Goal: Task Accomplishment & Management: Manage account settings

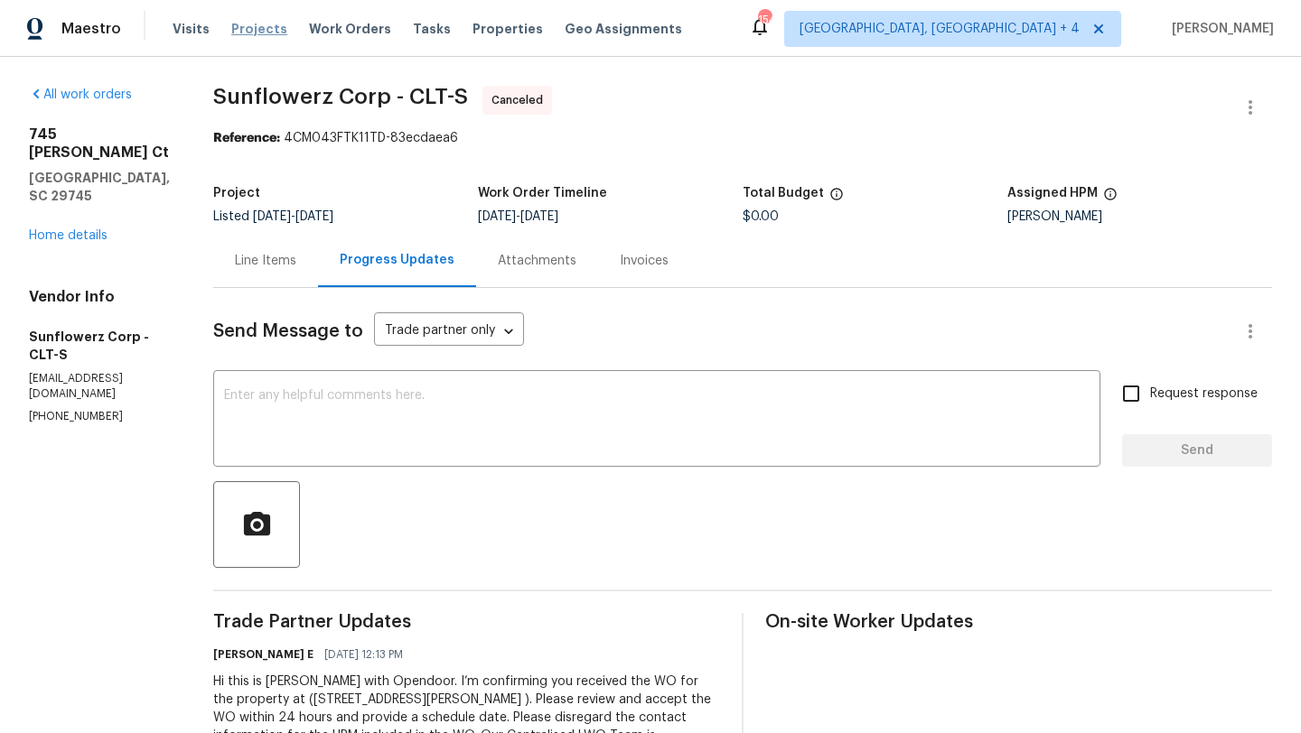
click at [242, 33] on span "Projects" at bounding box center [259, 29] width 56 height 18
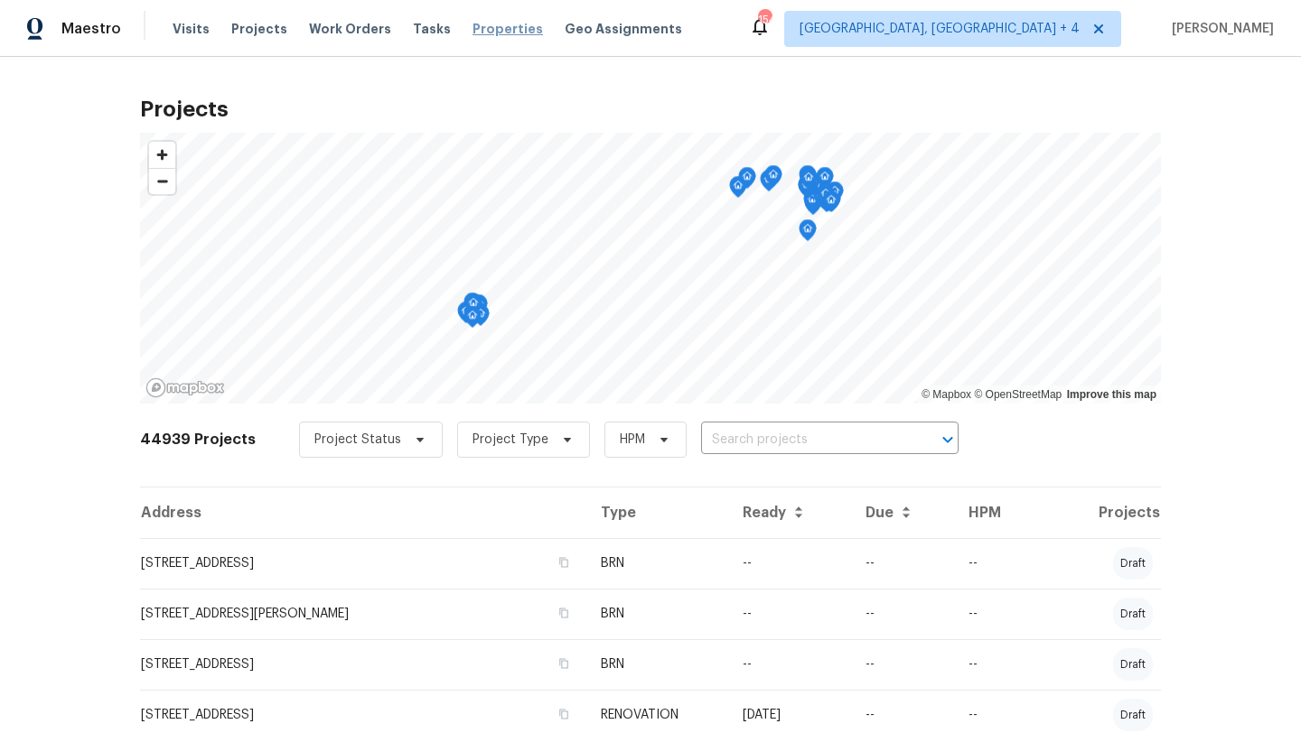
click at [472, 31] on span "Properties" at bounding box center [507, 29] width 70 height 18
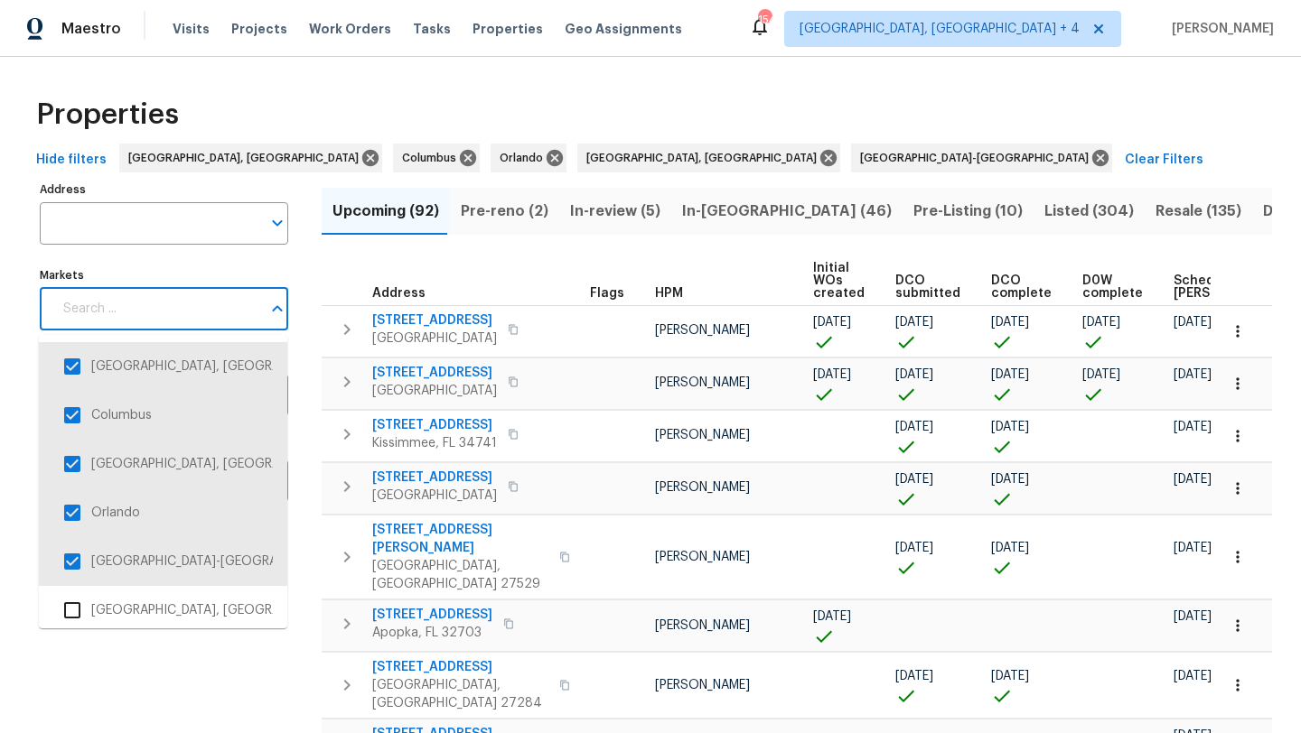
click at [246, 317] on input "Markets" at bounding box center [156, 309] width 209 height 42
click at [75, 369] on input "checkbox" at bounding box center [72, 367] width 38 height 38
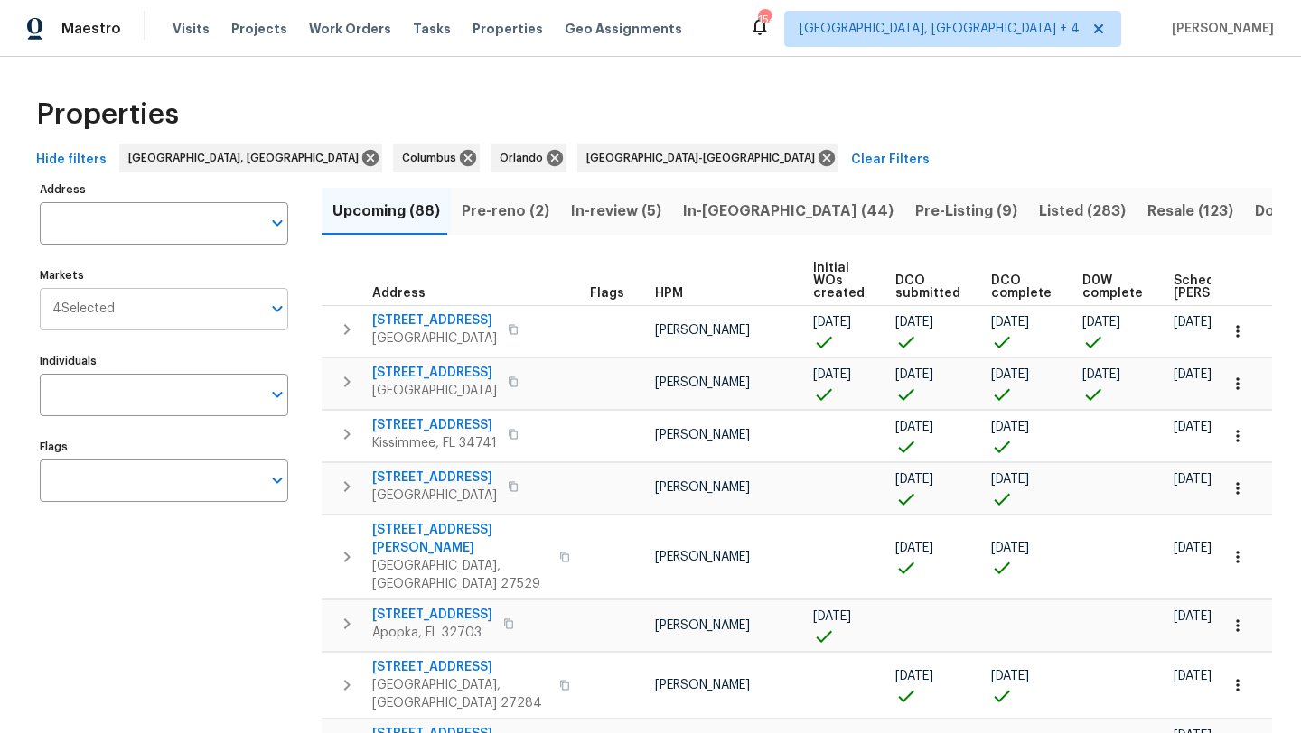
click at [145, 312] on input "Markets" at bounding box center [188, 309] width 146 height 42
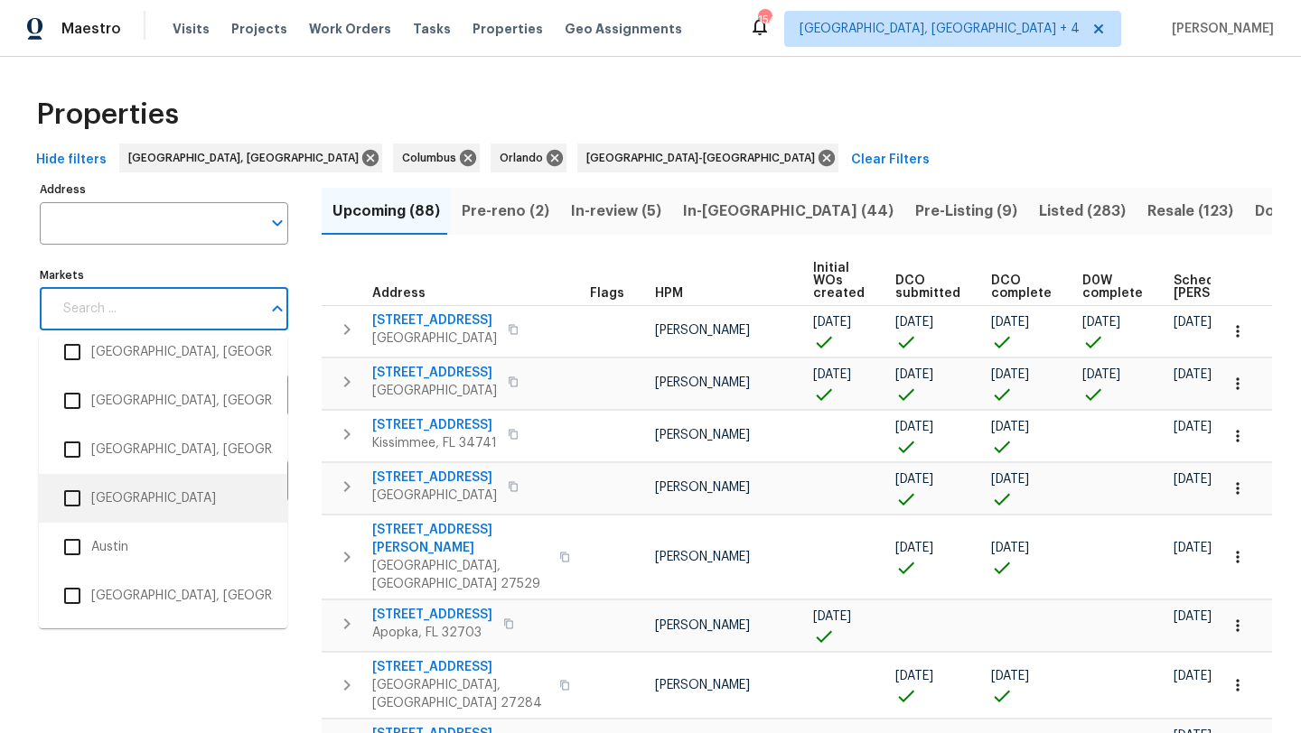
scroll to position [223, 0]
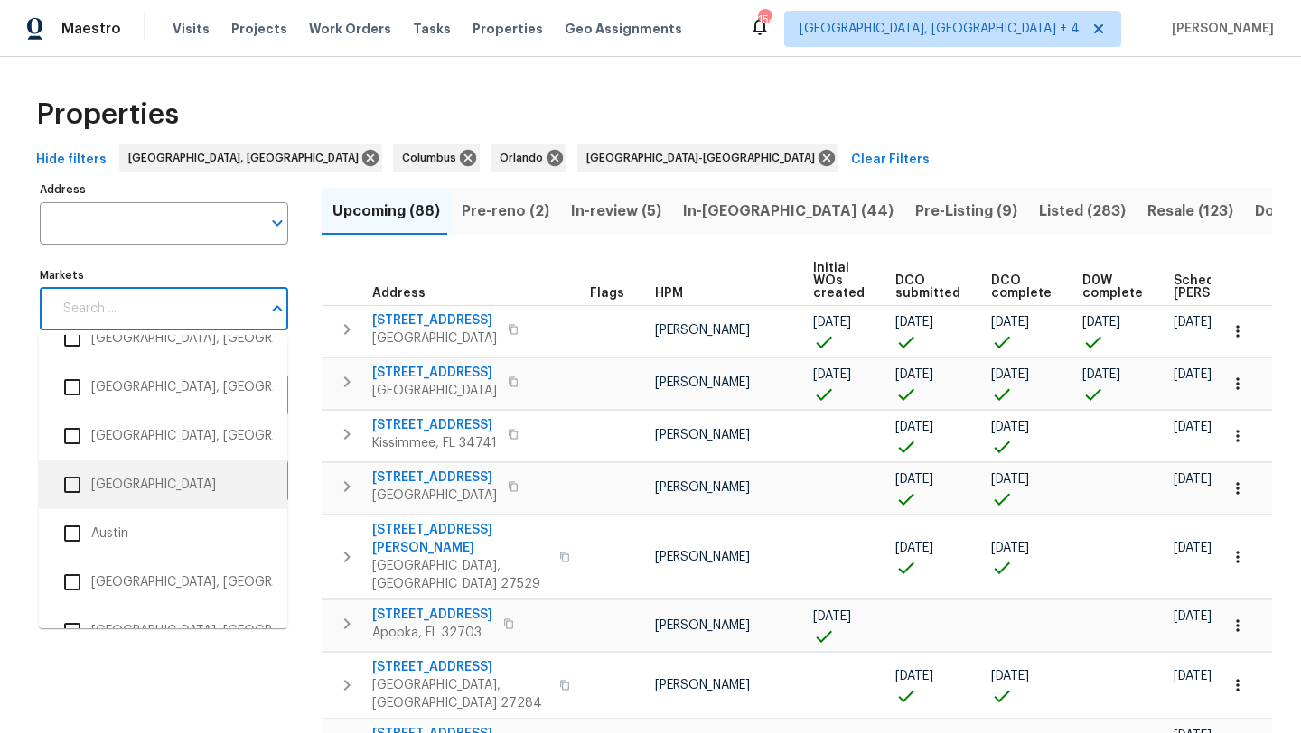
click at [68, 484] on input "checkbox" at bounding box center [72, 485] width 38 height 38
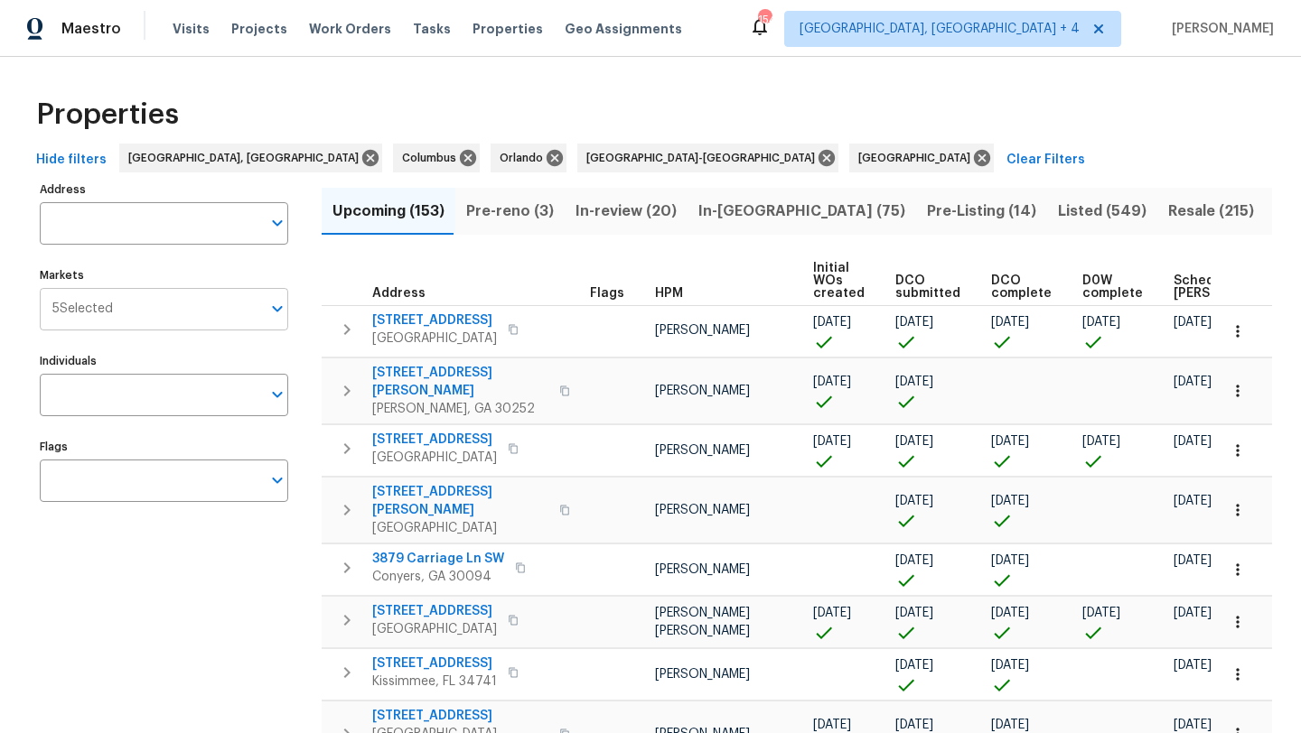
click at [161, 316] on input "Markets" at bounding box center [187, 309] width 148 height 42
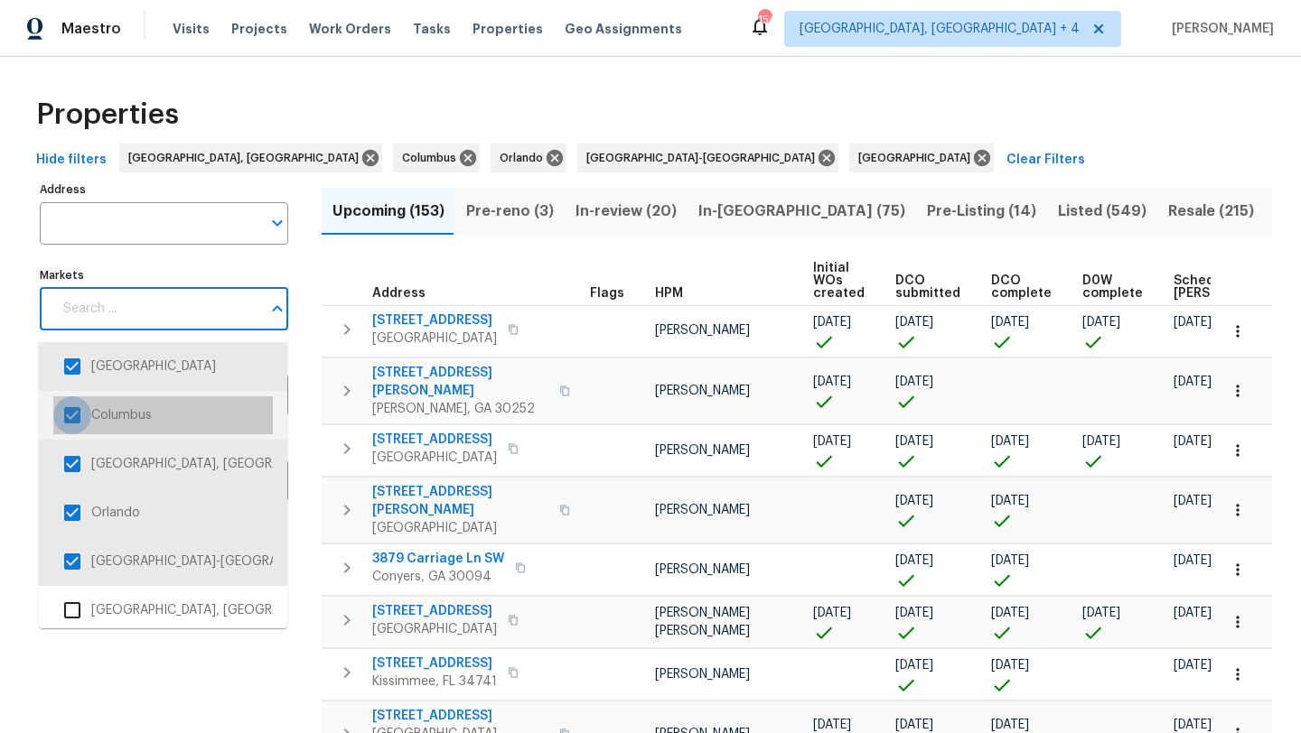
click at [76, 421] on input "checkbox" at bounding box center [72, 416] width 38 height 38
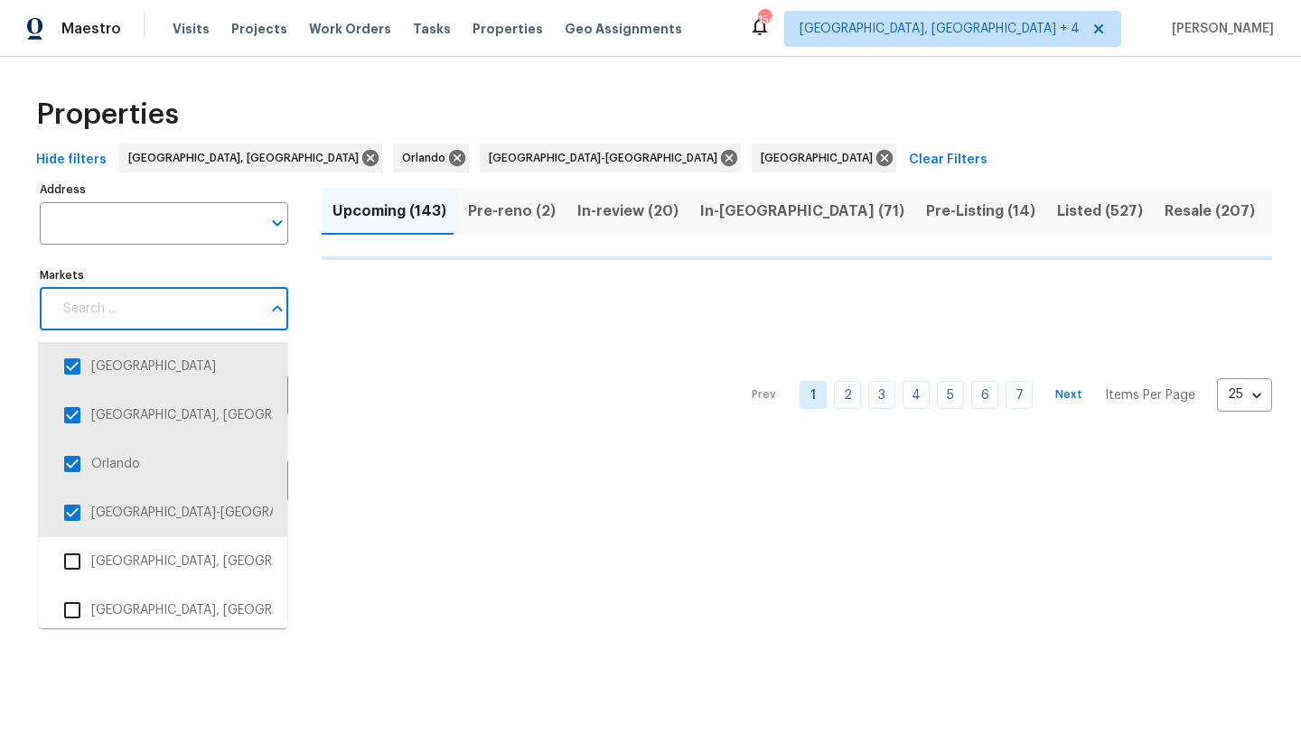
click at [155, 317] on input "Markets" at bounding box center [156, 309] width 209 height 42
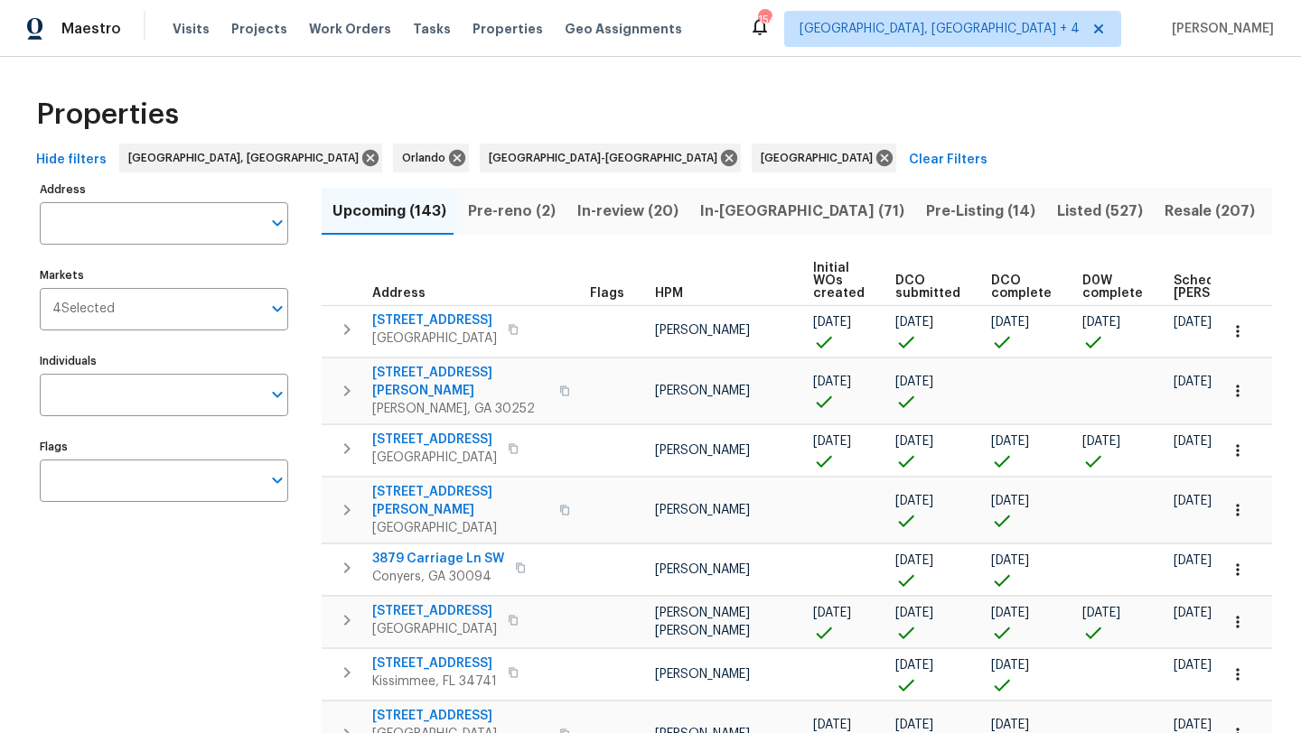
click at [162, 310] on input "Markets" at bounding box center [188, 309] width 146 height 42
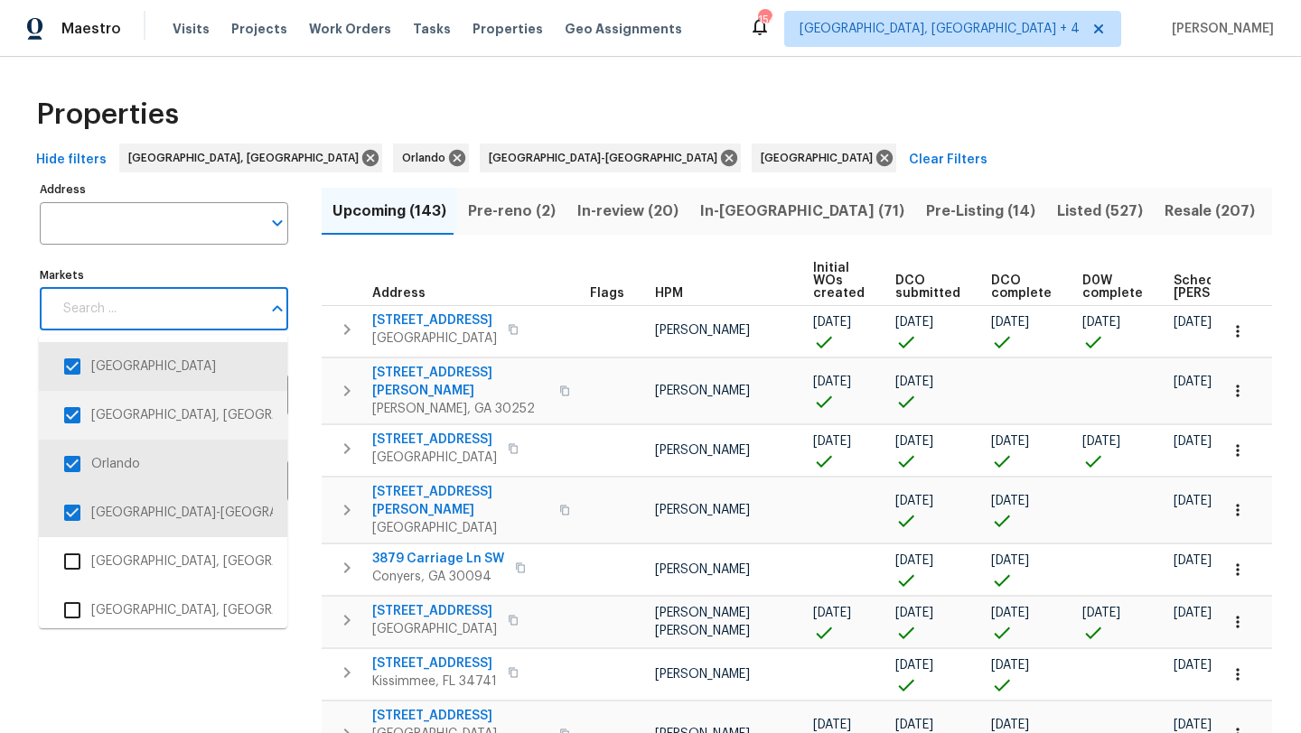
click at [65, 412] on input "checkbox" at bounding box center [72, 416] width 38 height 38
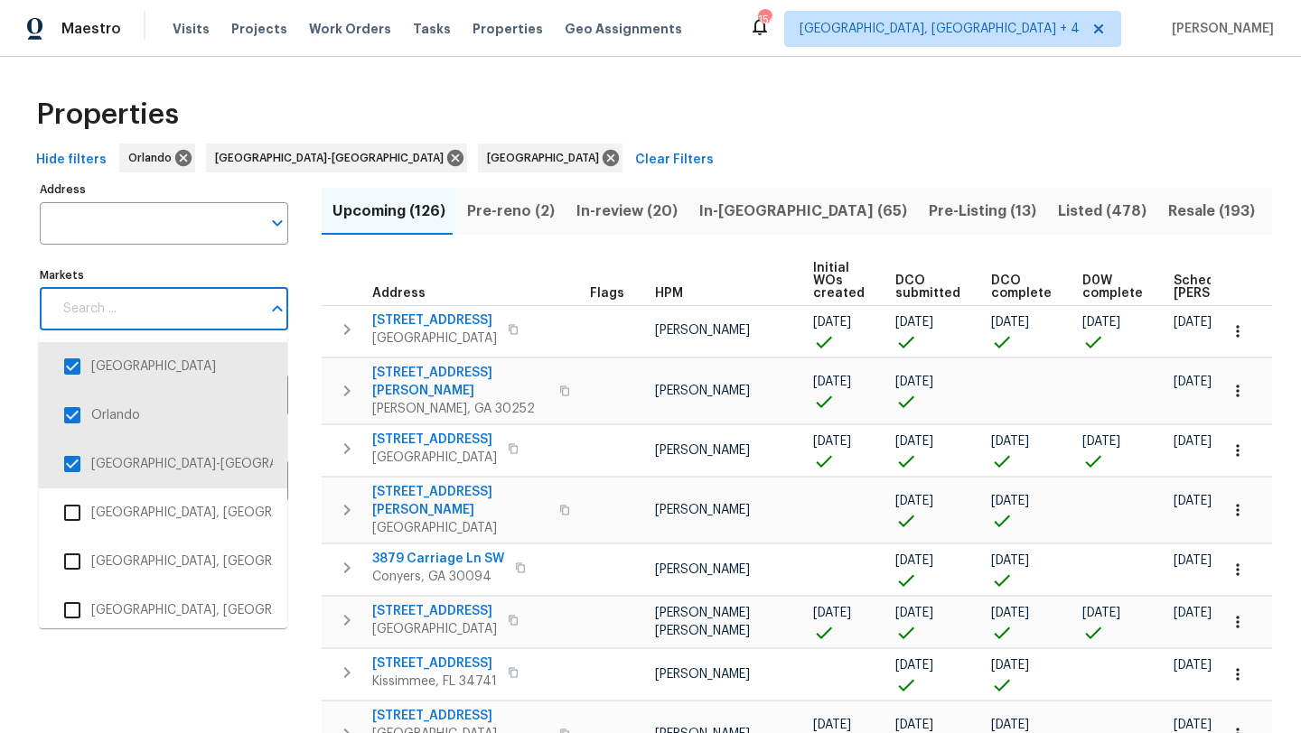
click at [152, 303] on input "Markets" at bounding box center [156, 309] width 209 height 42
click at [114, 412] on li "Orlando" at bounding box center [162, 416] width 219 height 38
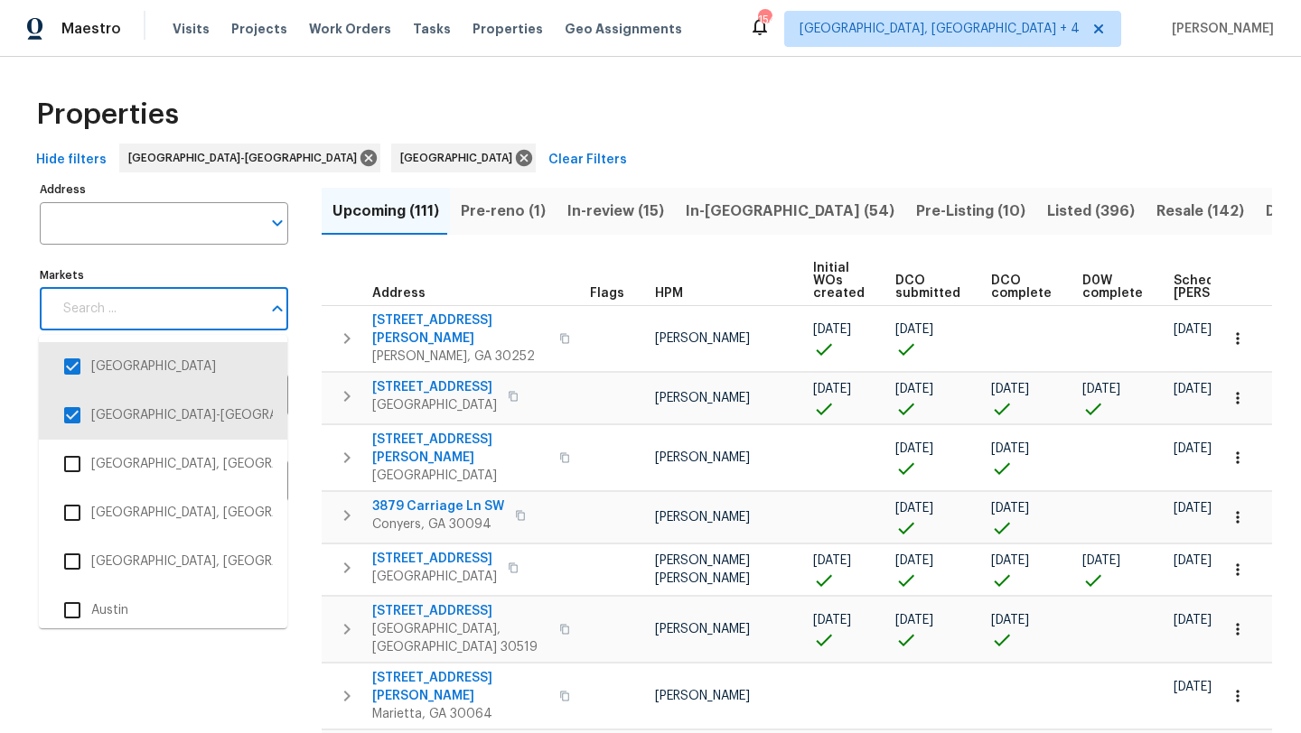
click at [191, 302] on input "Markets" at bounding box center [156, 309] width 209 height 42
click at [137, 425] on li "[GEOGRAPHIC_DATA]-[GEOGRAPHIC_DATA]" at bounding box center [162, 416] width 219 height 38
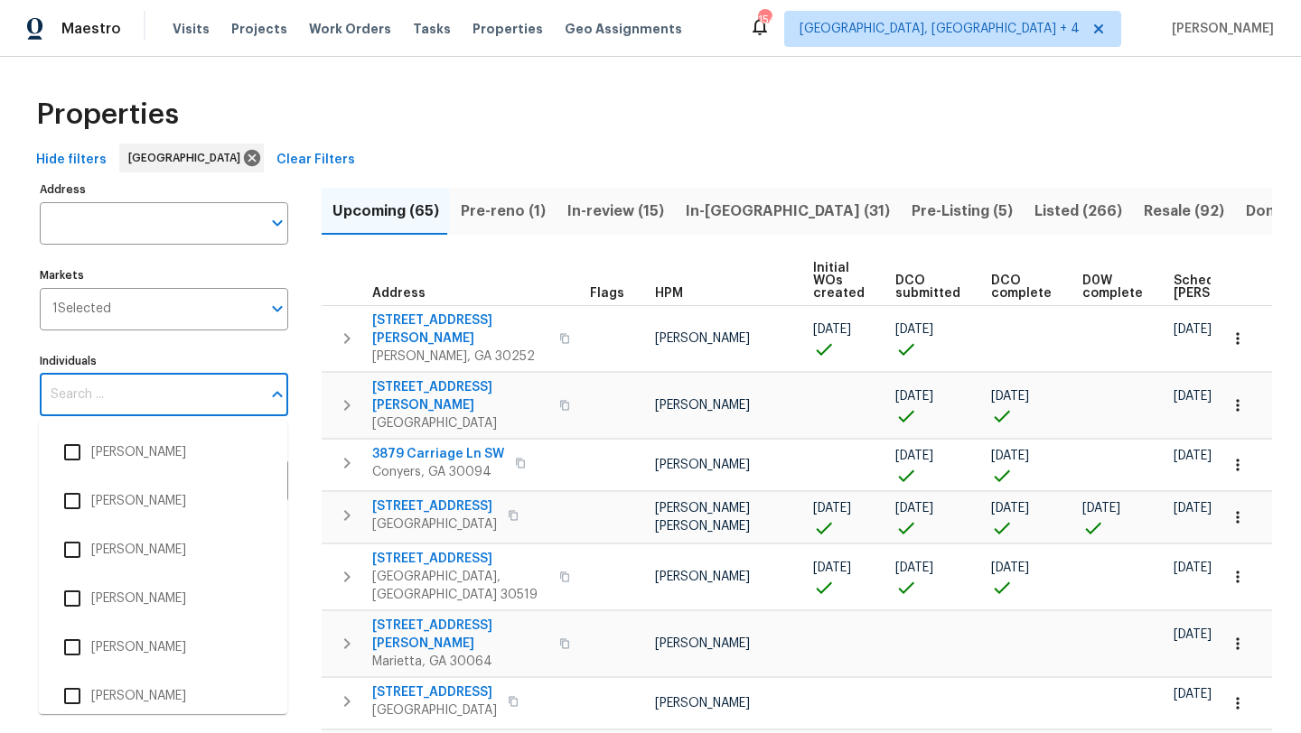
click at [145, 400] on input "Individuals" at bounding box center [150, 395] width 221 height 42
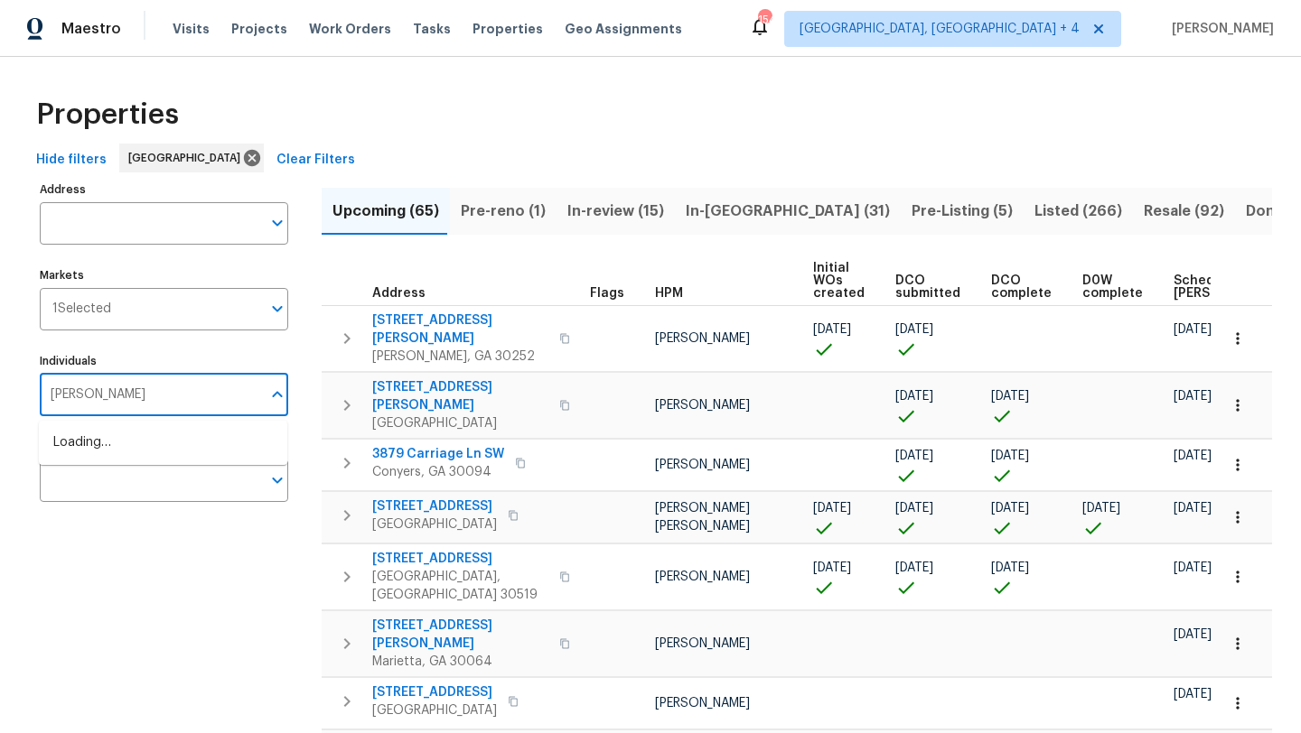
type input "[PERSON_NAME]"
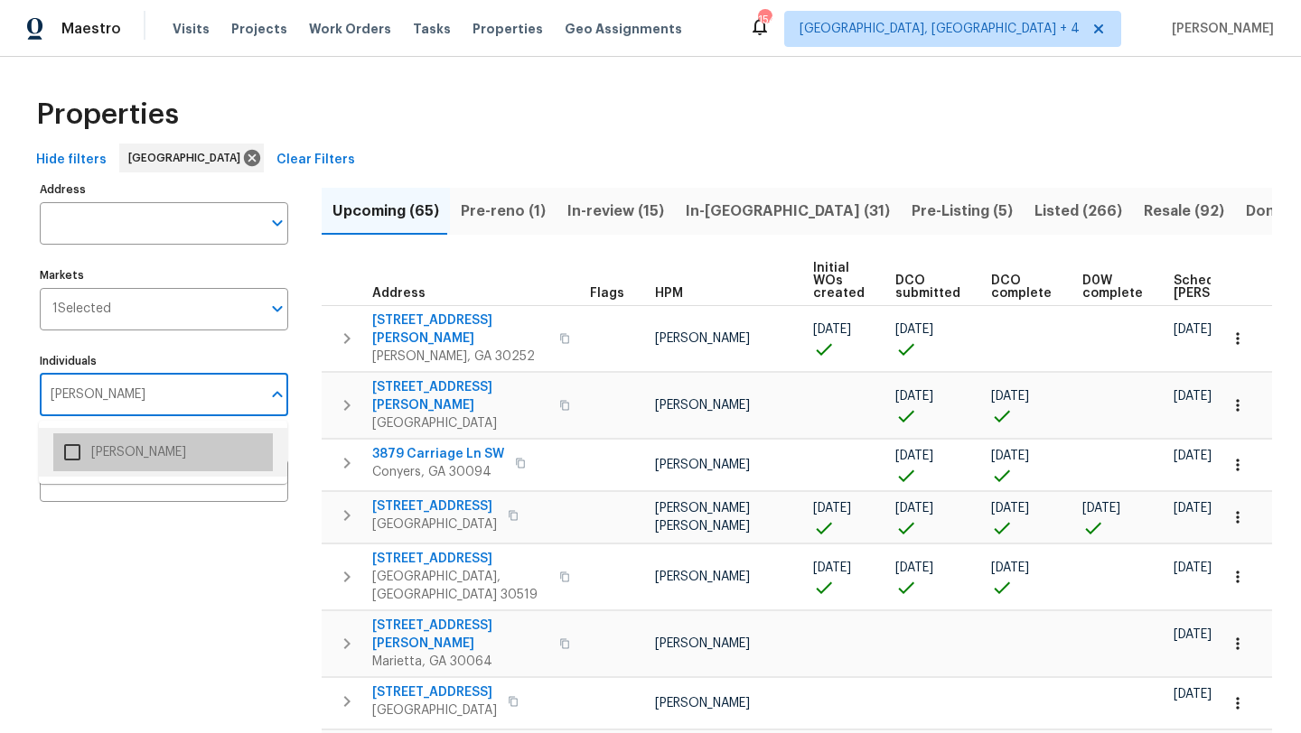
click at [135, 449] on li "[PERSON_NAME]" at bounding box center [162, 453] width 219 height 38
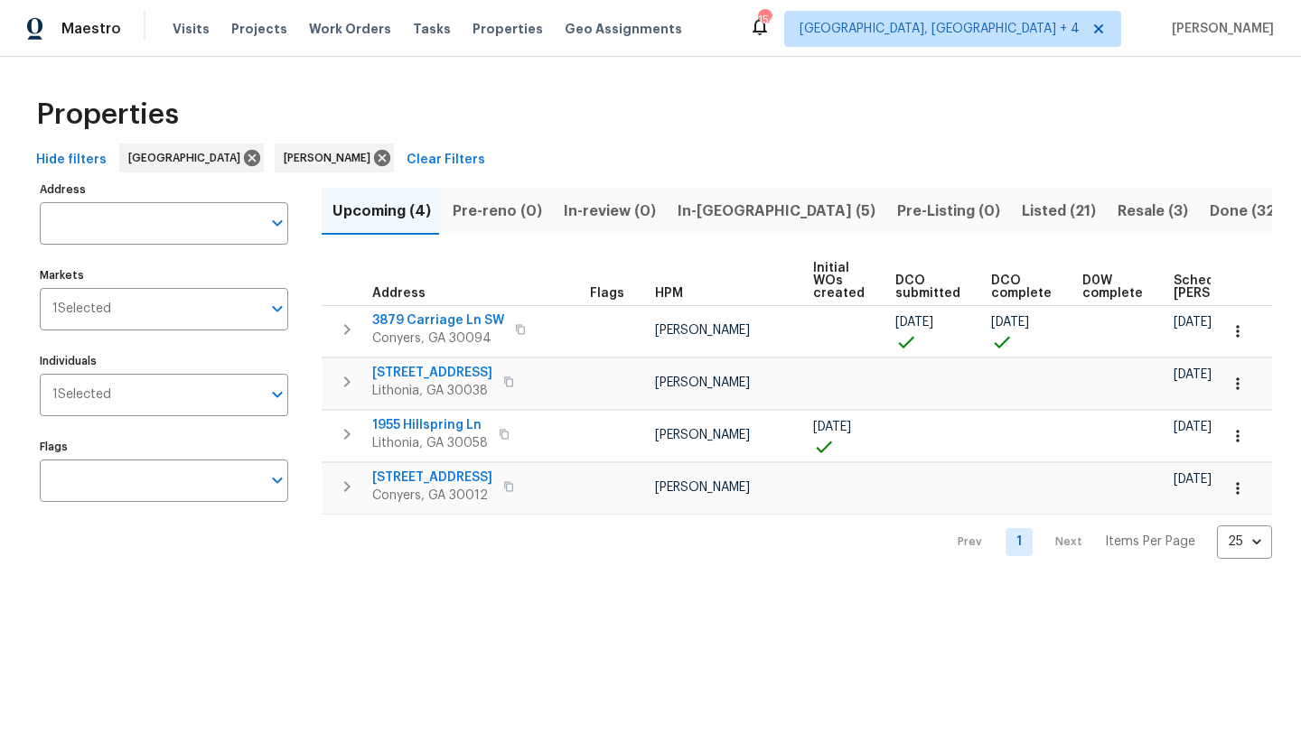
click at [1022, 213] on span "Listed (21)" at bounding box center [1059, 211] width 74 height 25
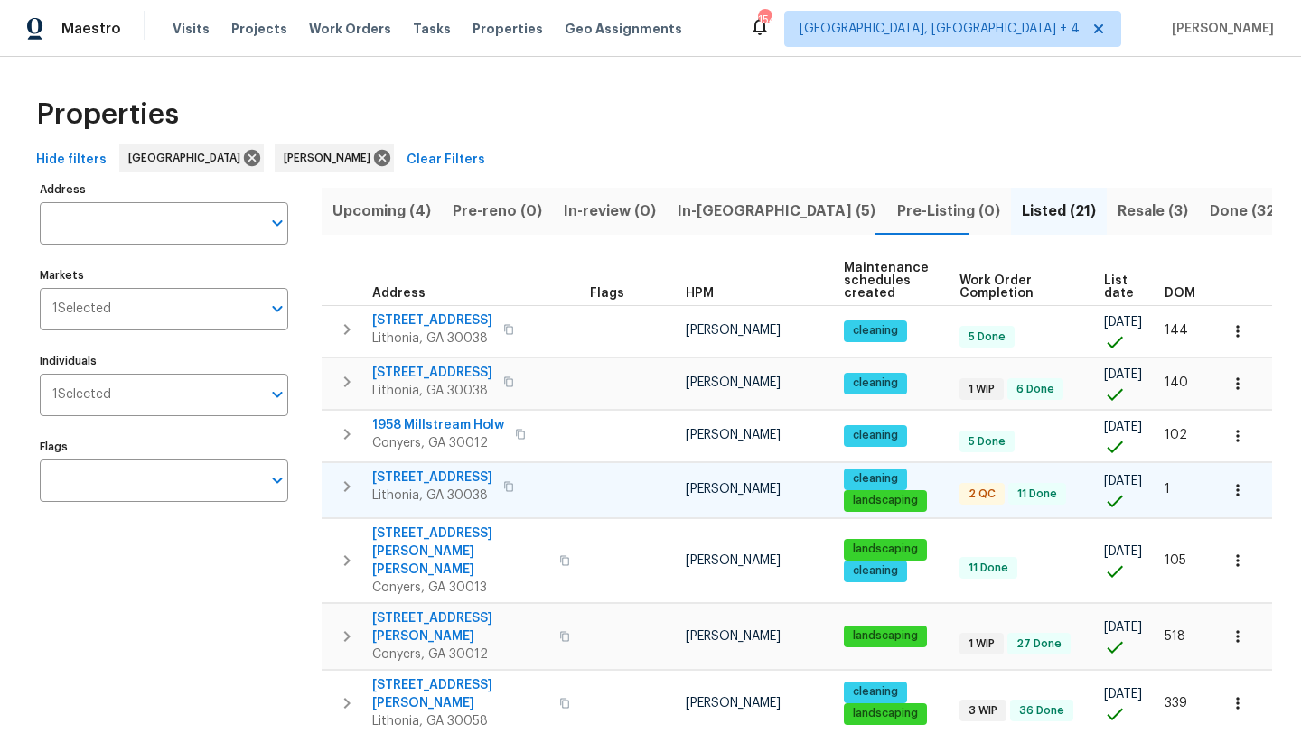
click at [413, 478] on span "[STREET_ADDRESS]" at bounding box center [432, 478] width 120 height 18
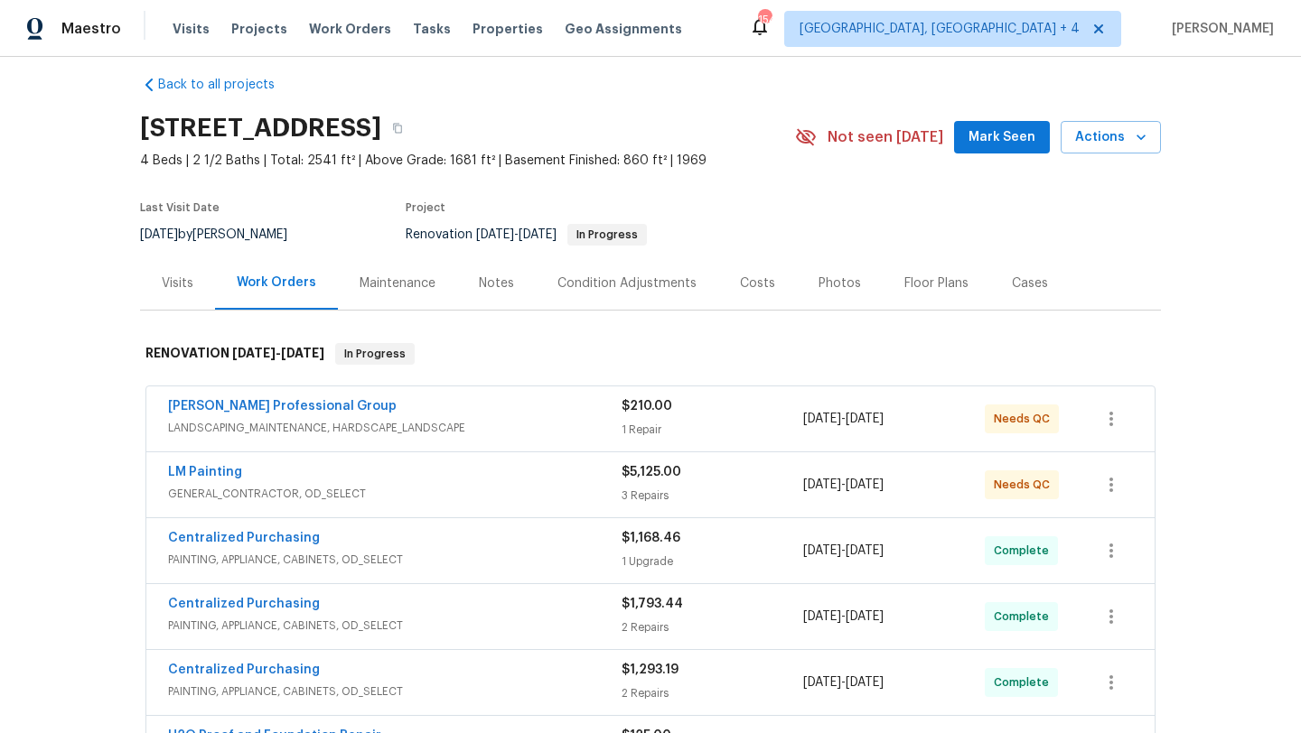
scroll to position [29, 0]
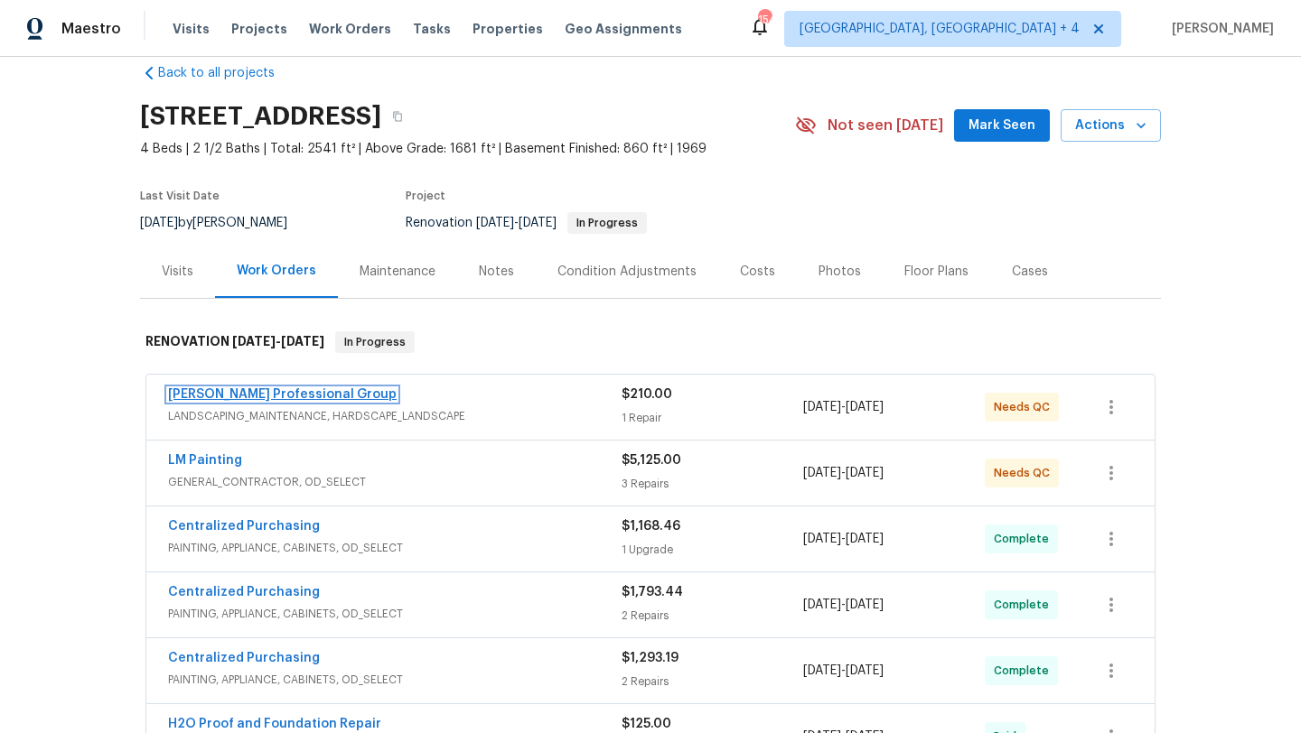
click at [317, 391] on link "Ramsey's Professional Group" at bounding box center [282, 394] width 229 height 13
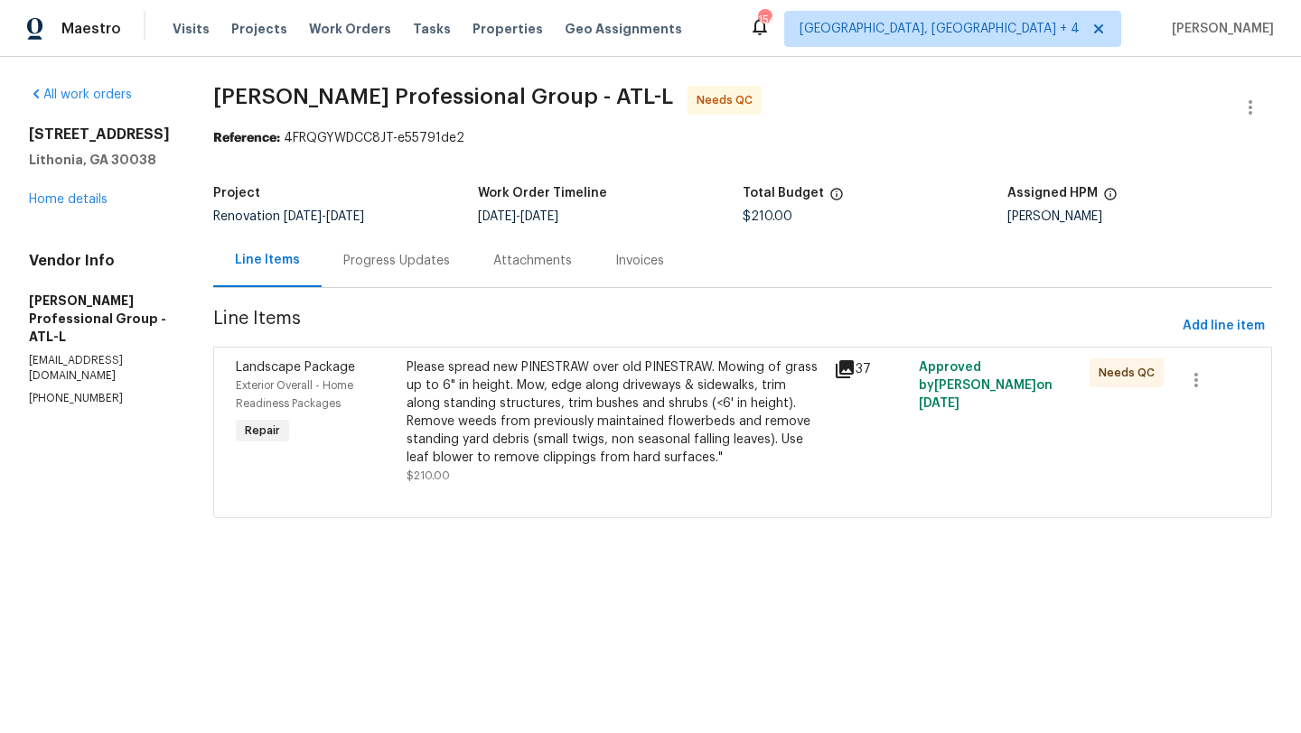
click at [852, 368] on icon at bounding box center [845, 369] width 18 height 18
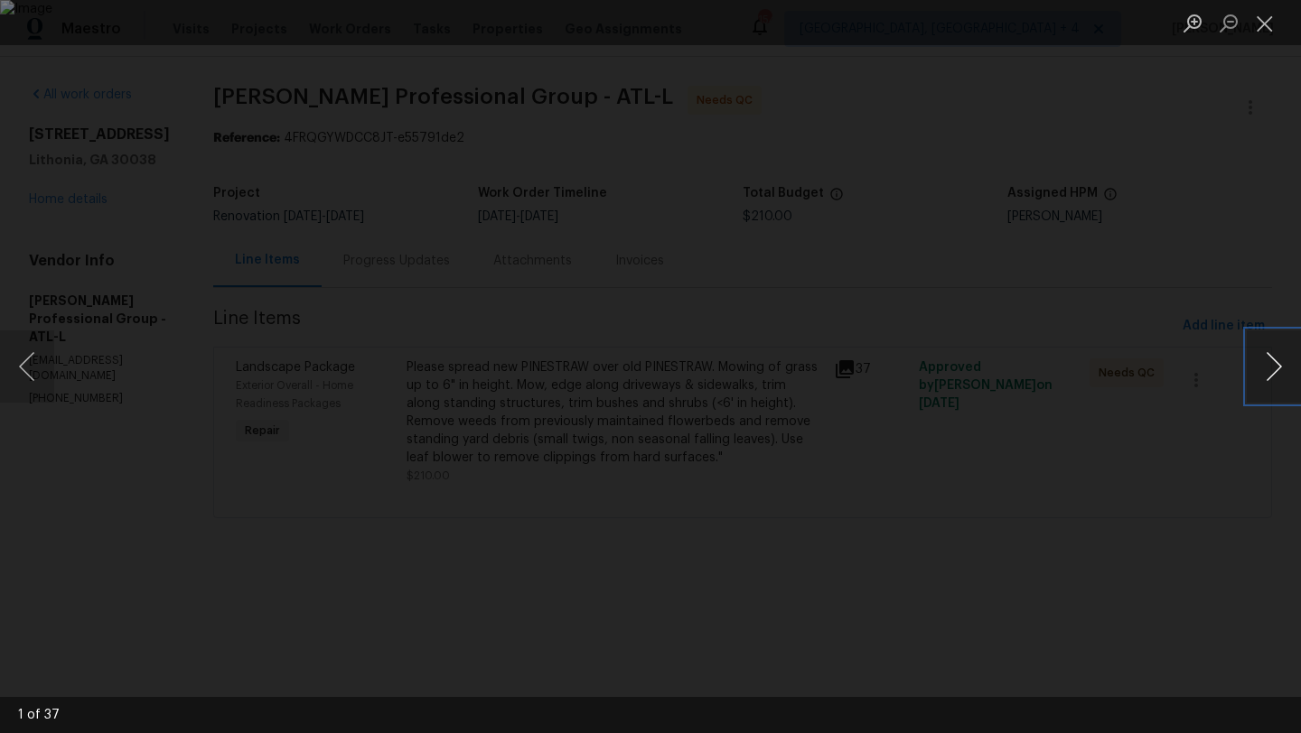
click at [1261, 367] on button "Next image" at bounding box center [1274, 367] width 54 height 72
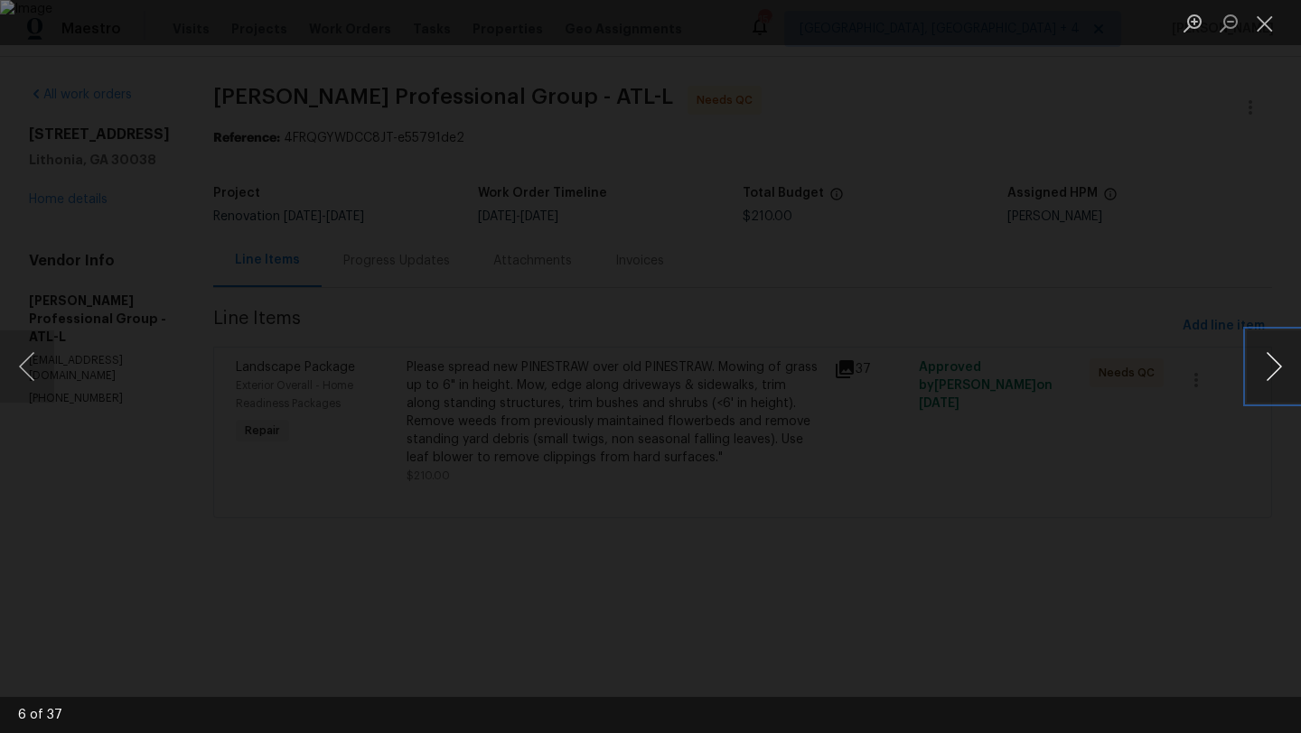
click at [1261, 367] on button "Next image" at bounding box center [1274, 367] width 54 height 72
click at [1273, 23] on button "Close lightbox" at bounding box center [1265, 23] width 36 height 32
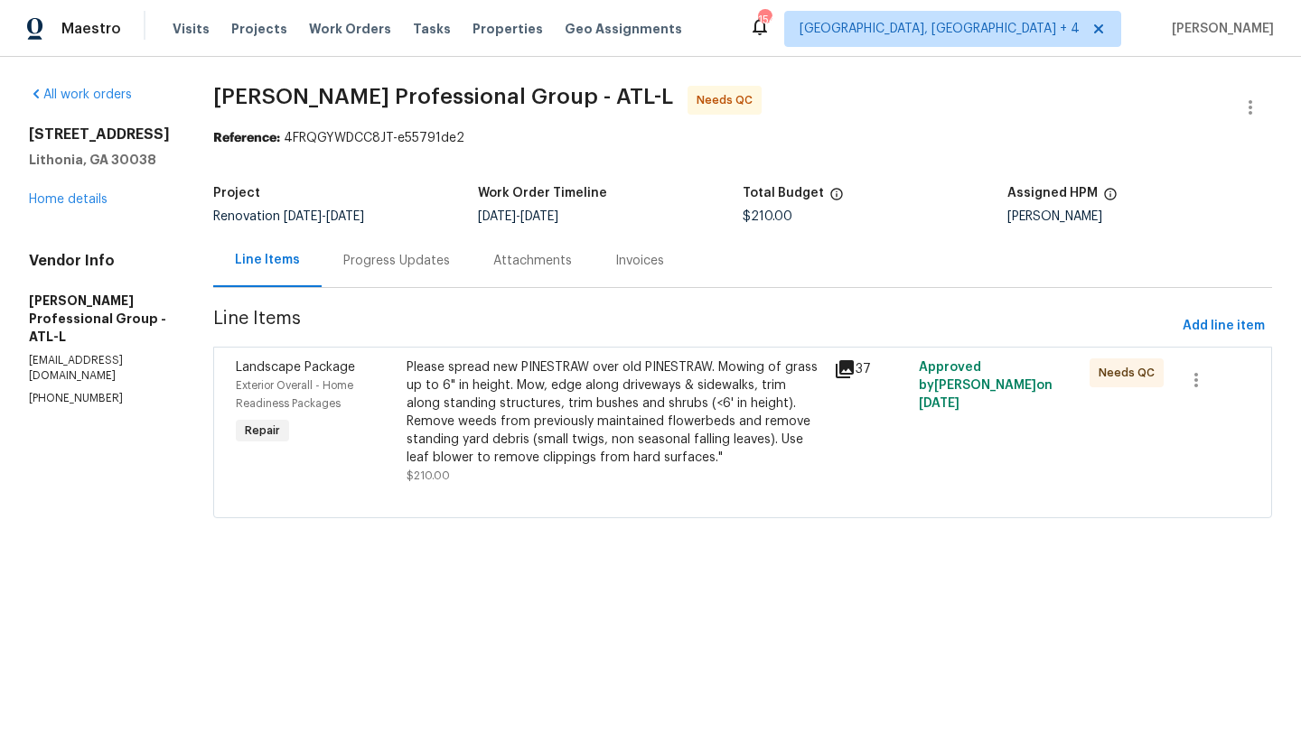
click at [727, 412] on div "Please spread new PINESTRAW over old PINESTRAW. Mowing of grass up to 6" in hei…" at bounding box center [614, 413] width 416 height 108
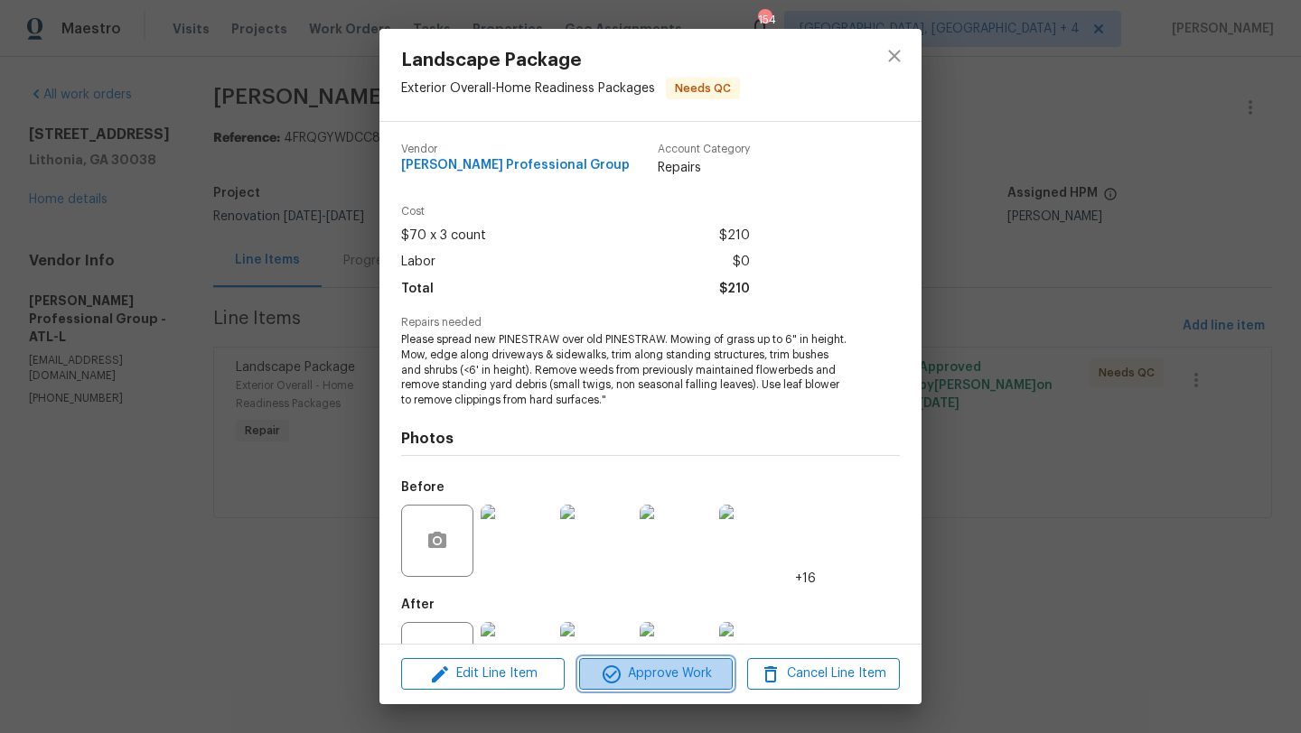
click at [645, 679] on span "Approve Work" at bounding box center [655, 674] width 142 height 23
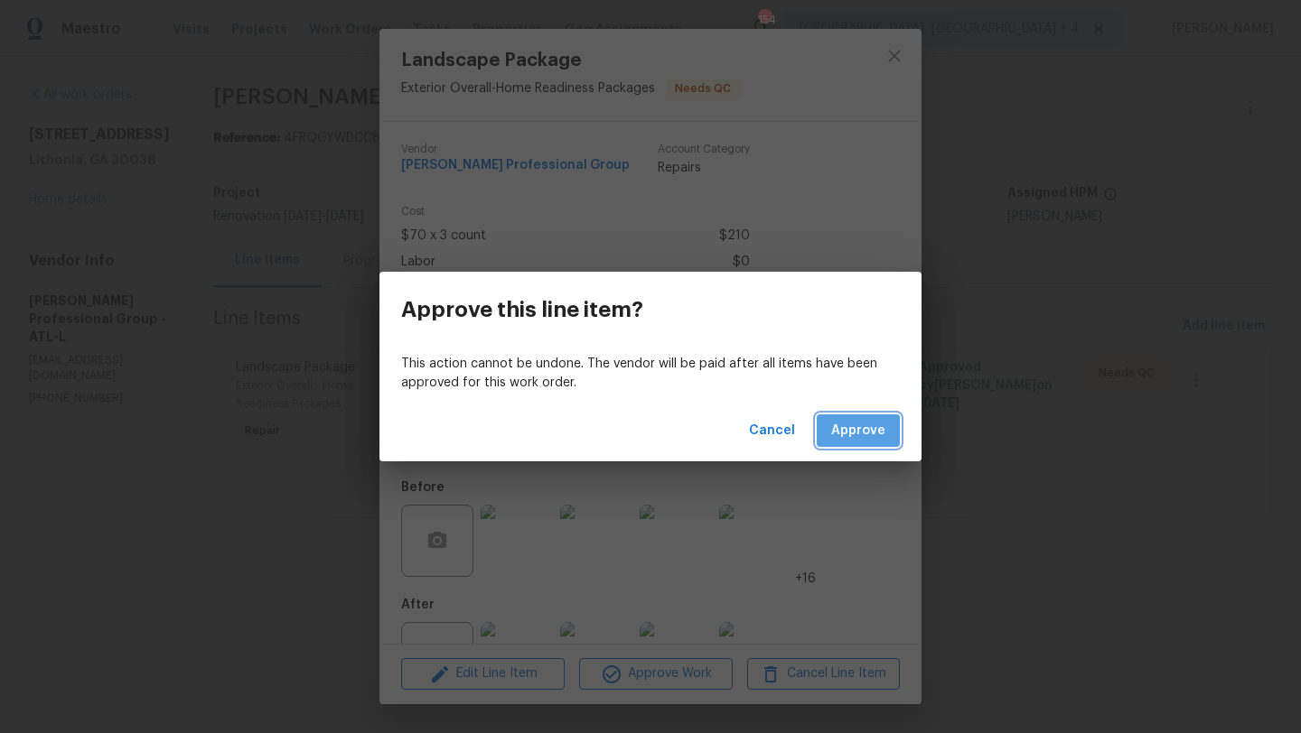
click at [848, 435] on span "Approve" at bounding box center [858, 431] width 54 height 23
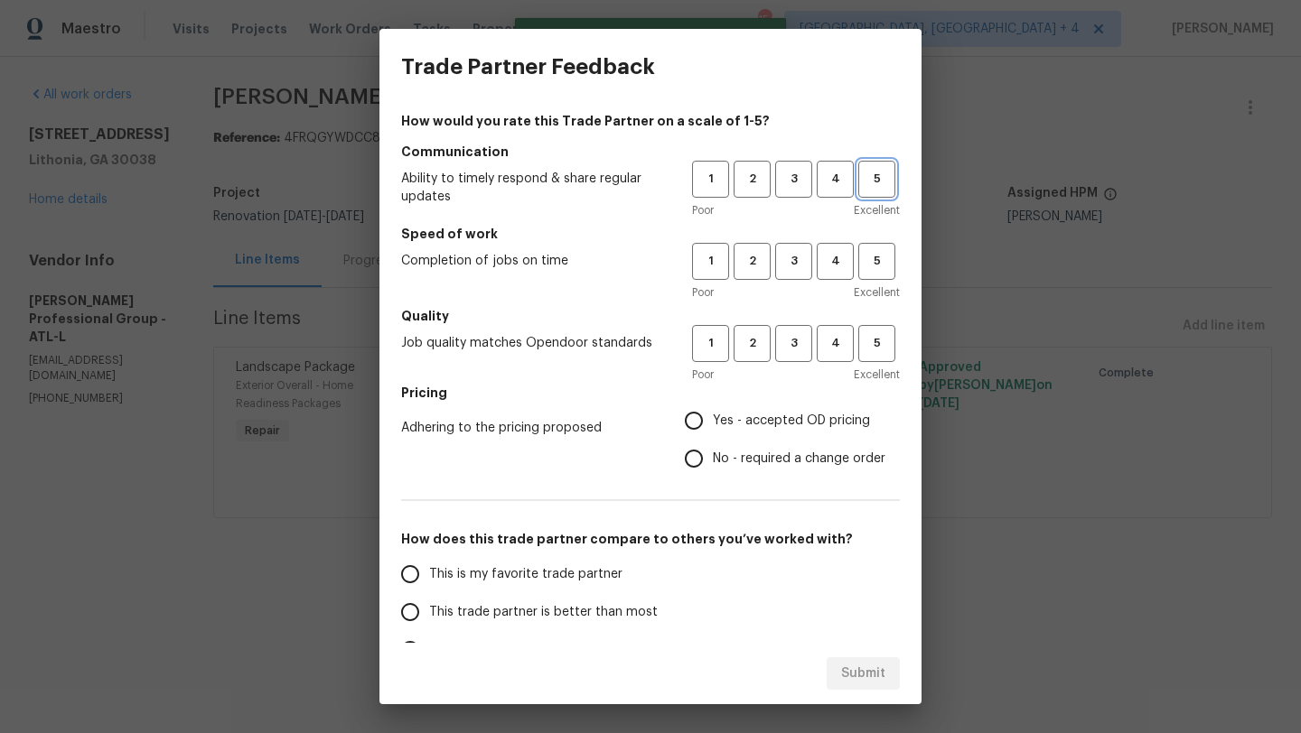
click at [864, 176] on span "5" at bounding box center [876, 179] width 33 height 21
click at [873, 269] on span "5" at bounding box center [876, 261] width 33 height 21
click at [878, 340] on span "5" at bounding box center [876, 343] width 33 height 21
click at [826, 423] on span "Yes - accepted OD pricing" at bounding box center [791, 421] width 157 height 19
click at [713, 423] on input "Yes - accepted OD pricing" at bounding box center [694, 421] width 38 height 38
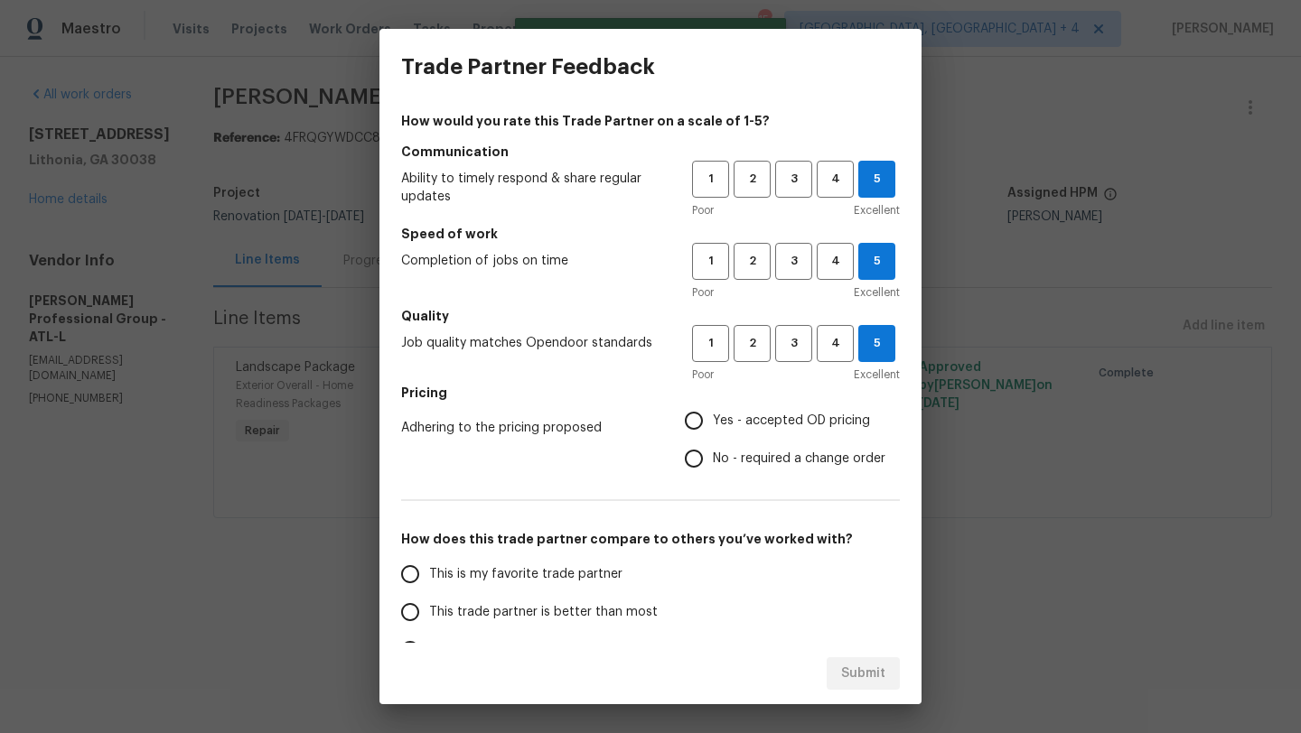
radio input "true"
click at [554, 580] on span "This is my favorite trade partner" at bounding box center [525, 574] width 193 height 19
click at [429, 580] on input "This is my favorite trade partner" at bounding box center [410, 575] width 38 height 38
click at [845, 668] on span "Submit" at bounding box center [863, 674] width 44 height 23
radio input "true"
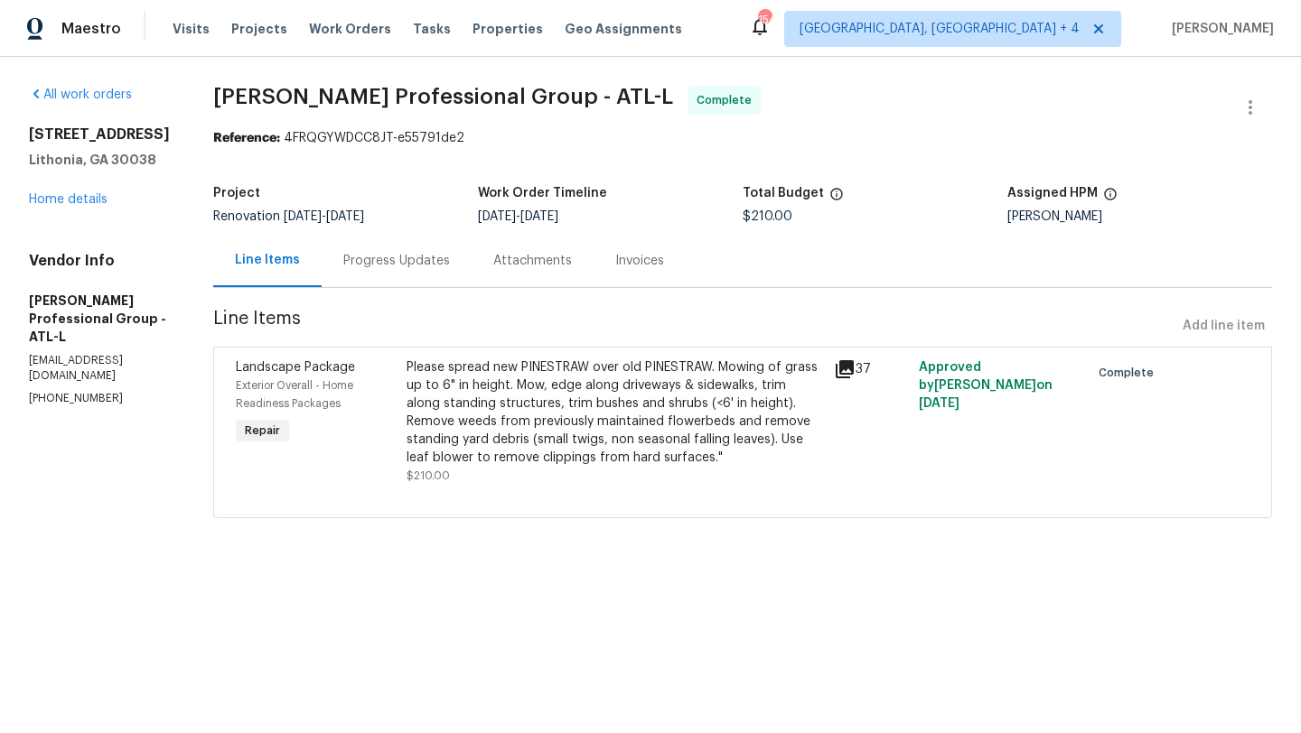
radio input "false"
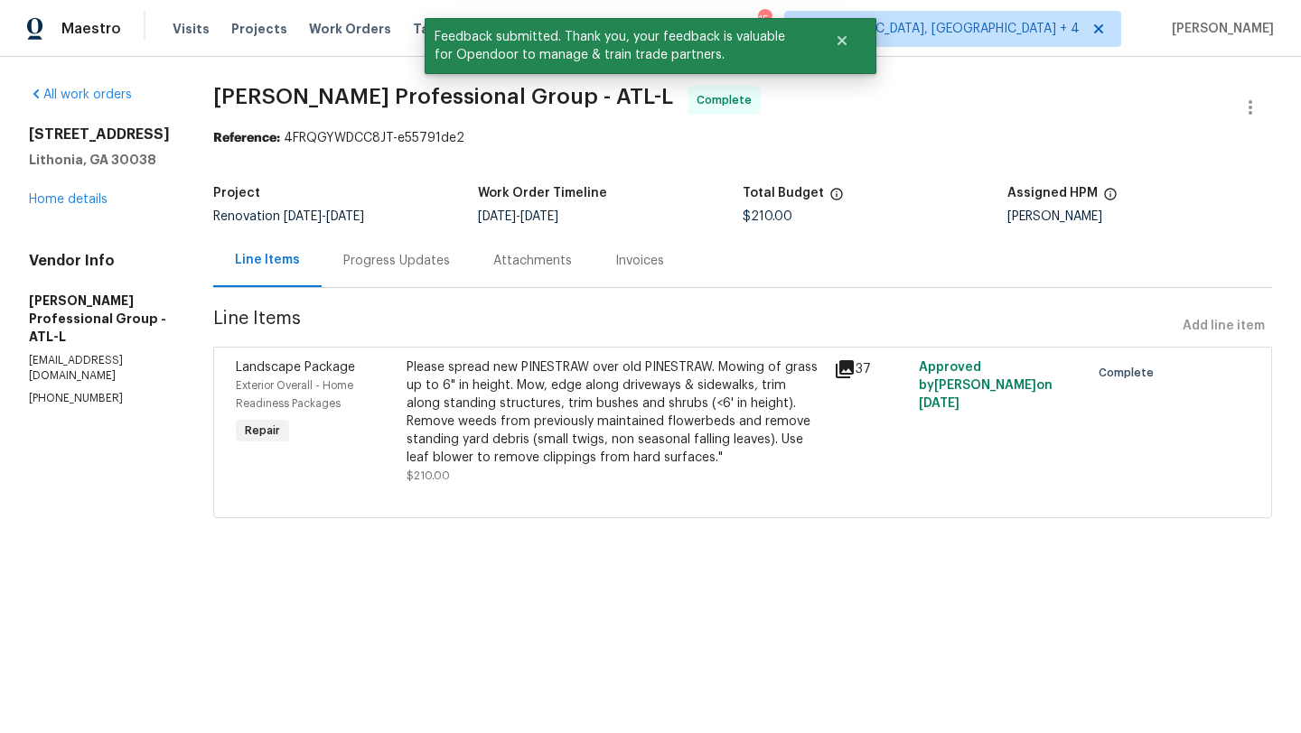
click at [67, 191] on div "3145 Oxbridge Way Lithonia, GA 30038 Home details" at bounding box center [99, 167] width 141 height 83
click at [67, 197] on link "Home details" at bounding box center [68, 199] width 79 height 13
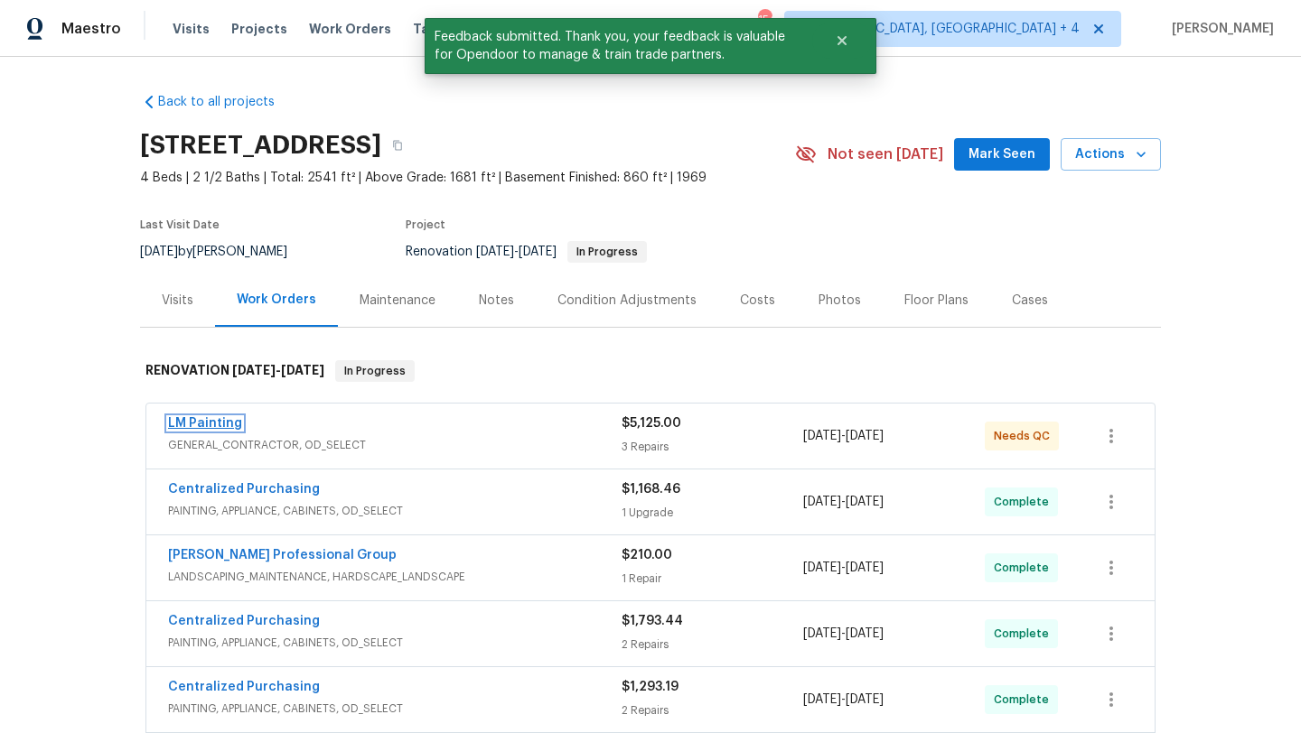
click at [224, 421] on link "LM Painting" at bounding box center [205, 423] width 74 height 13
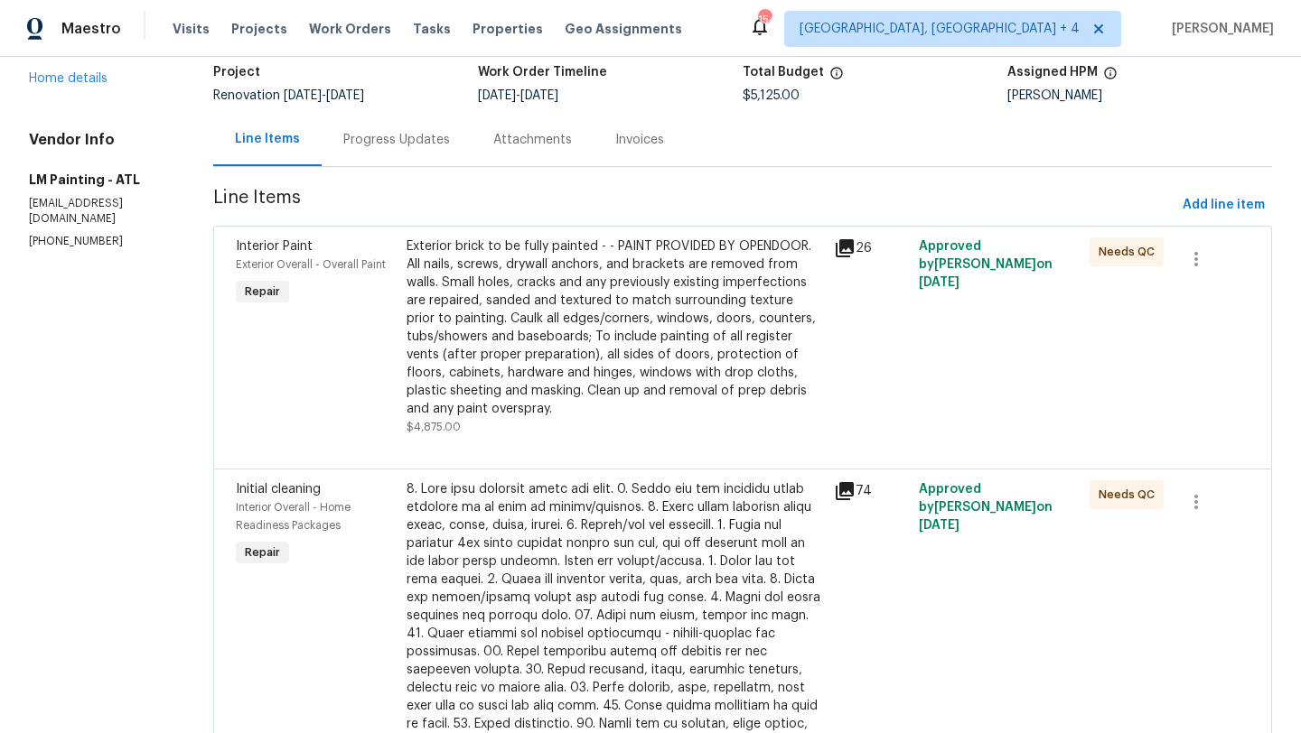
scroll to position [118, 0]
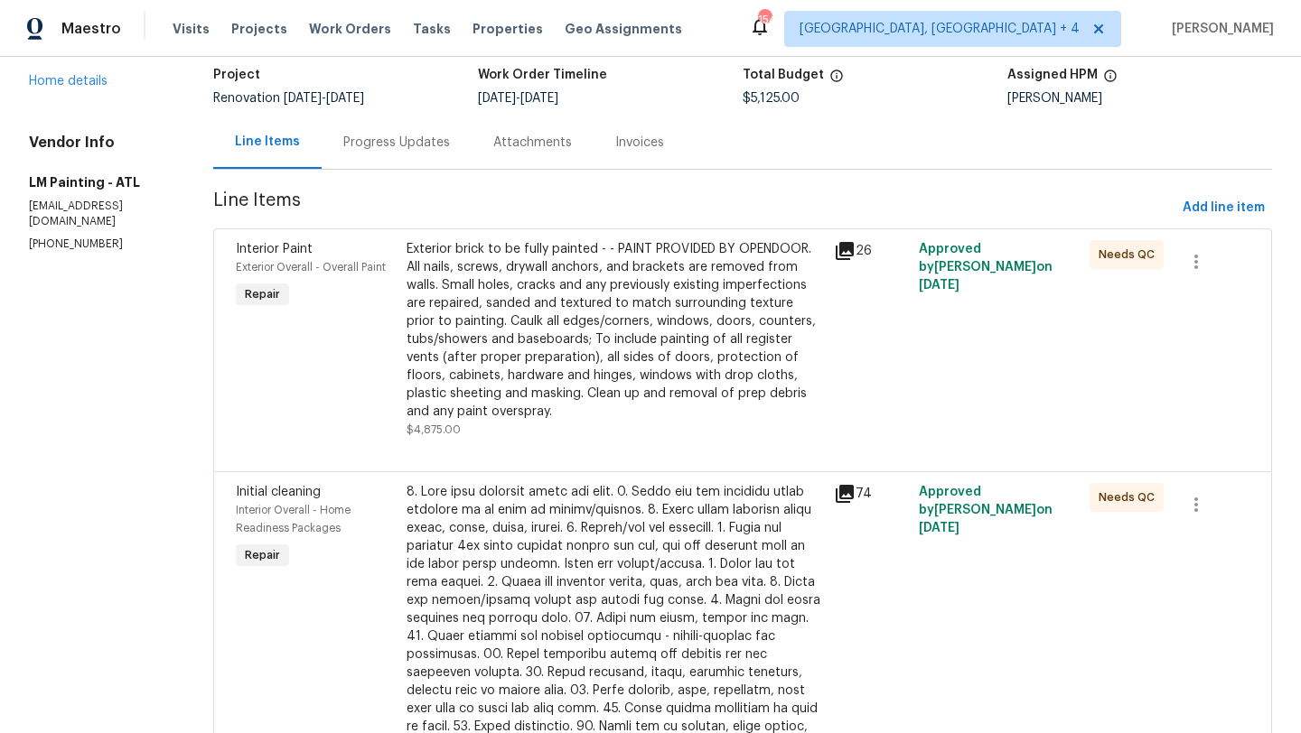
click at [644, 349] on div "Exterior brick to be fully painted - - PAINT PROVIDED BY OPENDOOR. All nails, s…" at bounding box center [614, 330] width 416 height 181
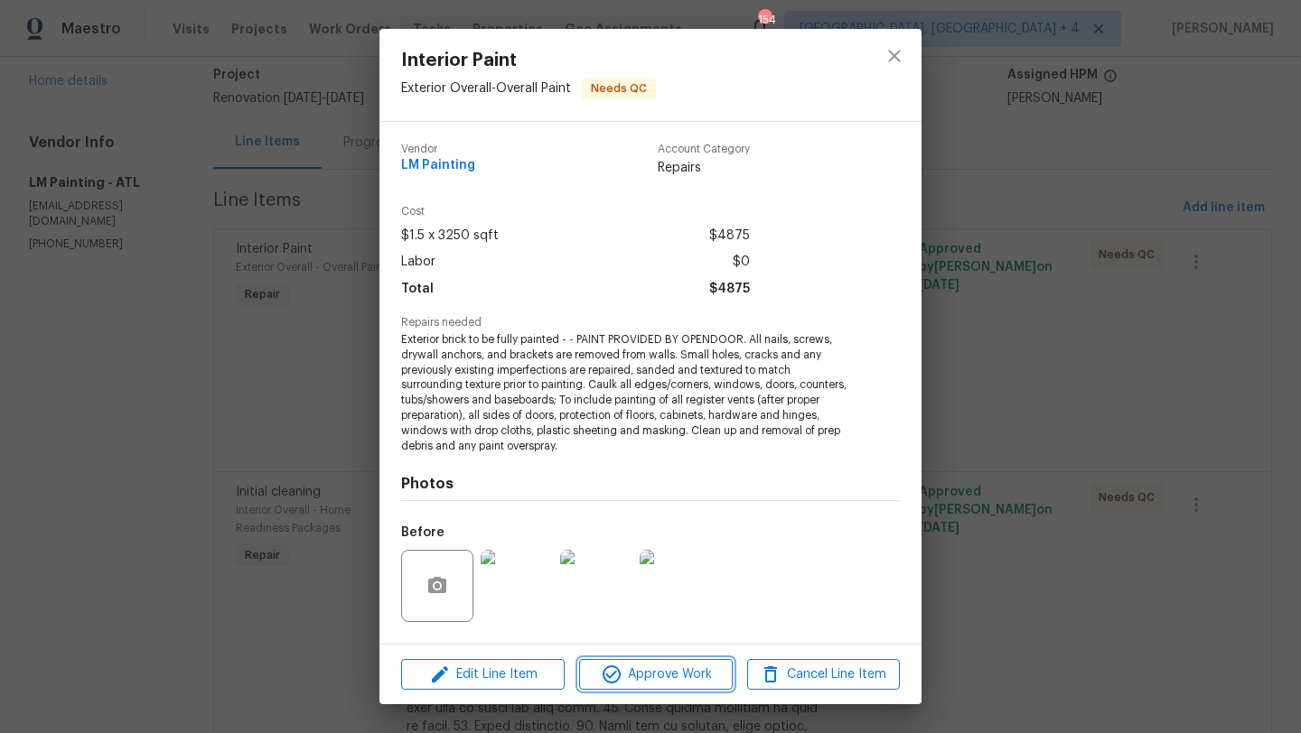
click at [640, 670] on span "Approve Work" at bounding box center [655, 675] width 142 height 23
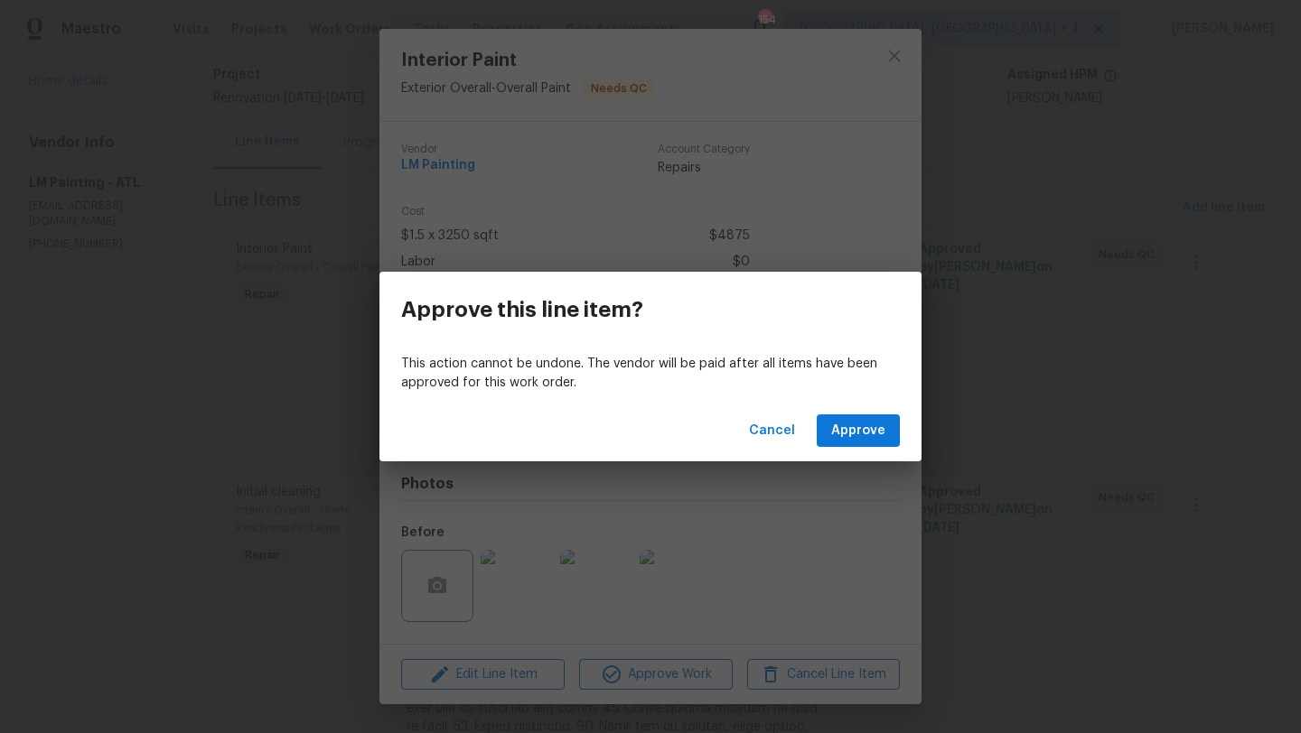
click at [864, 408] on div "Cancel Approve" at bounding box center [650, 431] width 542 height 62
click at [857, 436] on span "Approve" at bounding box center [858, 431] width 54 height 23
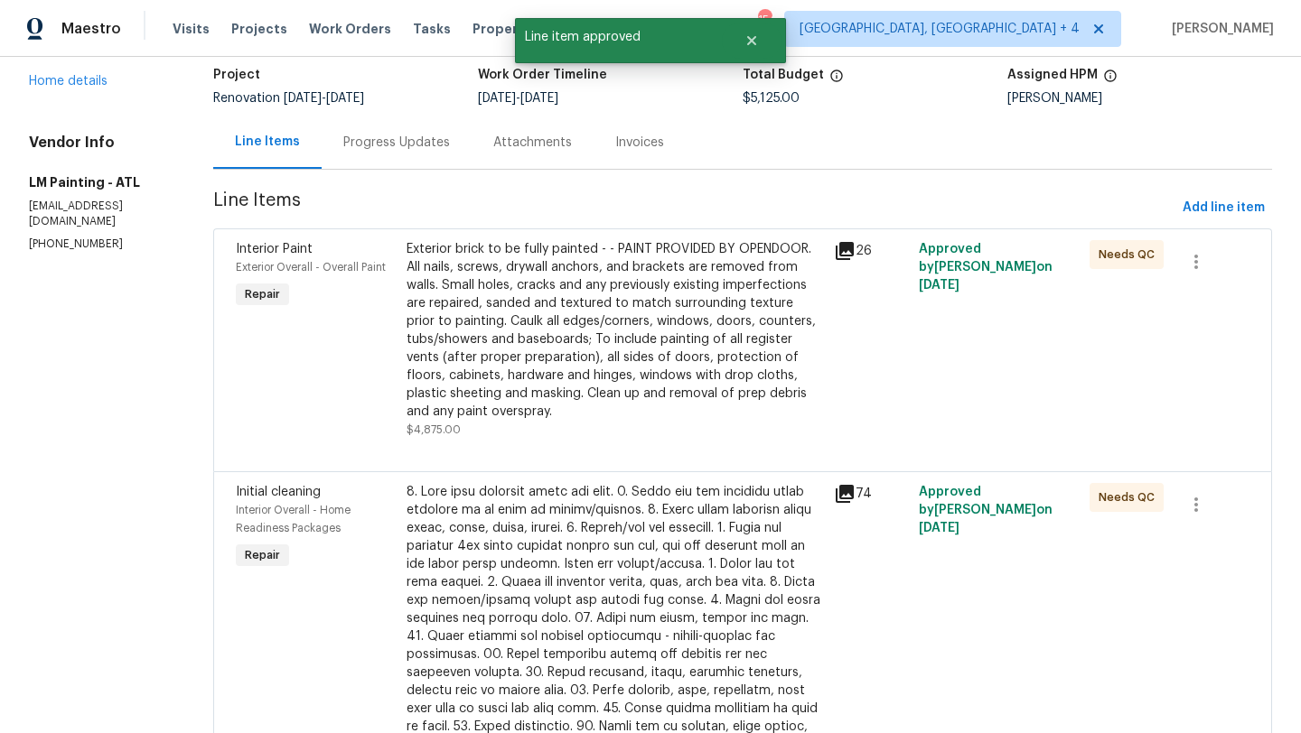
scroll to position [0, 0]
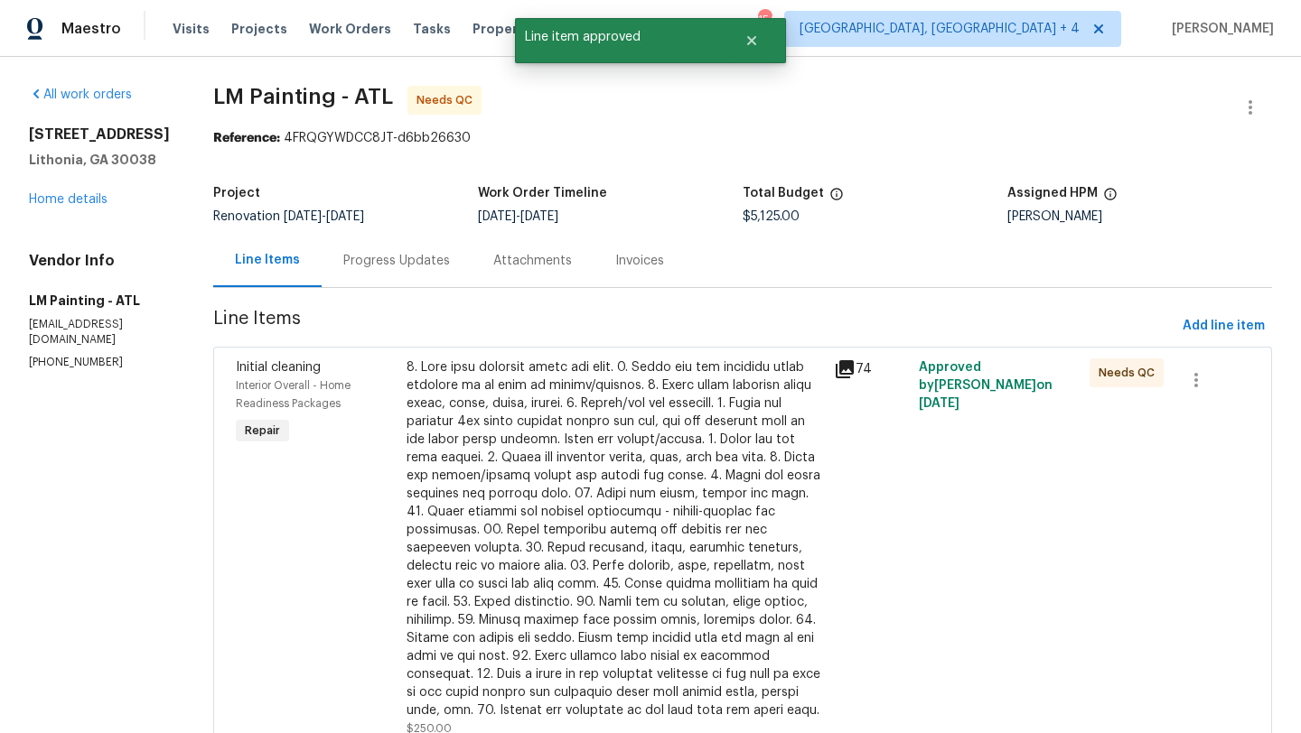
click at [649, 423] on div at bounding box center [614, 539] width 416 height 361
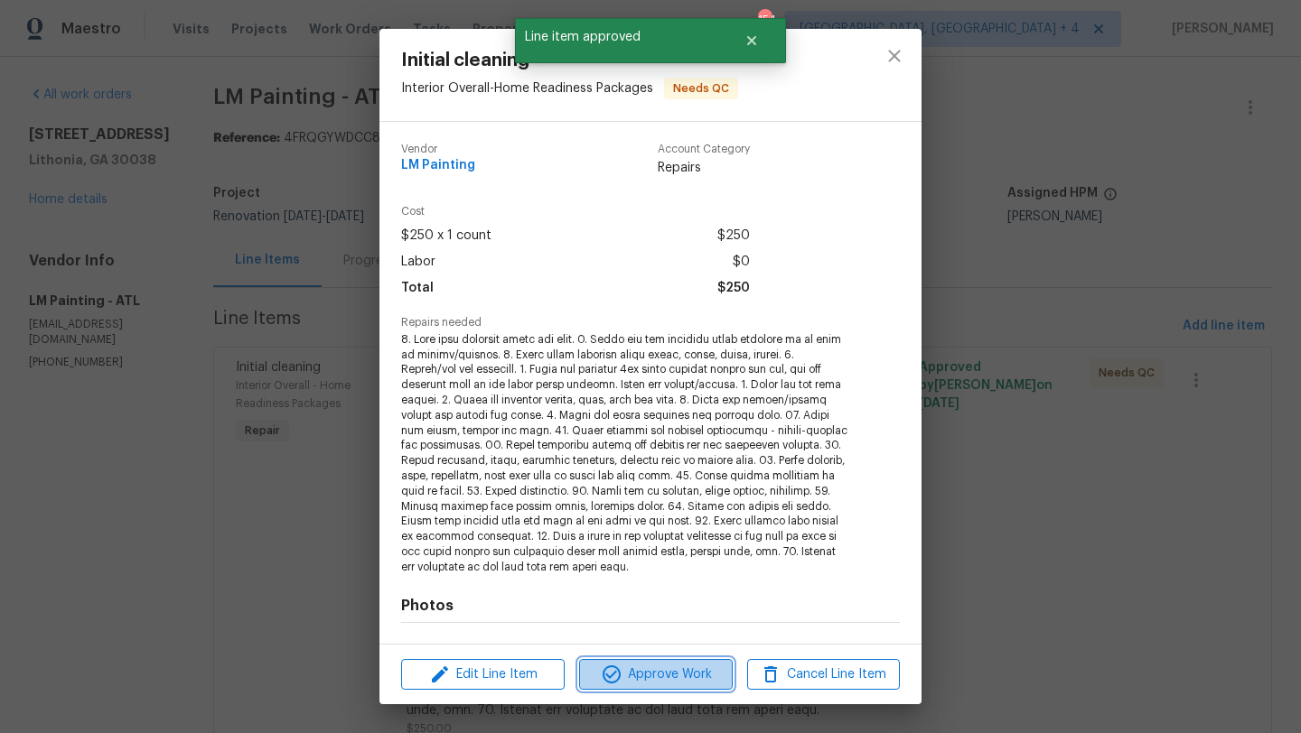
click at [686, 681] on span "Approve Work" at bounding box center [655, 675] width 142 height 23
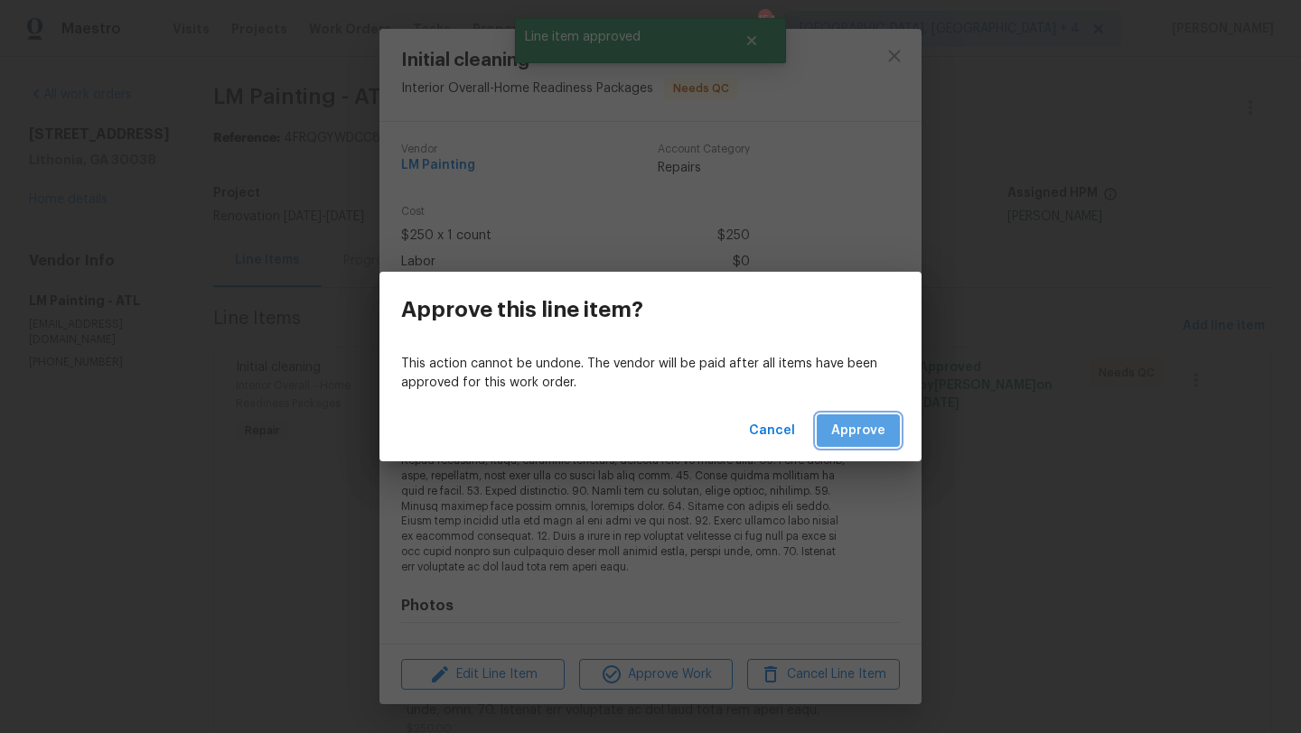
click at [861, 434] on span "Approve" at bounding box center [858, 431] width 54 height 23
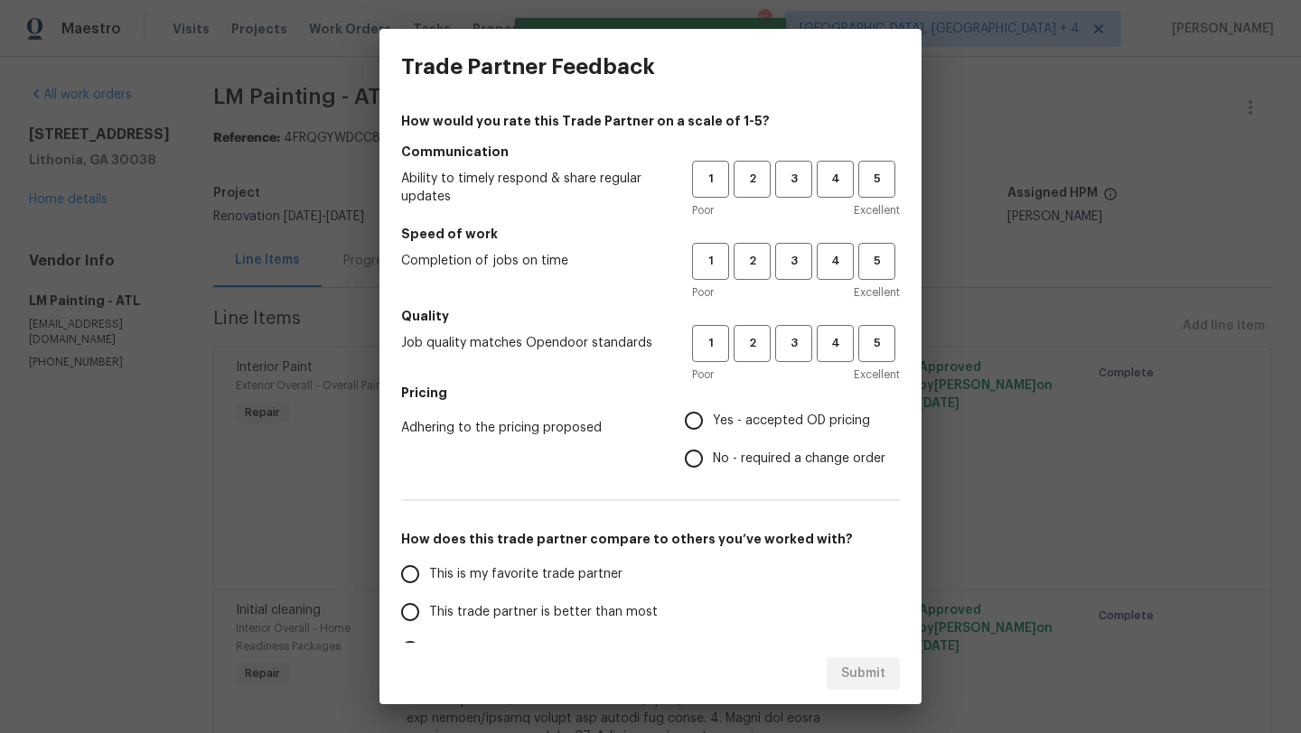
click at [878, 198] on div "1 2 3 4 5 Poor Excellent" at bounding box center [796, 190] width 208 height 59
click at [878, 189] on span "5" at bounding box center [876, 179] width 33 height 21
click at [877, 244] on button "5" at bounding box center [876, 261] width 37 height 37
click at [873, 343] on span "5" at bounding box center [876, 343] width 33 height 21
click at [835, 417] on span "Yes - accepted OD pricing" at bounding box center [791, 421] width 157 height 19
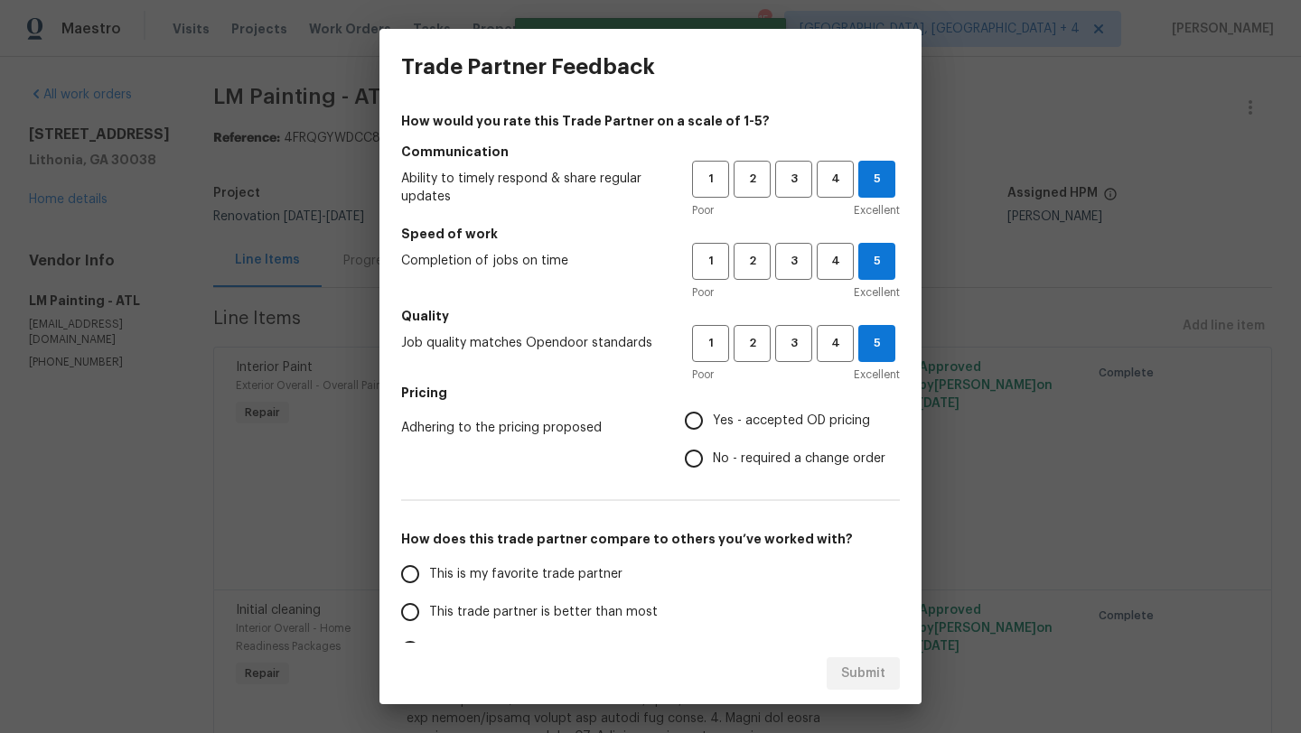
click at [713, 417] on input "Yes - accepted OD pricing" at bounding box center [694, 421] width 38 height 38
radio input "true"
click at [567, 569] on span "This is my favorite trade partner" at bounding box center [525, 574] width 193 height 19
click at [429, 569] on input "This is my favorite trade partner" at bounding box center [410, 575] width 38 height 38
click at [849, 666] on span "Submit" at bounding box center [863, 674] width 44 height 23
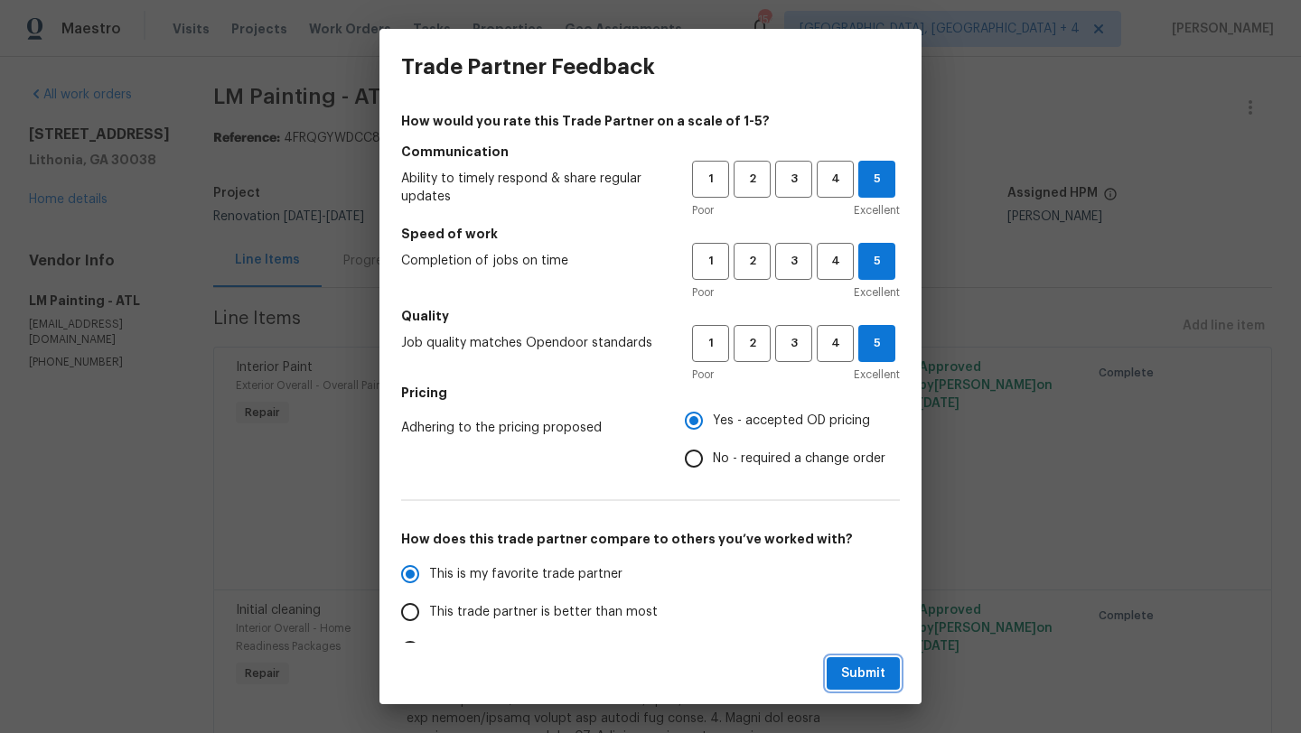
radio input "true"
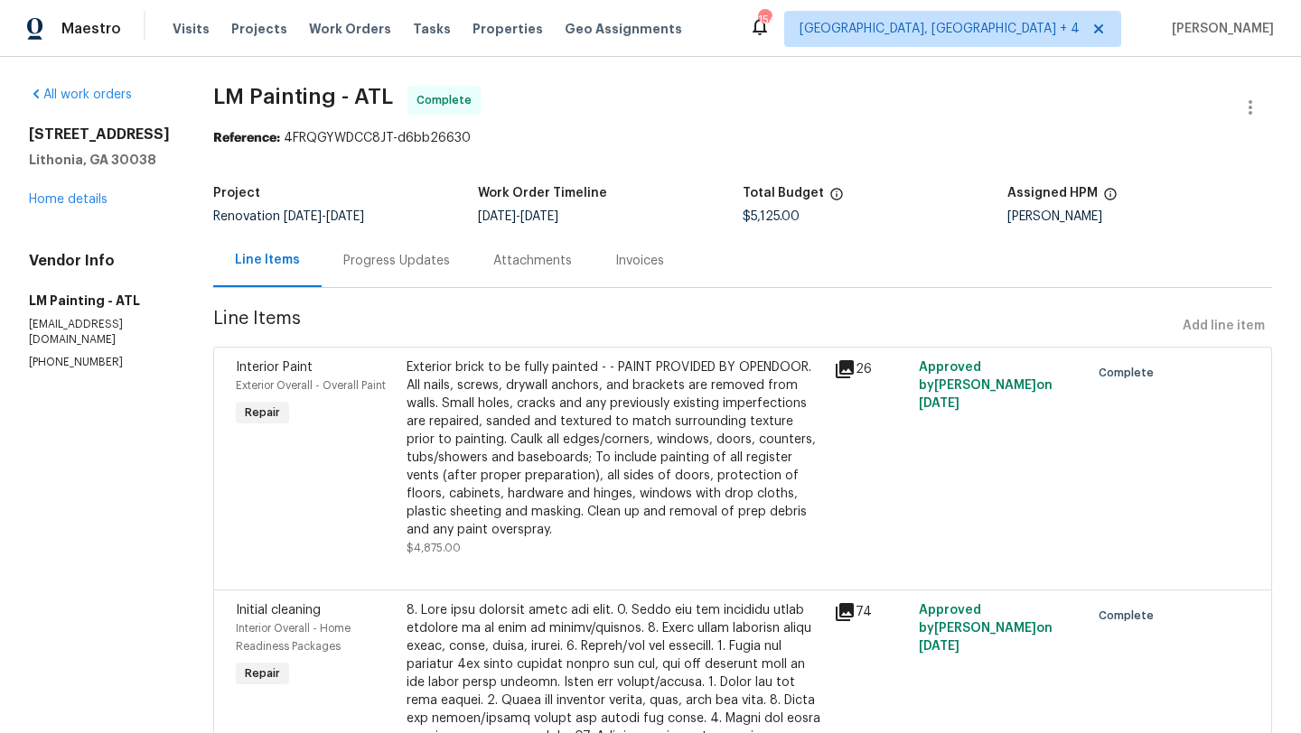
radio input "false"
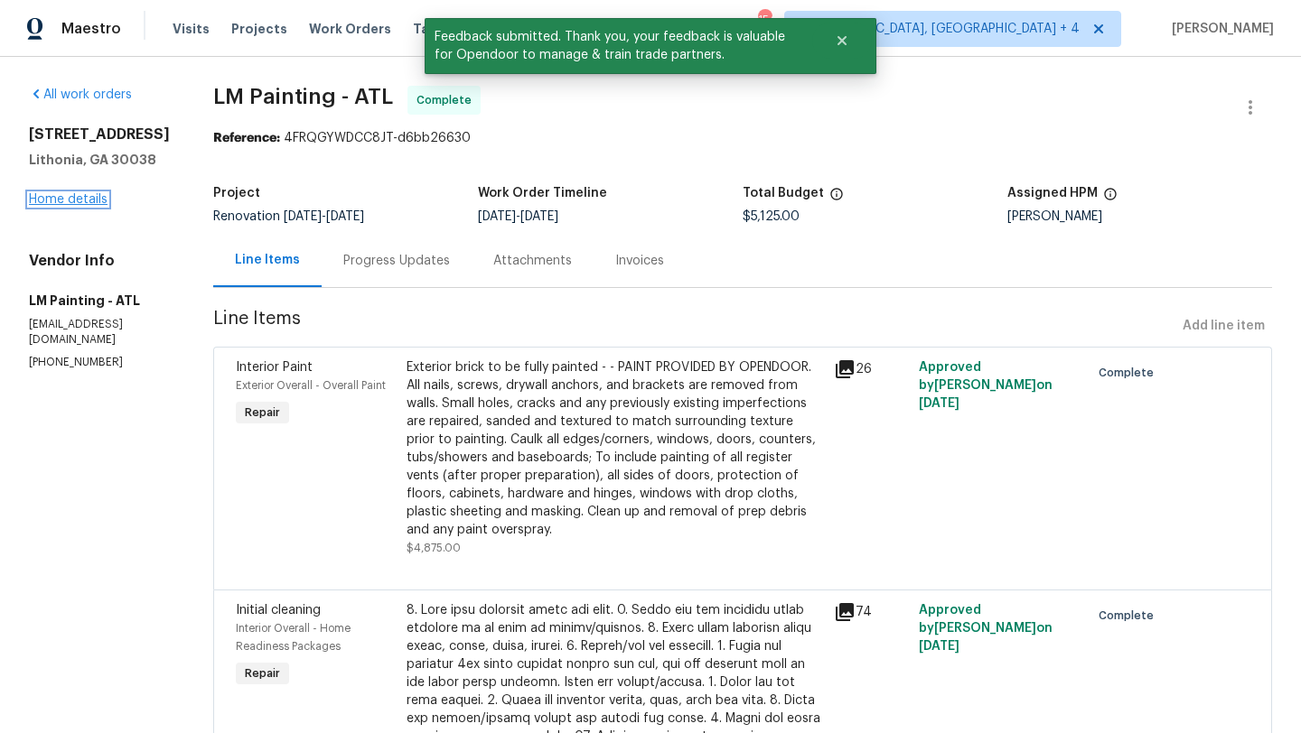
click at [82, 200] on link "Home details" at bounding box center [68, 199] width 79 height 13
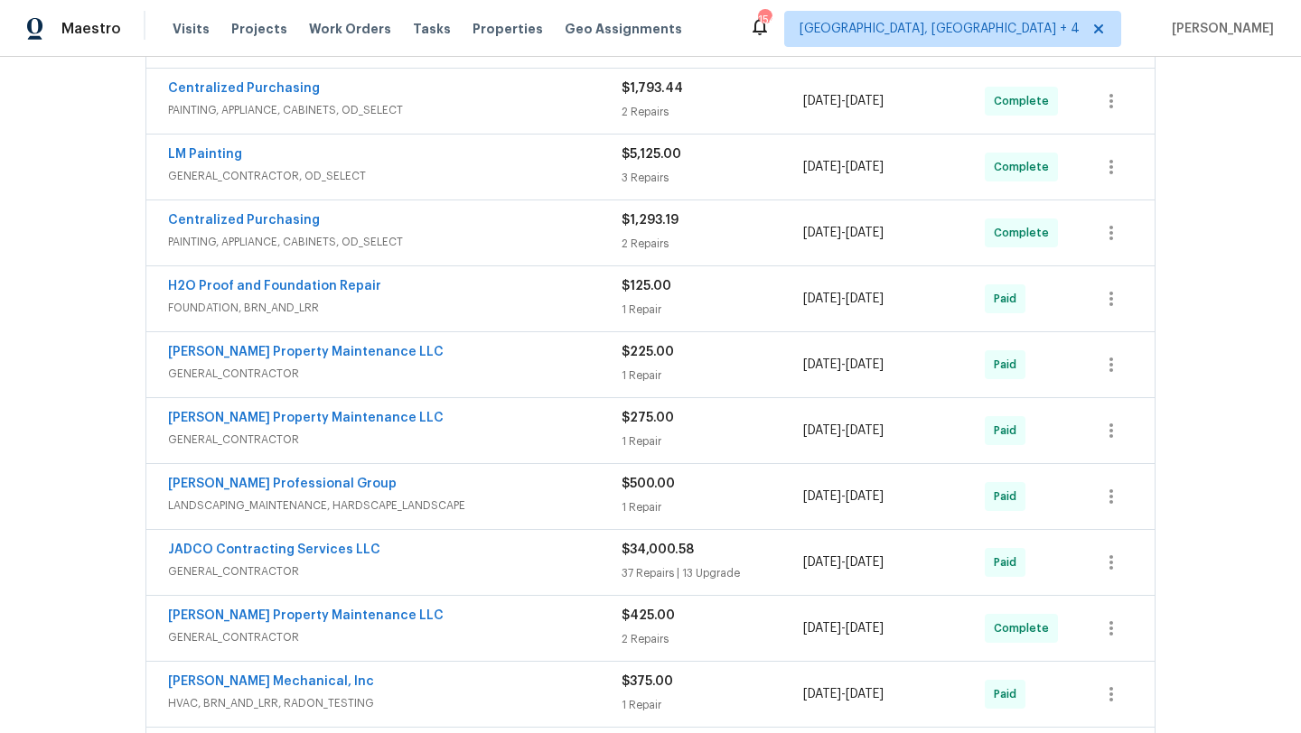
scroll to position [470, 0]
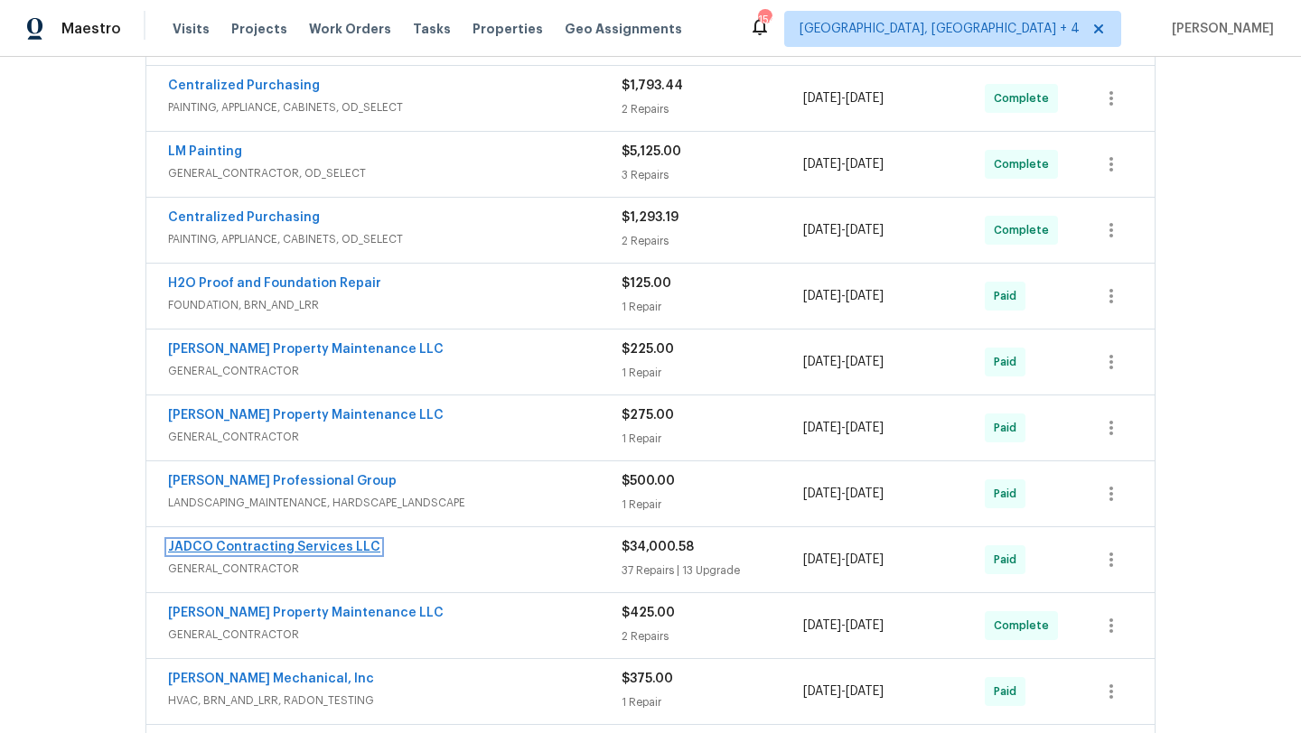
click at [248, 553] on link "JADCO Contracting Services LLC" at bounding box center [274, 547] width 212 height 13
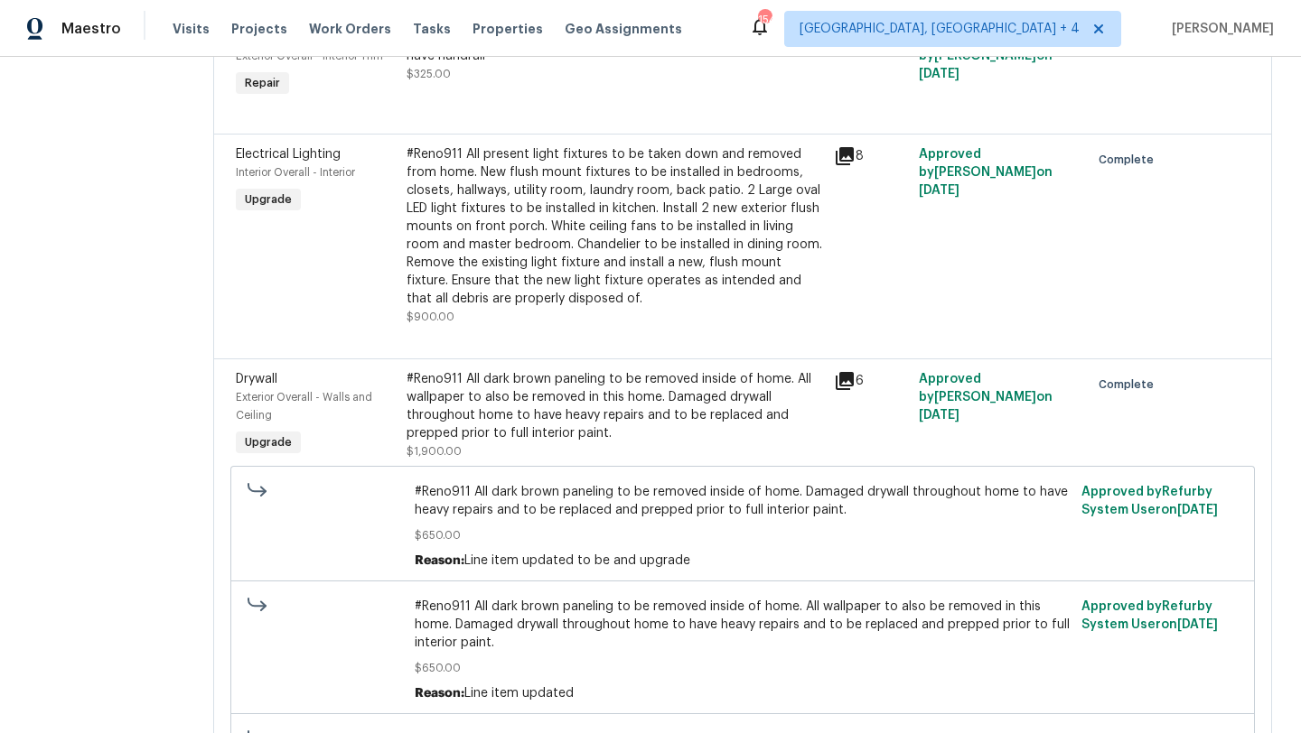
scroll to position [1130, 0]
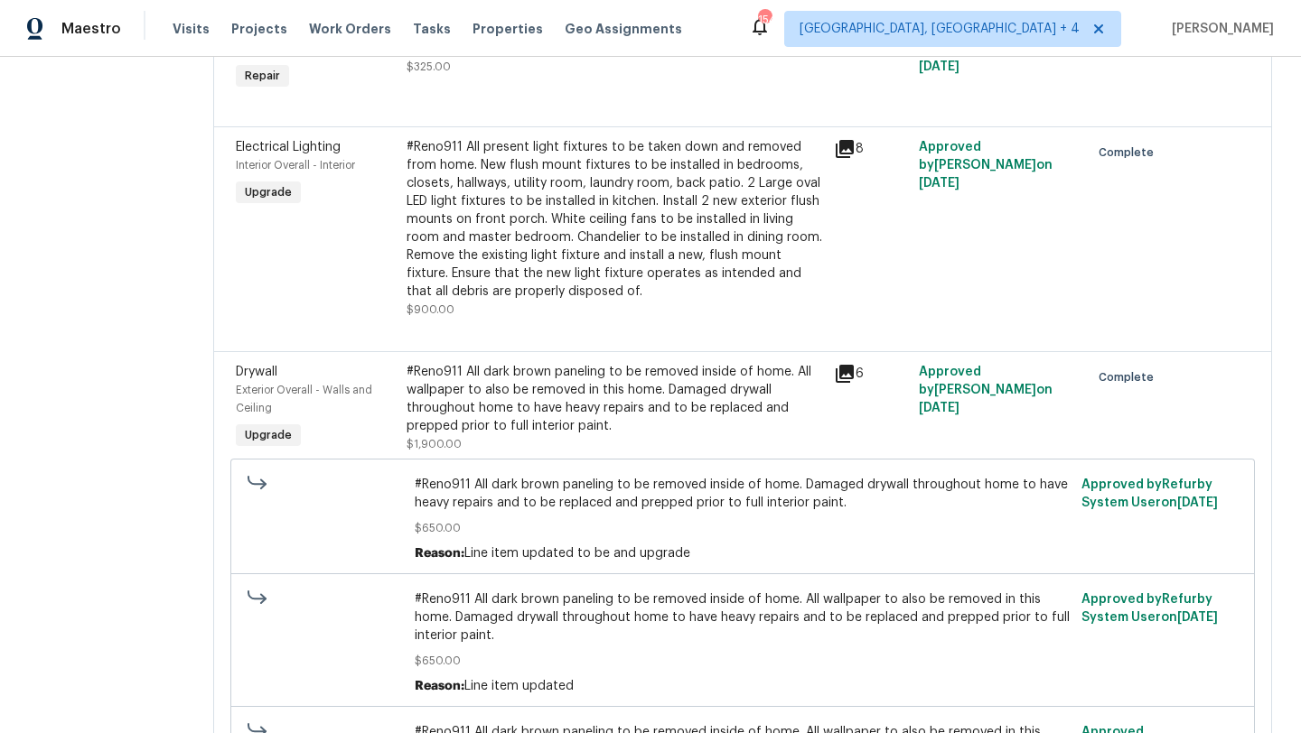
click at [401, 195] on div "Electrical Lighting Interior Overall - Interior Upgrade" at bounding box center [315, 228] width 171 height 191
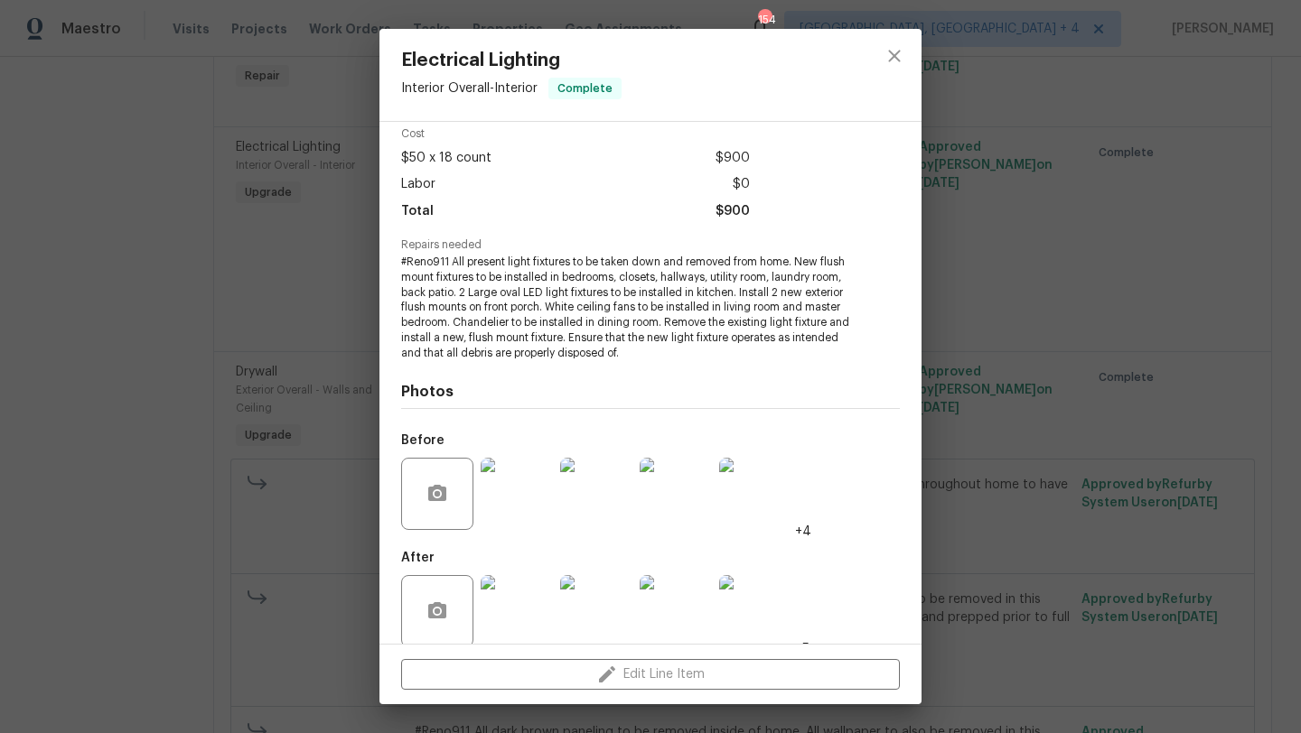
scroll to position [0, 0]
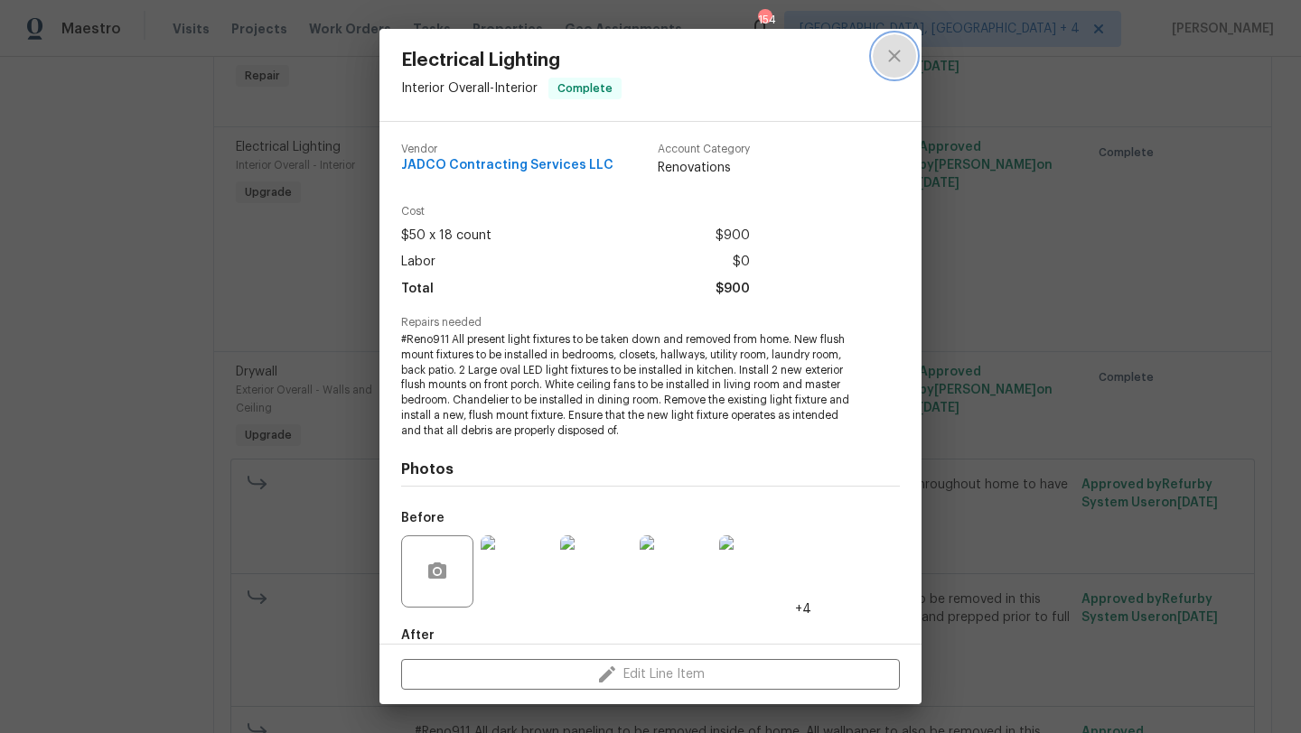
click at [892, 62] on icon "close" at bounding box center [894, 56] width 22 height 22
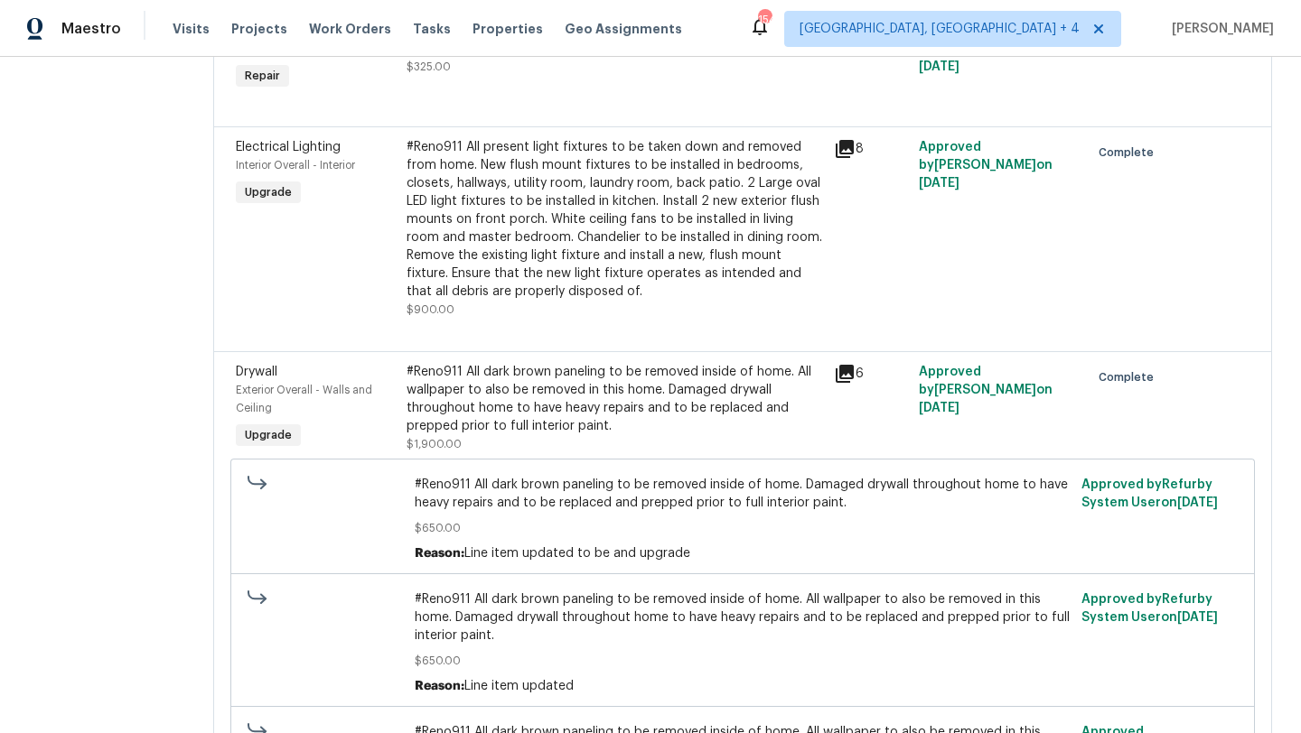
click at [463, 268] on div "#Reno911 All present light fixtures to be taken down and removed from home. New…" at bounding box center [614, 219] width 416 height 163
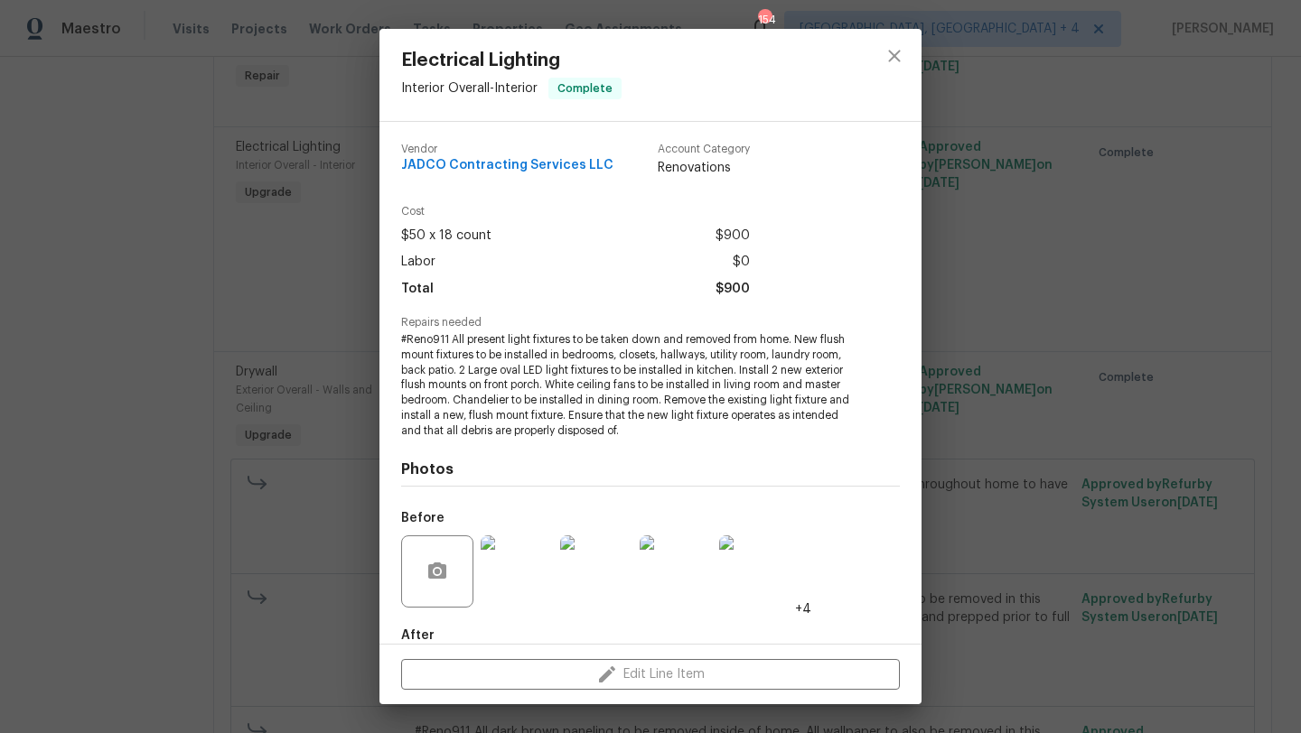
click at [653, 668] on div "Edit Line Item" at bounding box center [650, 675] width 542 height 61
click at [517, 167] on span "JADCO Contracting Services LLC" at bounding box center [507, 166] width 212 height 14
click at [892, 53] on icon "close" at bounding box center [894, 56] width 12 height 12
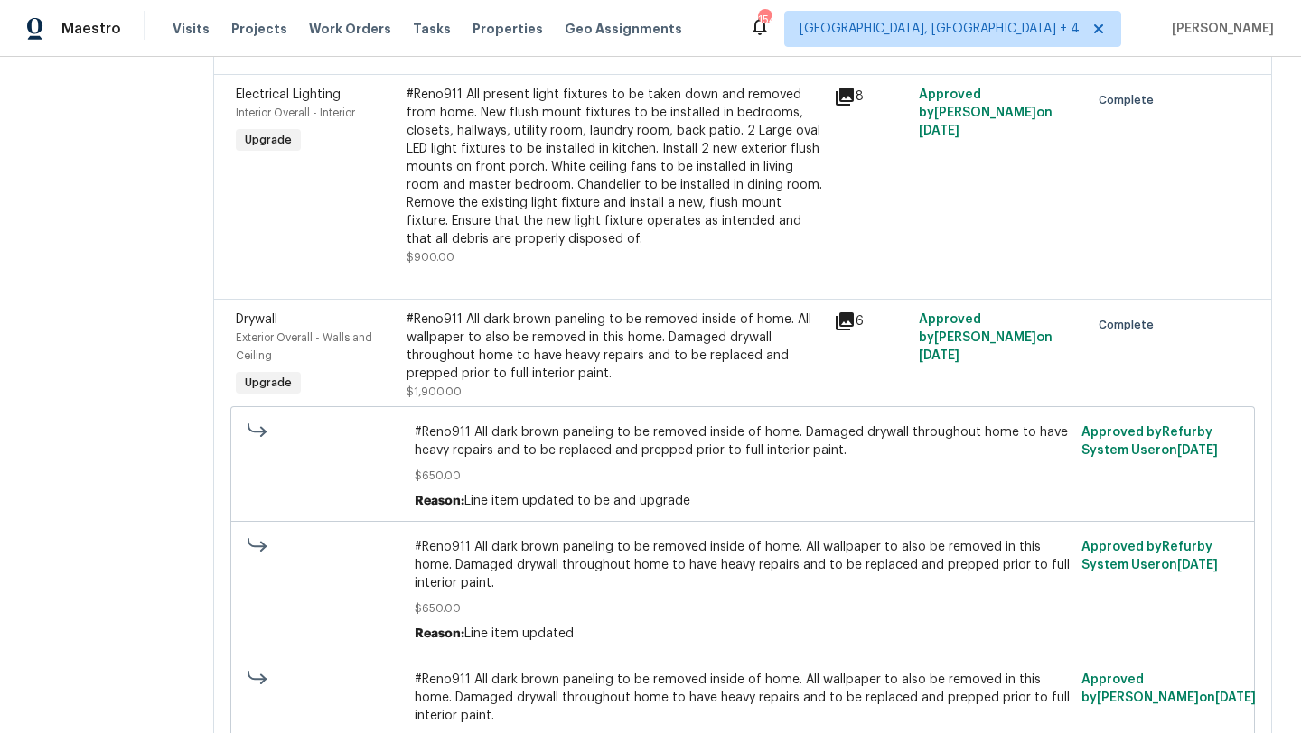
scroll to position [1181, 0]
click at [299, 393] on span "Upgrade" at bounding box center [268, 385] width 61 height 18
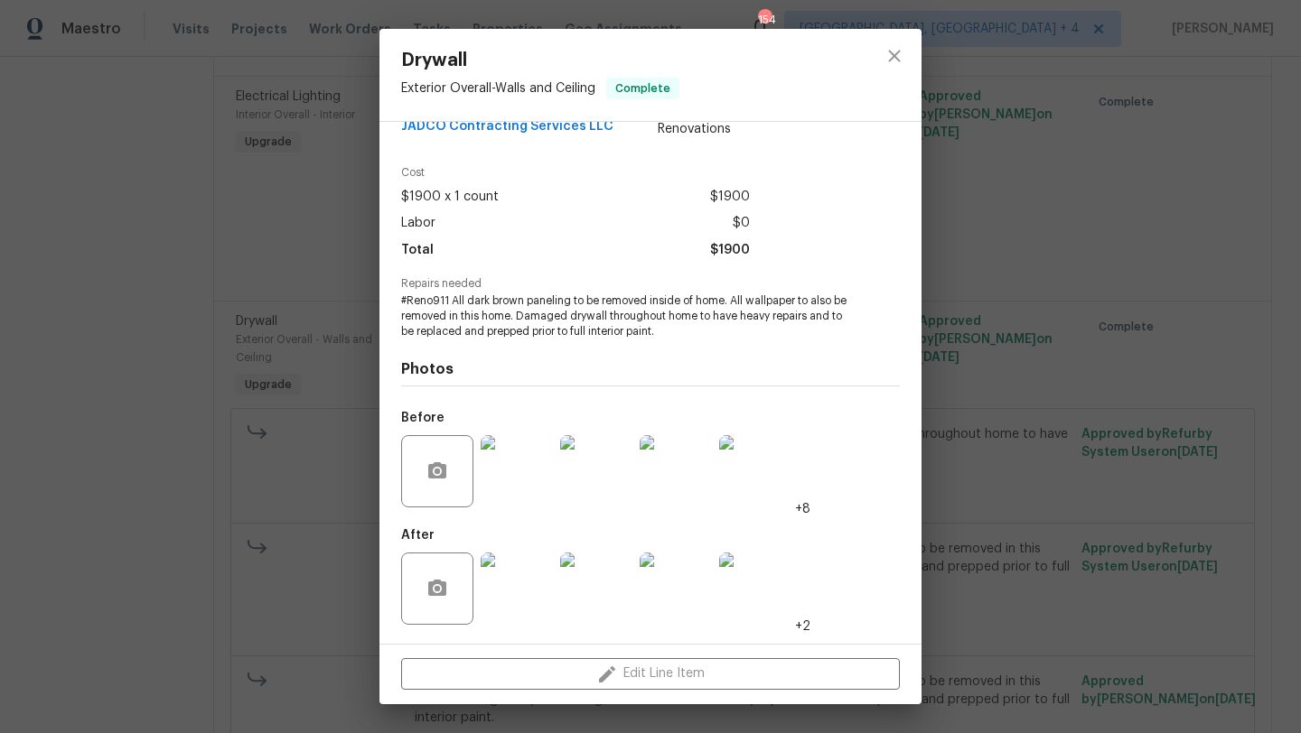
scroll to position [0, 0]
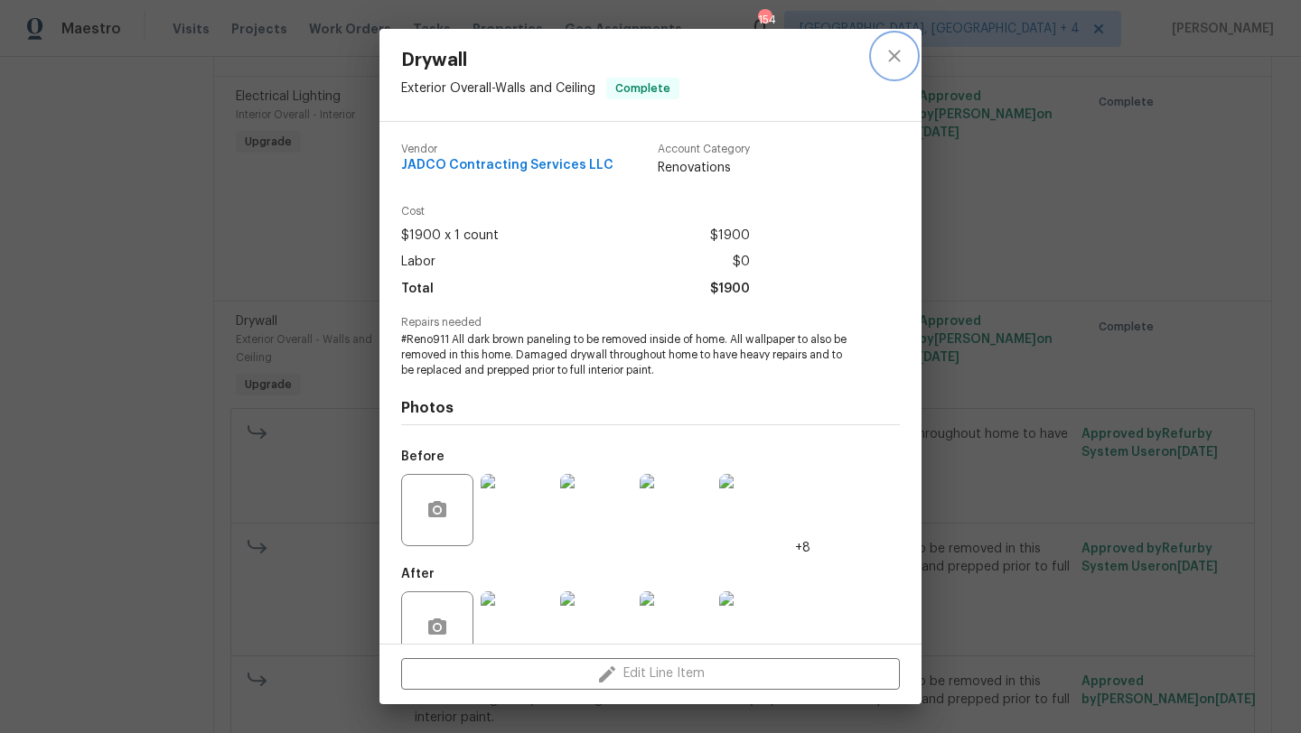
click at [899, 58] on icon "close" at bounding box center [894, 56] width 22 height 22
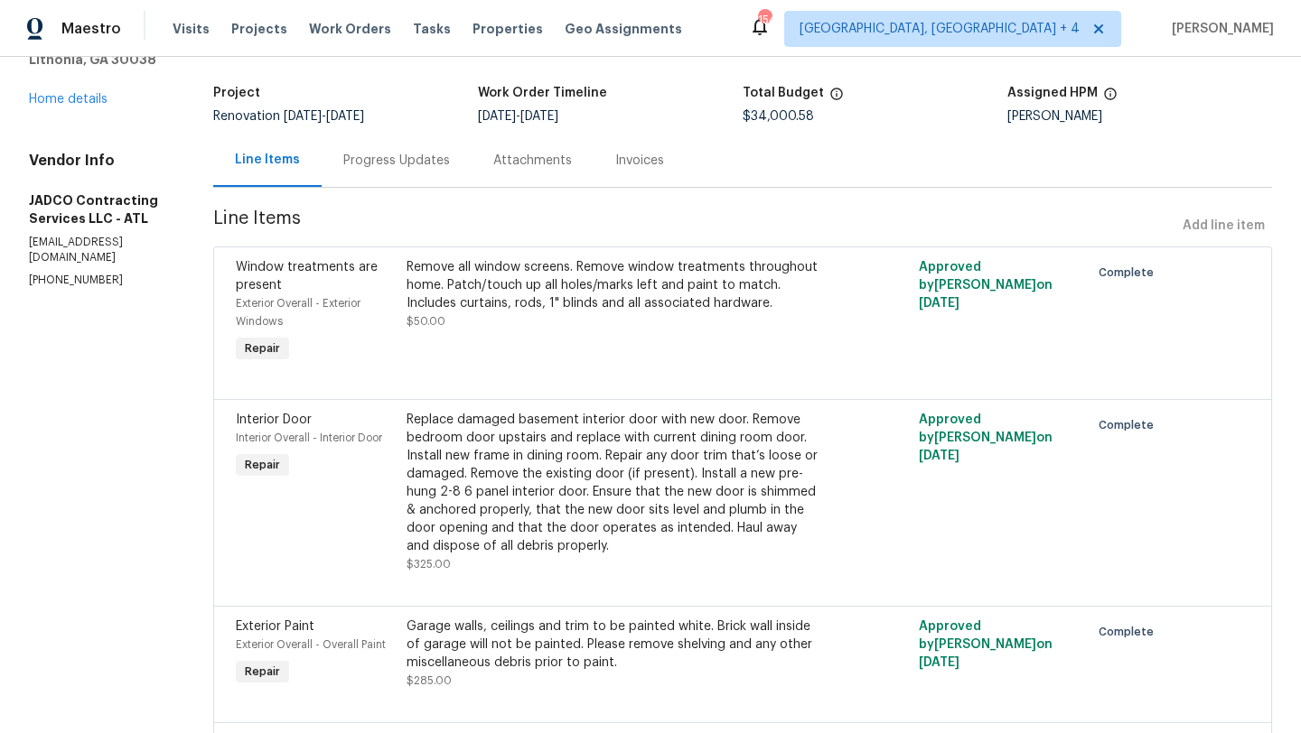
scroll to position [89, 0]
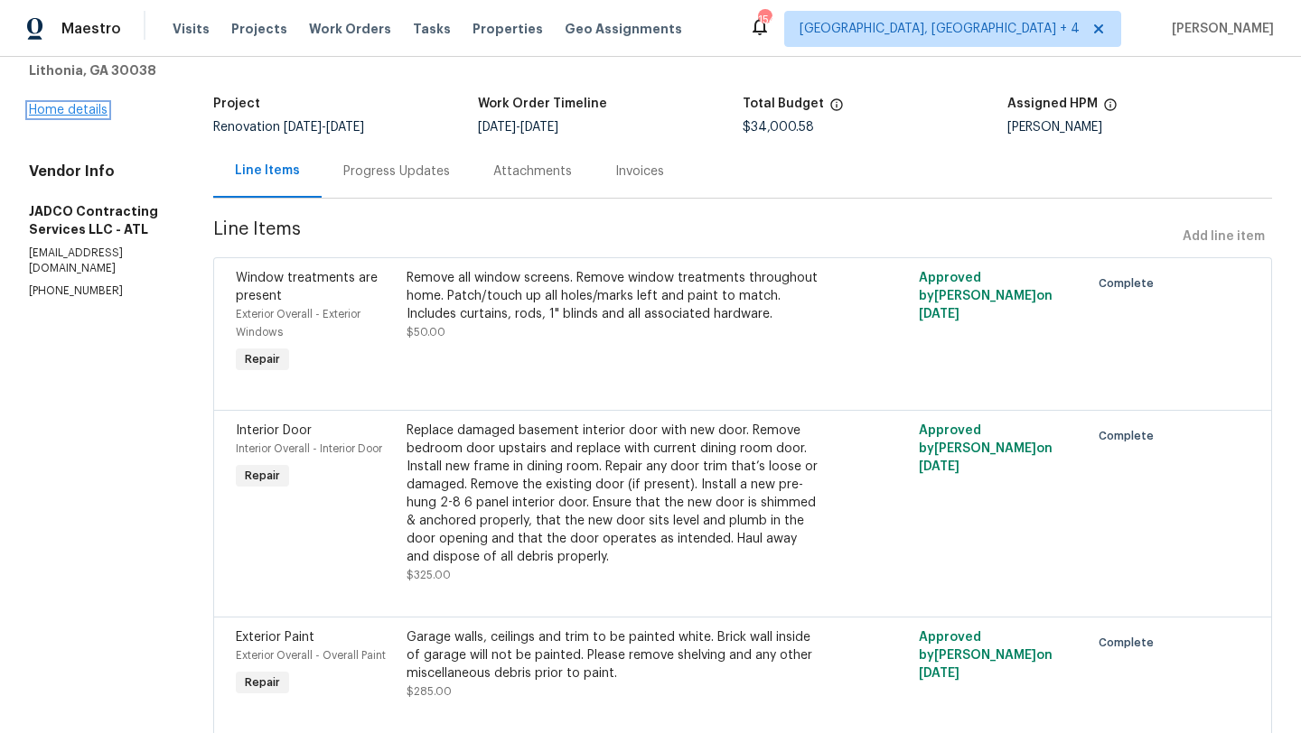
click at [63, 108] on link "Home details" at bounding box center [68, 110] width 79 height 13
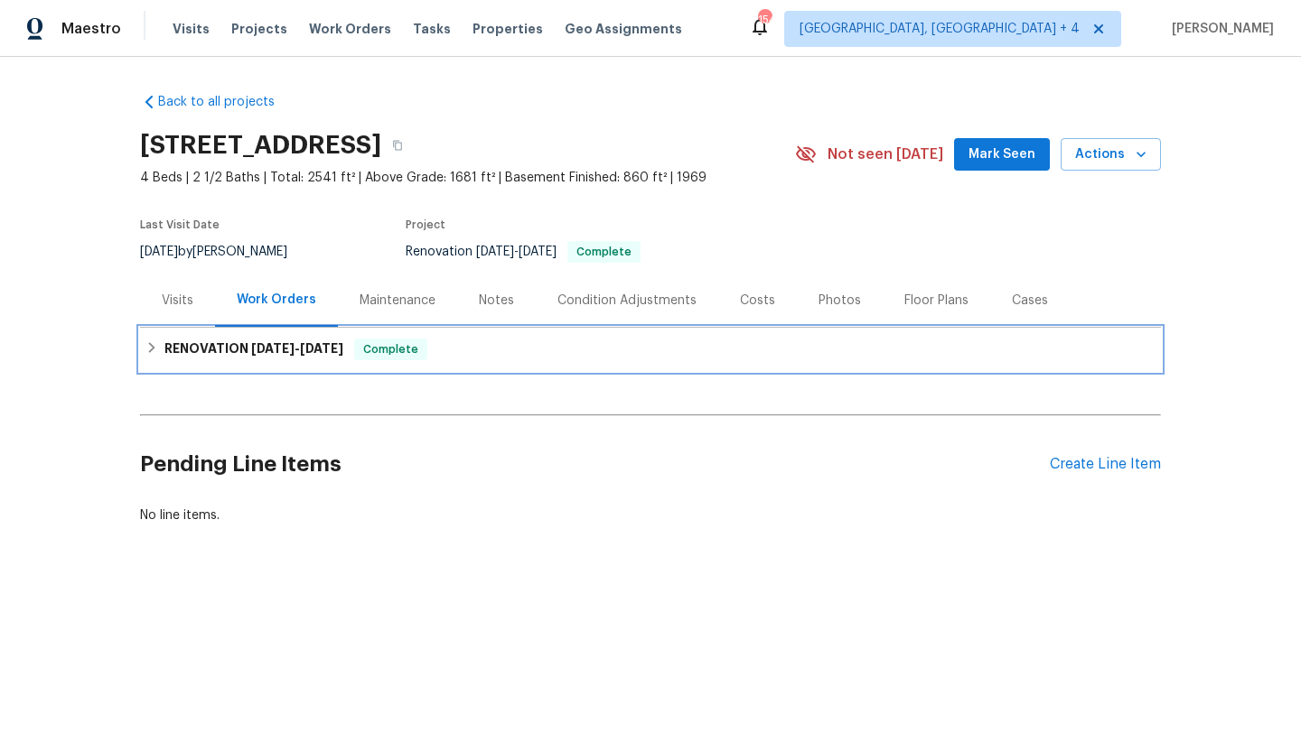
click at [276, 359] on h6 "RENOVATION 7/1/25 - 8/20/25" at bounding box center [253, 350] width 179 height 22
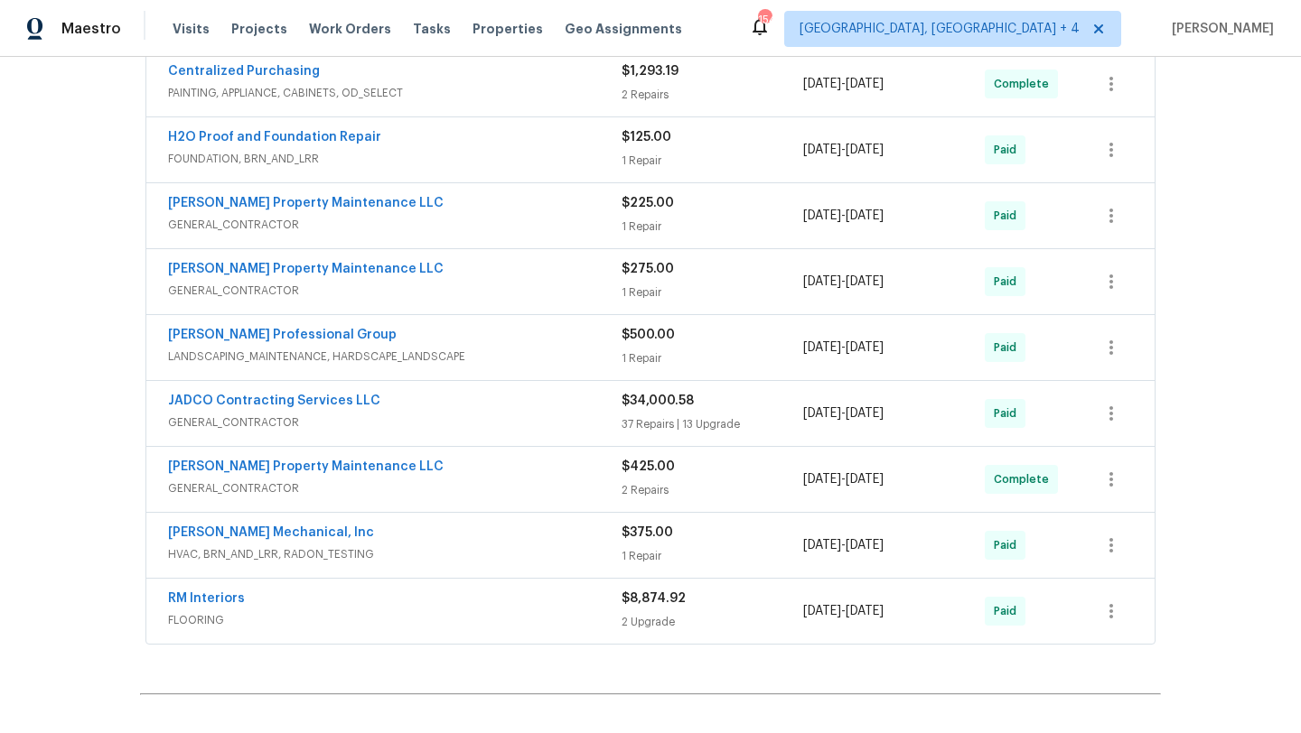
scroll to position [617, 0]
click at [1106, 416] on icon "button" at bounding box center [1111, 413] width 22 height 22
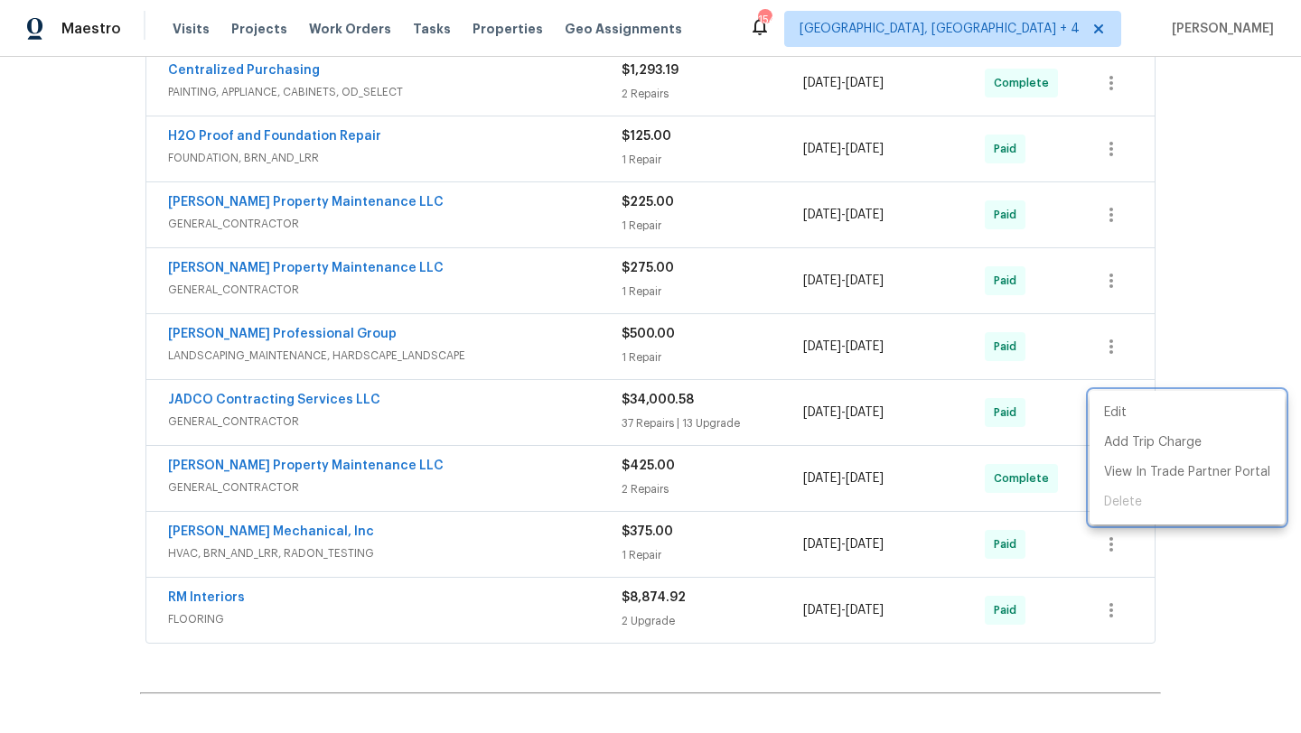
click at [1186, 328] on div at bounding box center [650, 366] width 1301 height 733
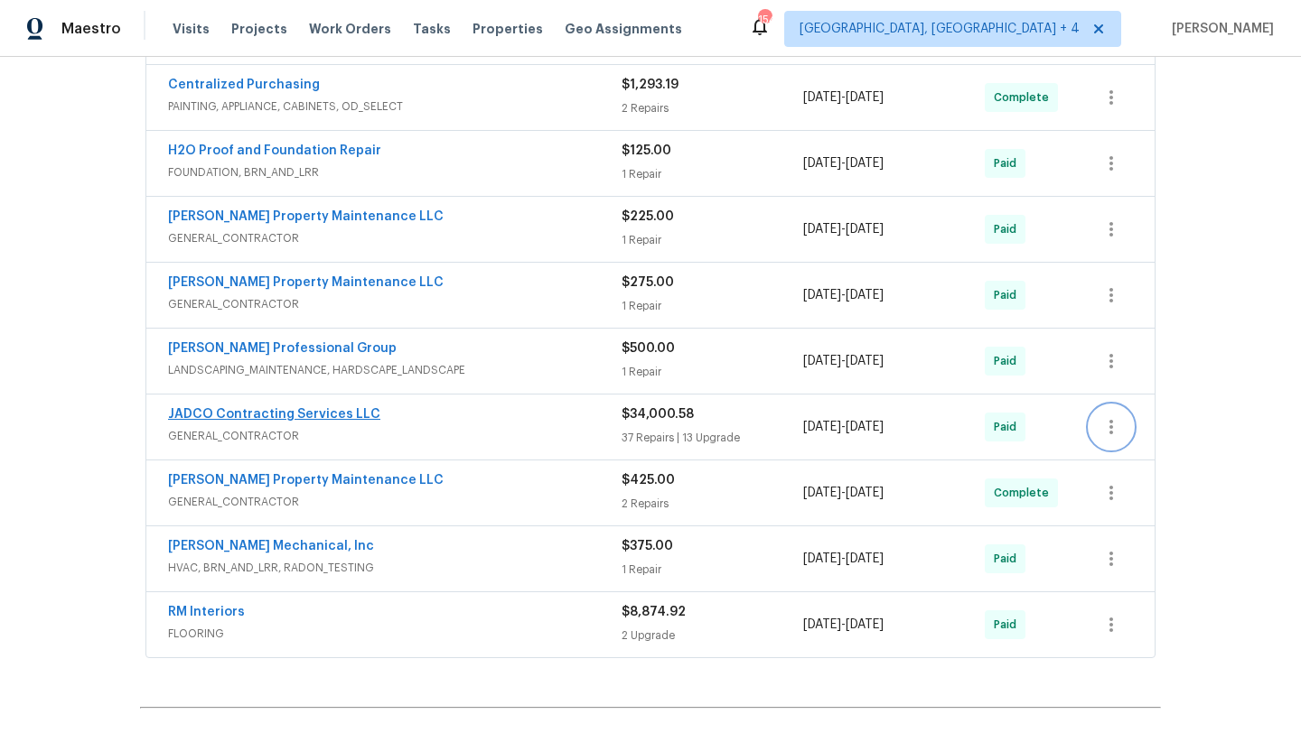
scroll to position [603, 0]
click at [281, 416] on link "JADCO Contracting Services LLC" at bounding box center [274, 413] width 212 height 13
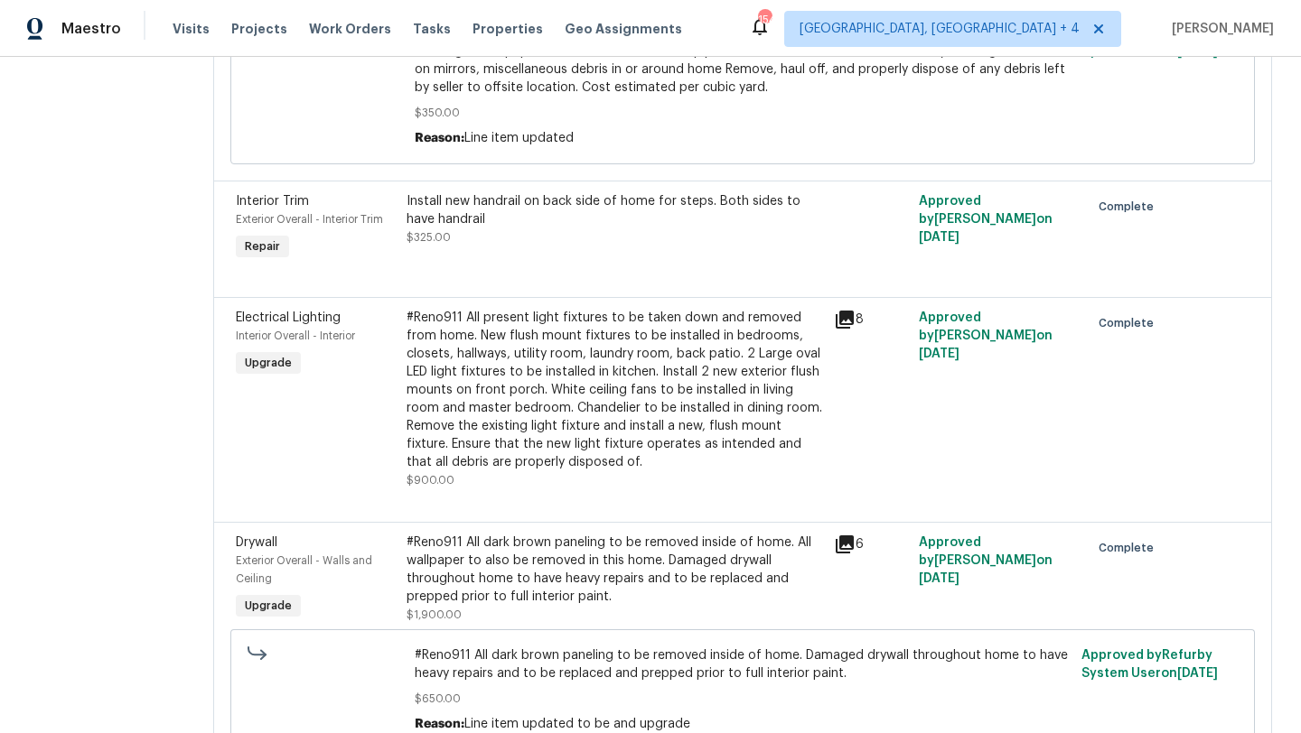
scroll to position [996, 0]
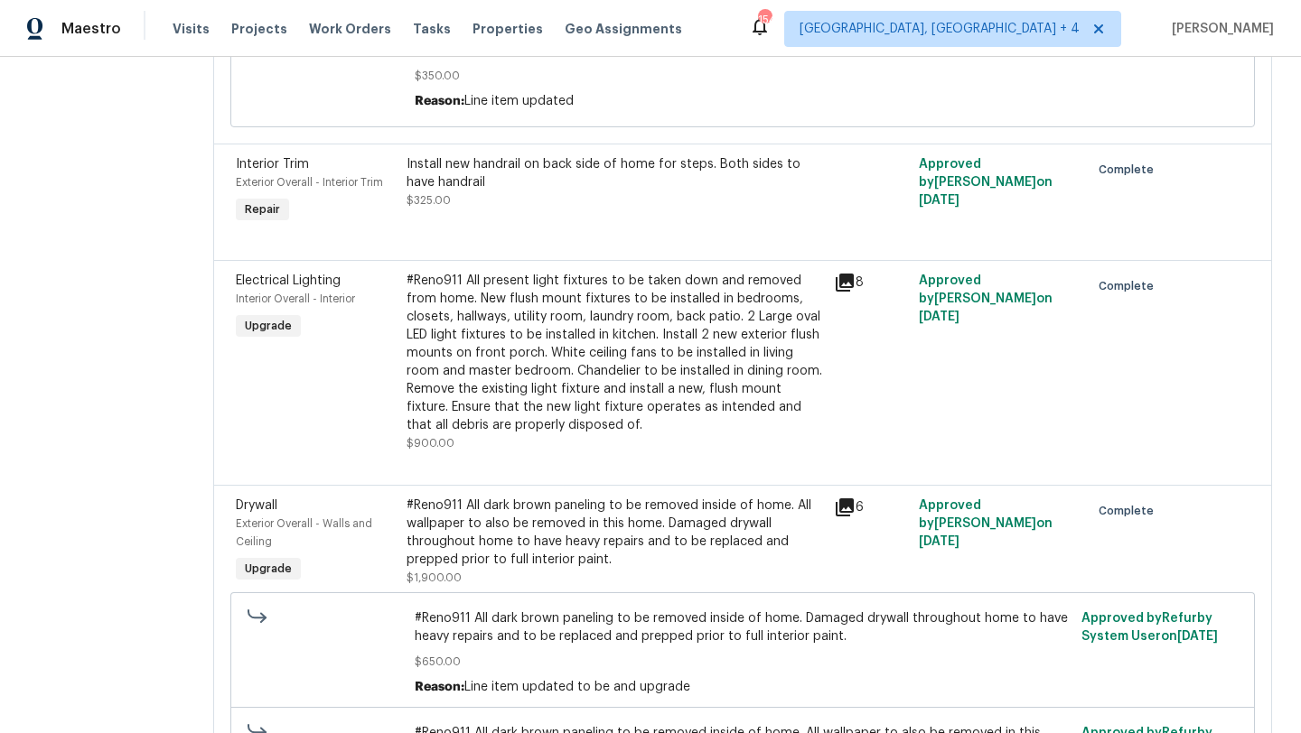
click at [594, 329] on div "#Reno911 All present light fixtures to be taken down and removed from home. New…" at bounding box center [614, 353] width 416 height 163
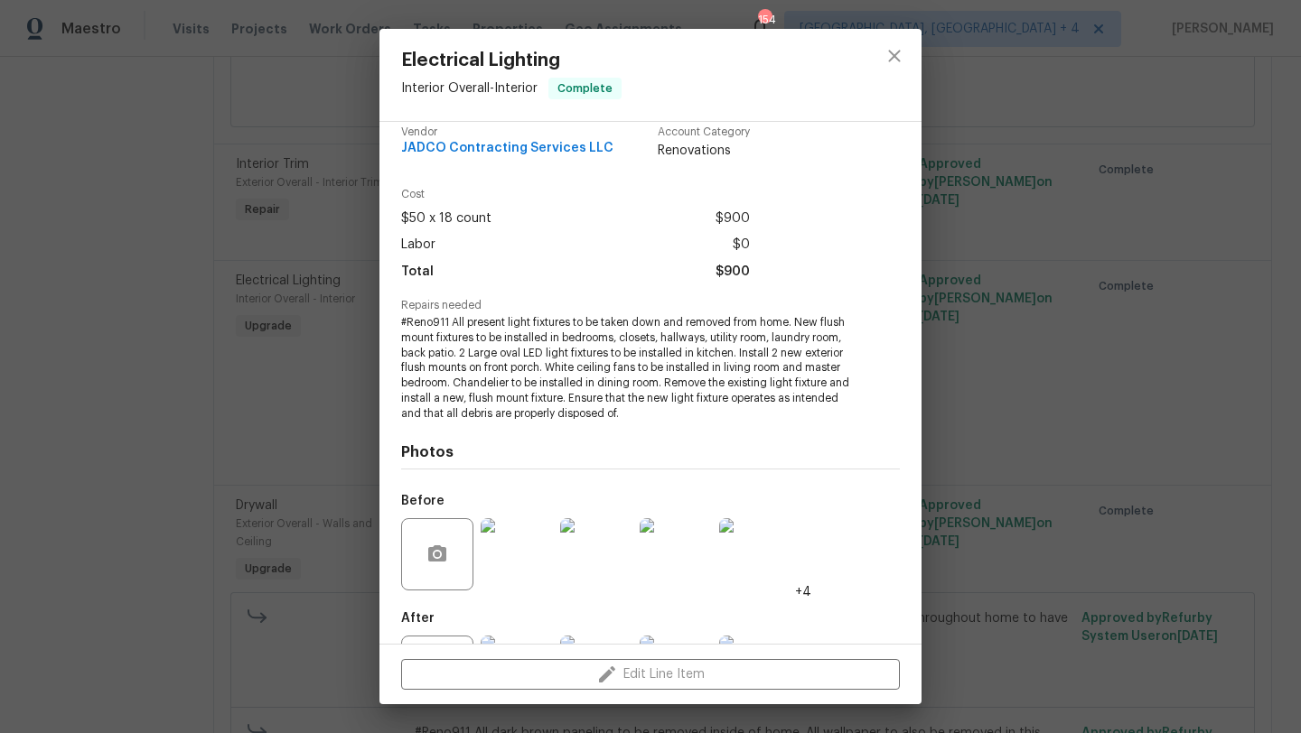
scroll to position [0, 0]
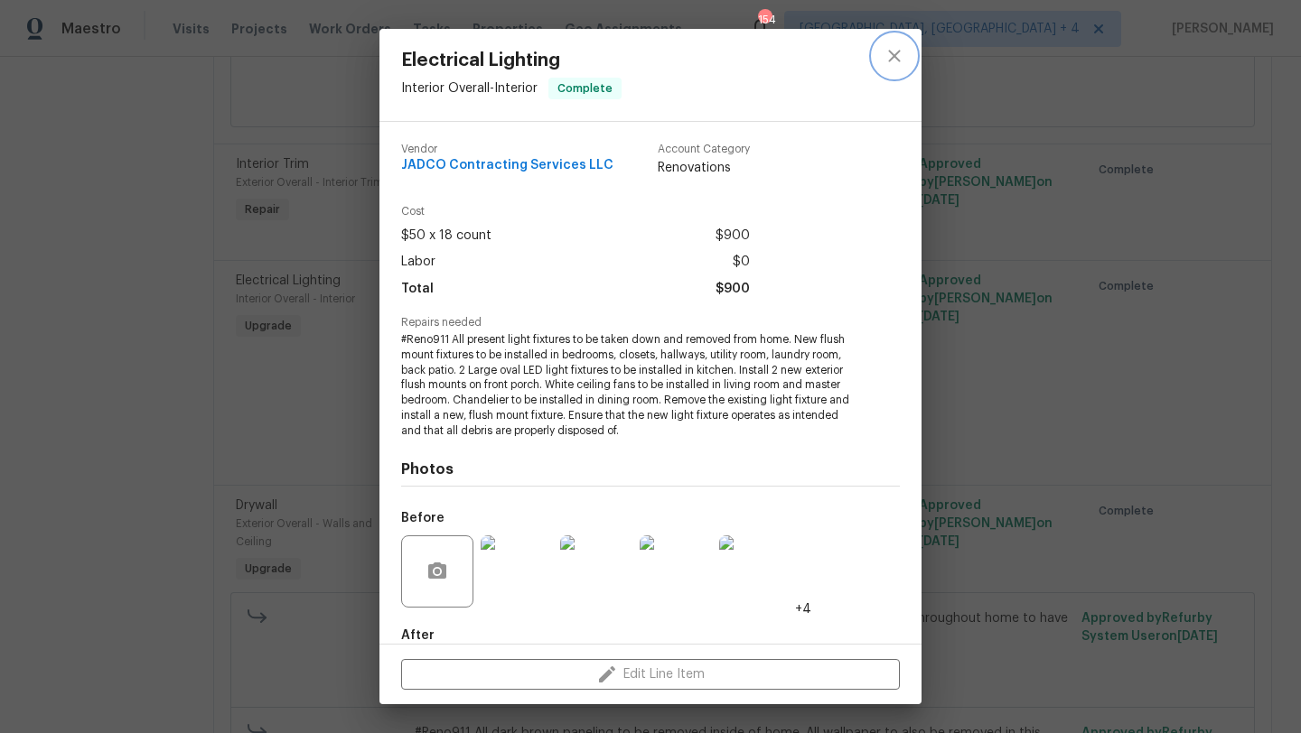
click at [893, 51] on icon "close" at bounding box center [894, 56] width 22 height 22
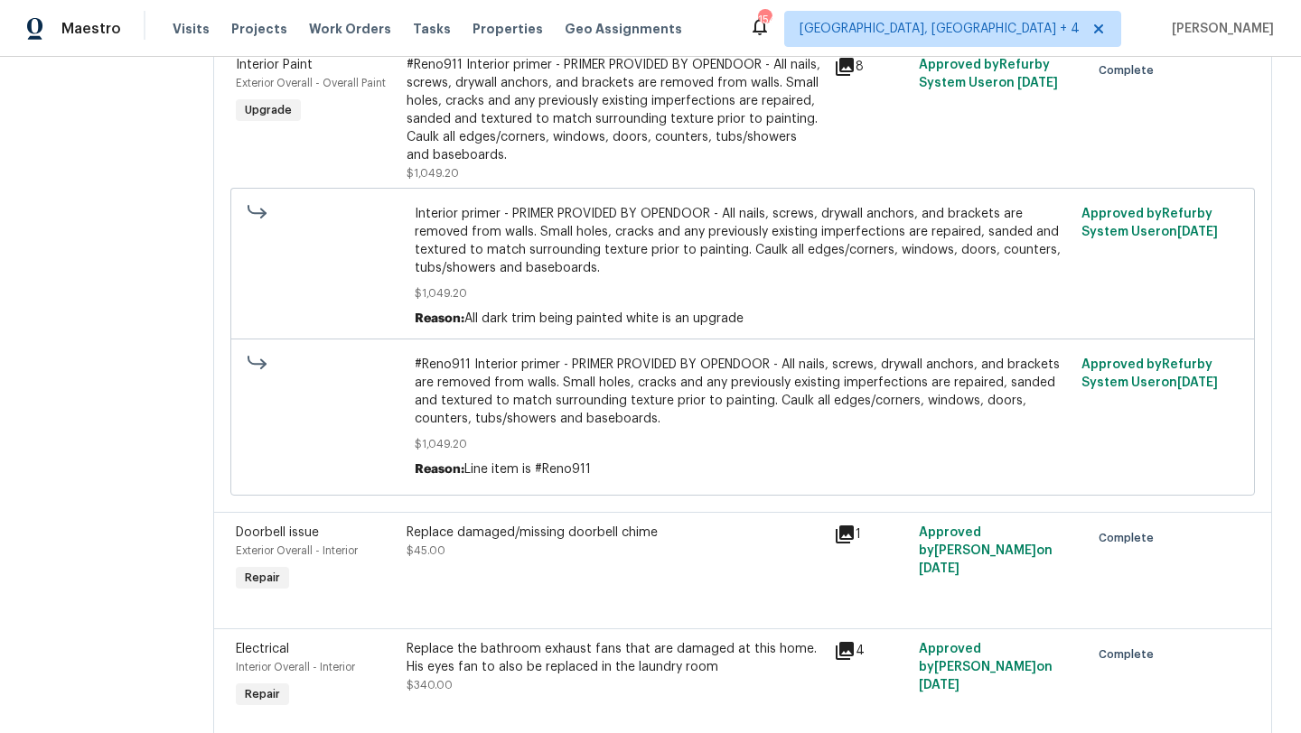
scroll to position [3189, 0]
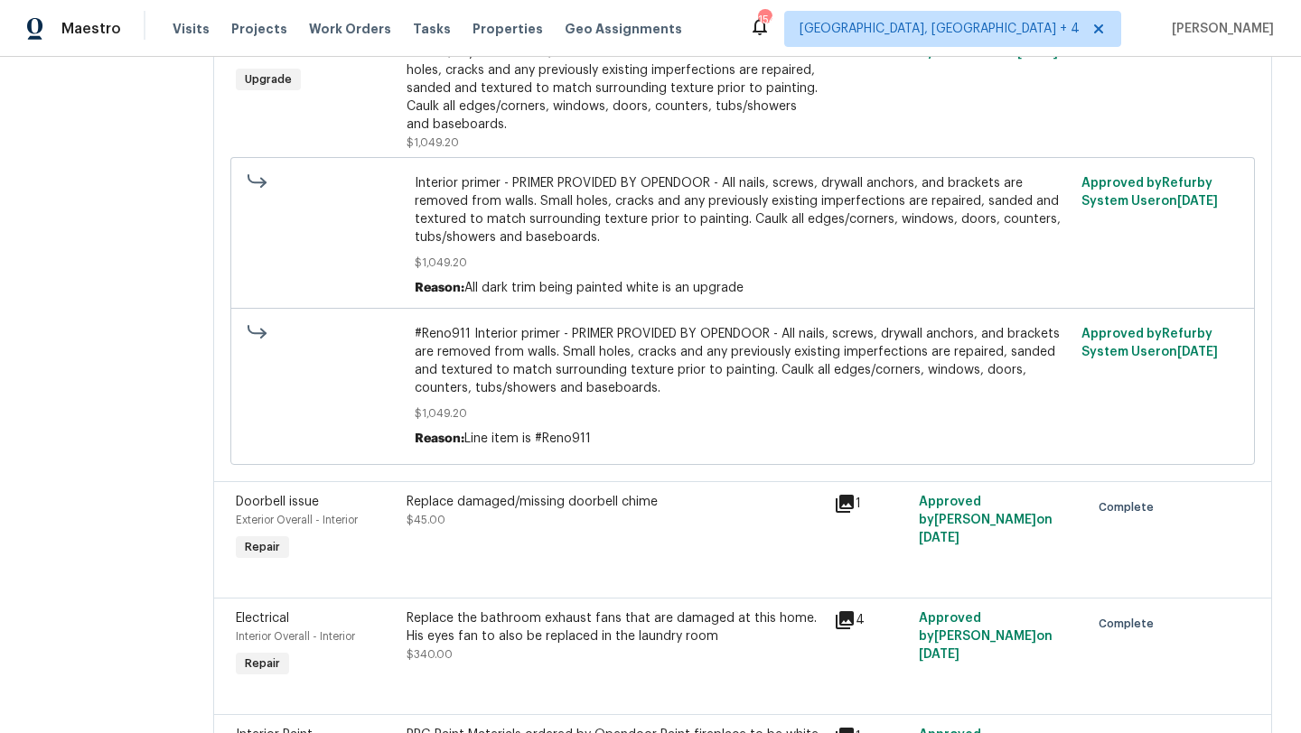
click at [635, 134] on div "#Reno911 Interior primer - PRIMER PROVIDED BY OPENDOOR - All nails, screws, dry…" at bounding box center [614, 79] width 416 height 108
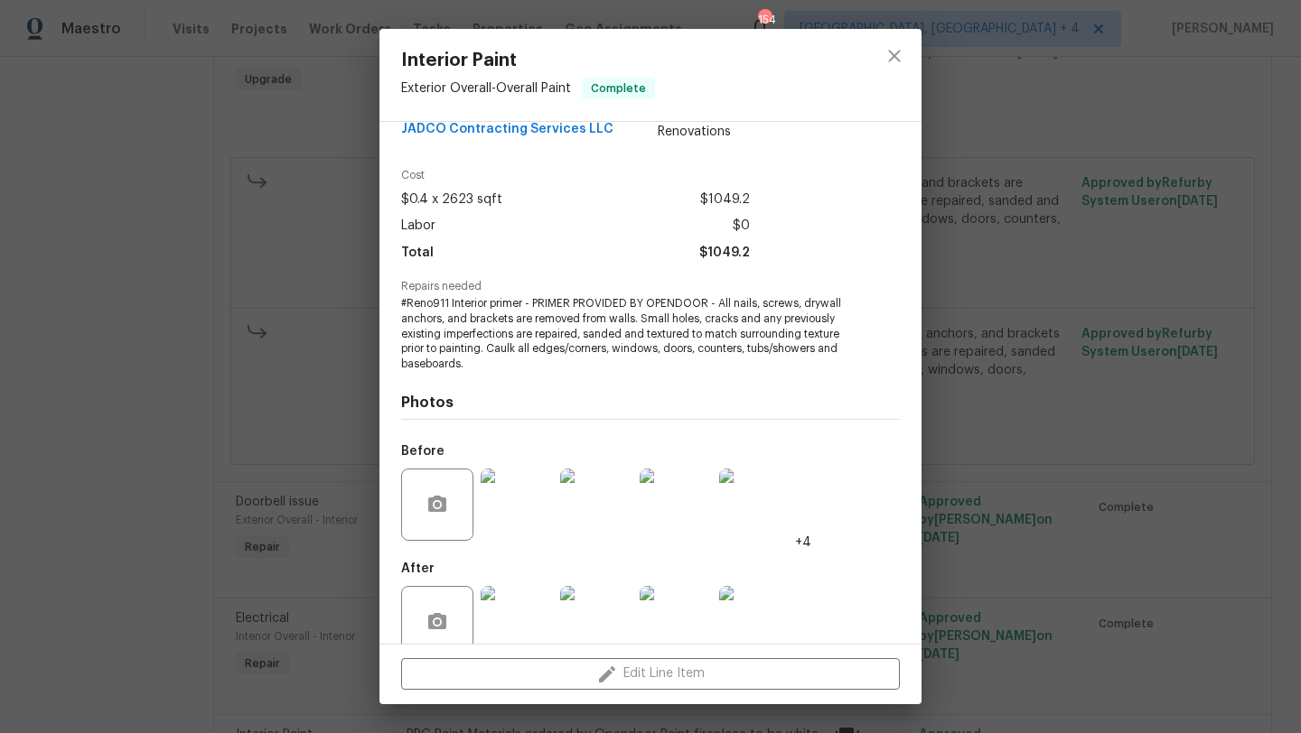
scroll to position [69, 0]
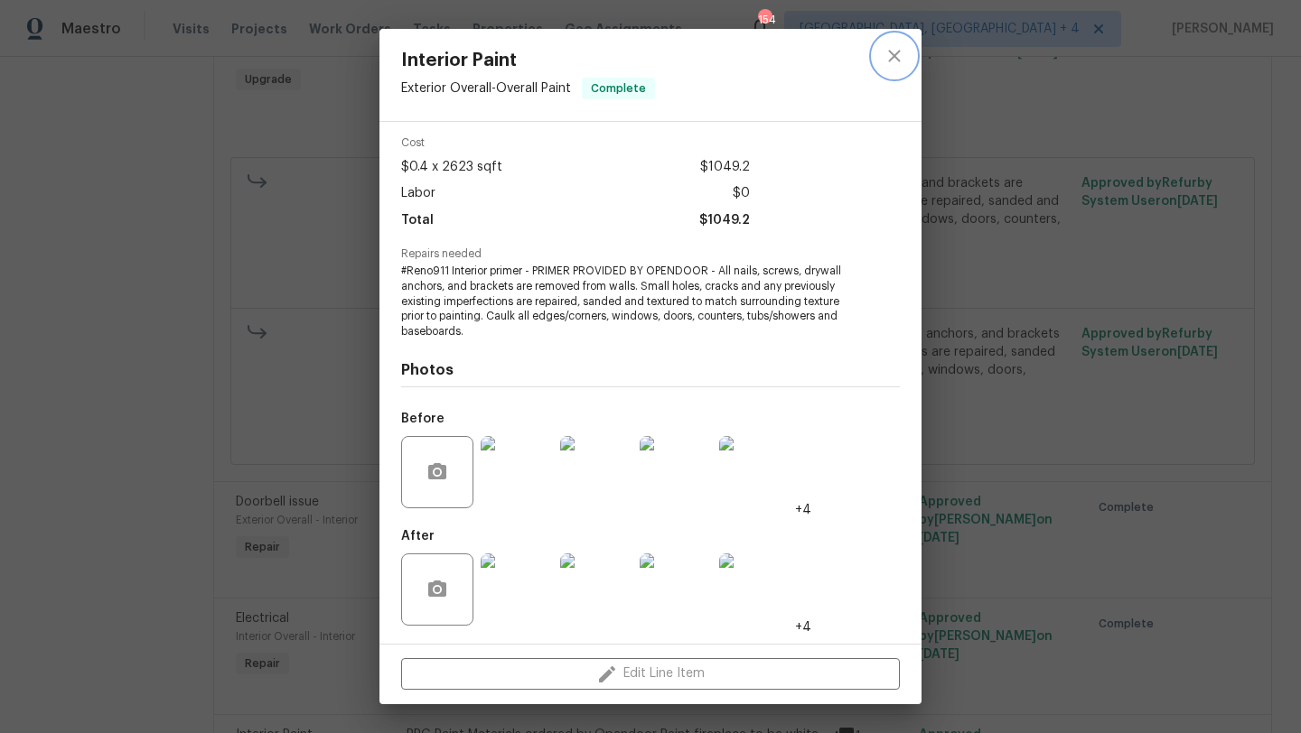
click at [894, 53] on icon "close" at bounding box center [894, 56] width 22 height 22
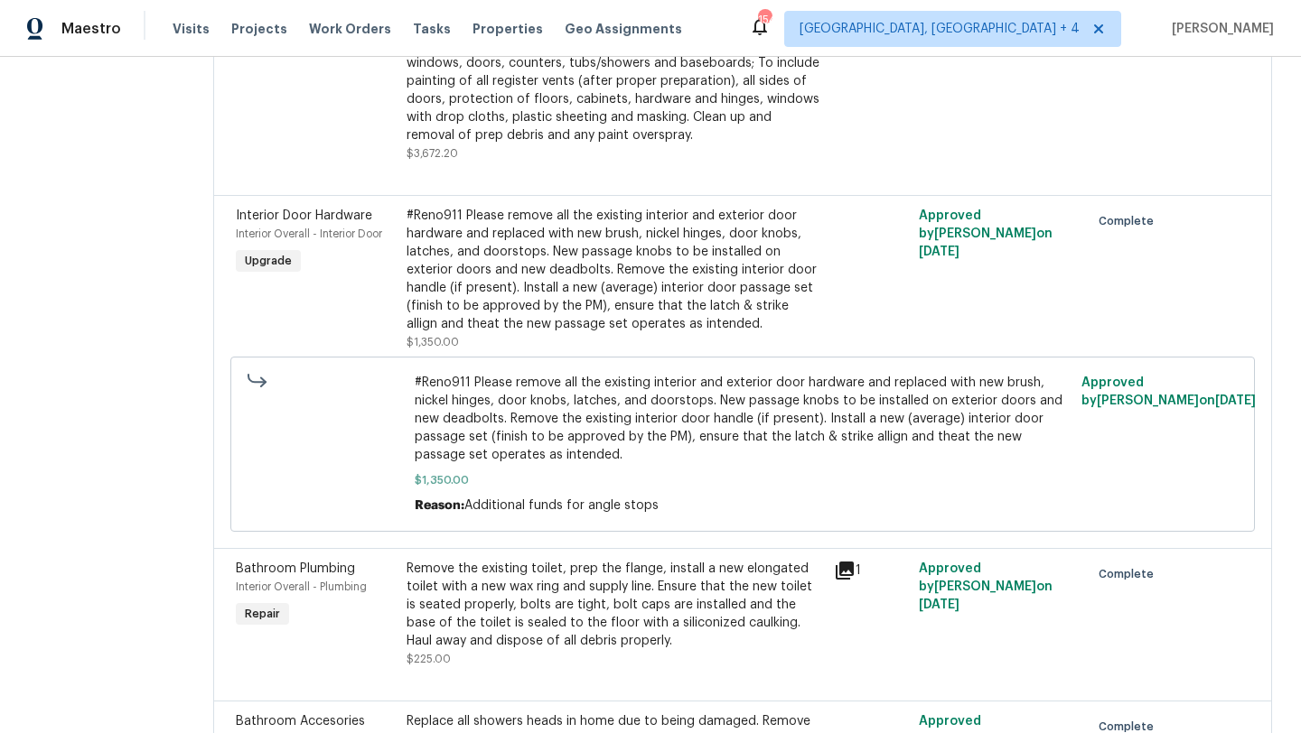
scroll to position [4069, 0]
click at [563, 332] on div "#Reno911 Please remove all the existing interior and exterior door hardware and…" at bounding box center [614, 268] width 416 height 126
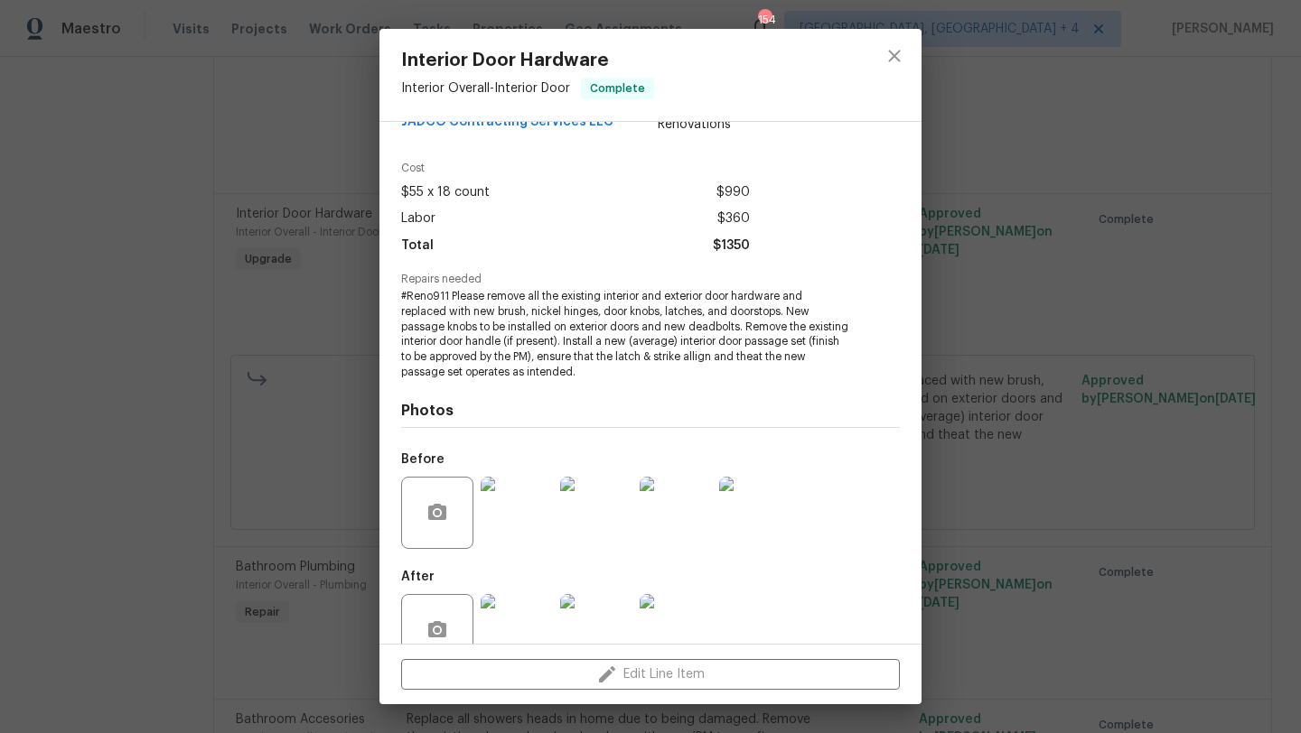
scroll to position [84, 0]
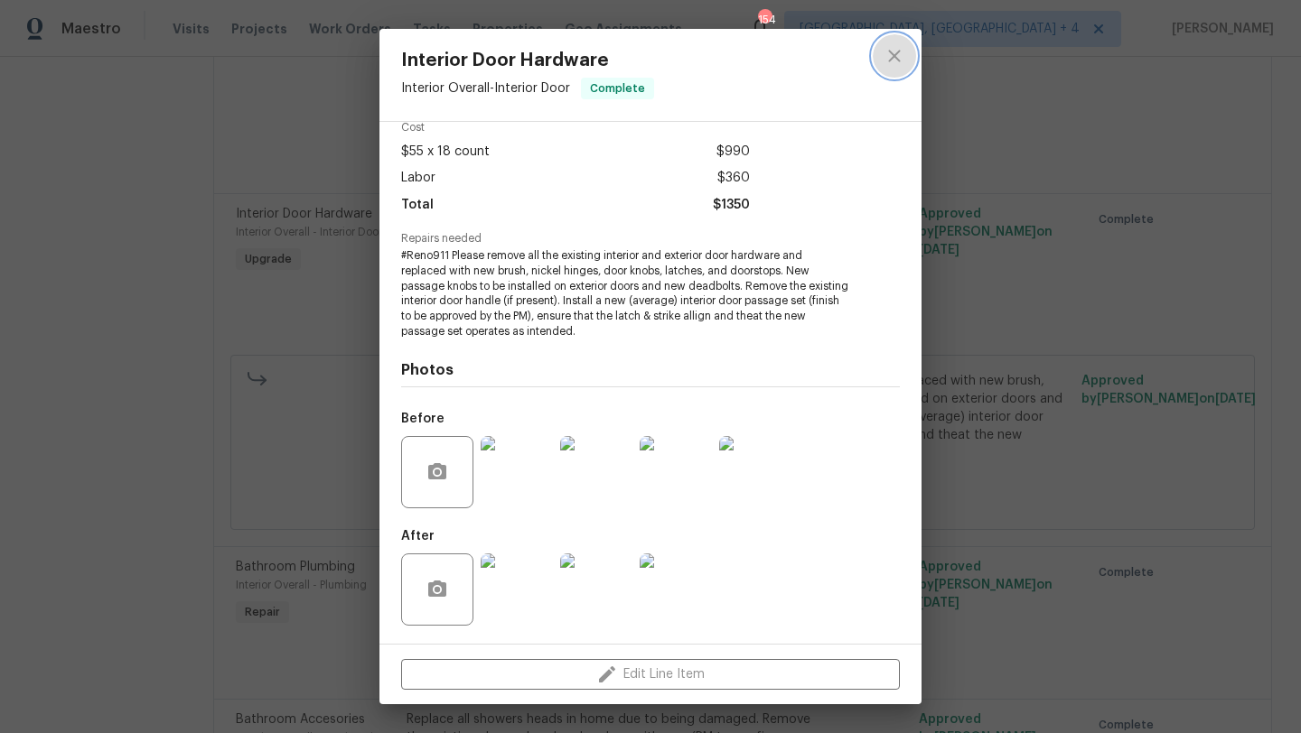
click at [895, 53] on icon "close" at bounding box center [894, 56] width 22 height 22
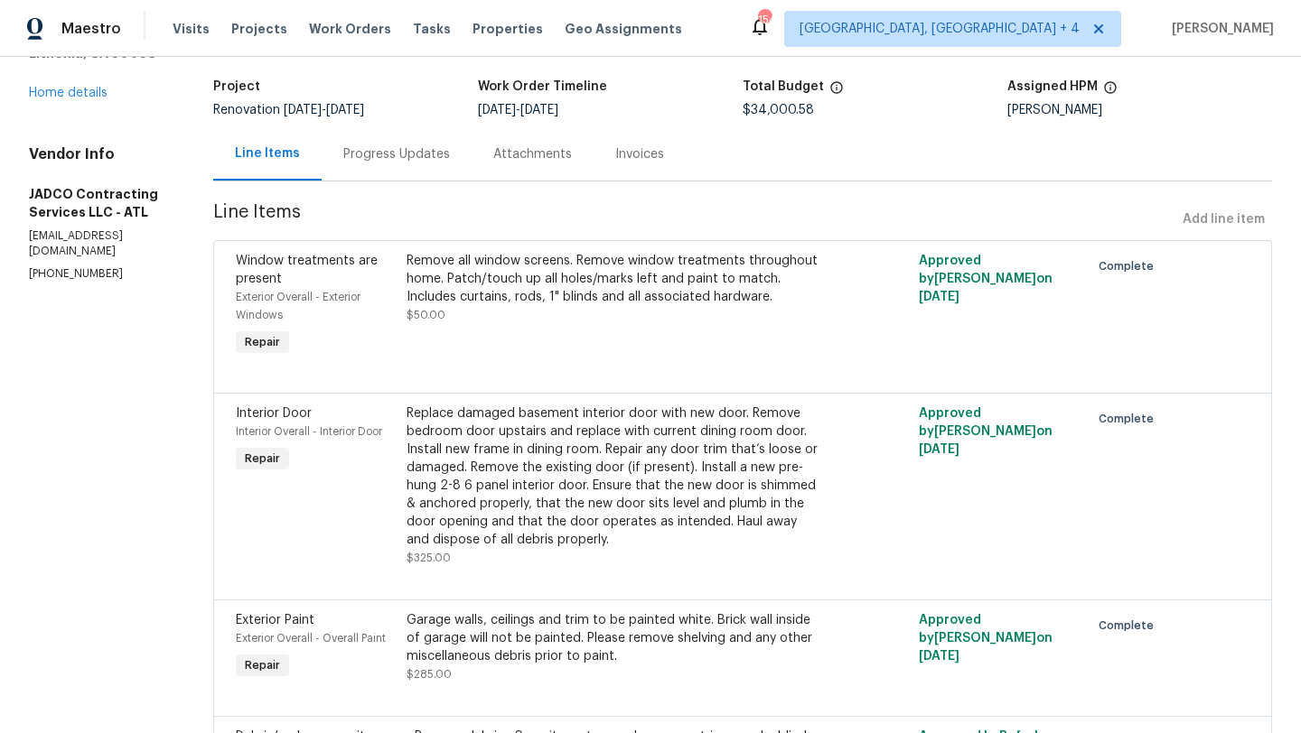
scroll to position [0, 0]
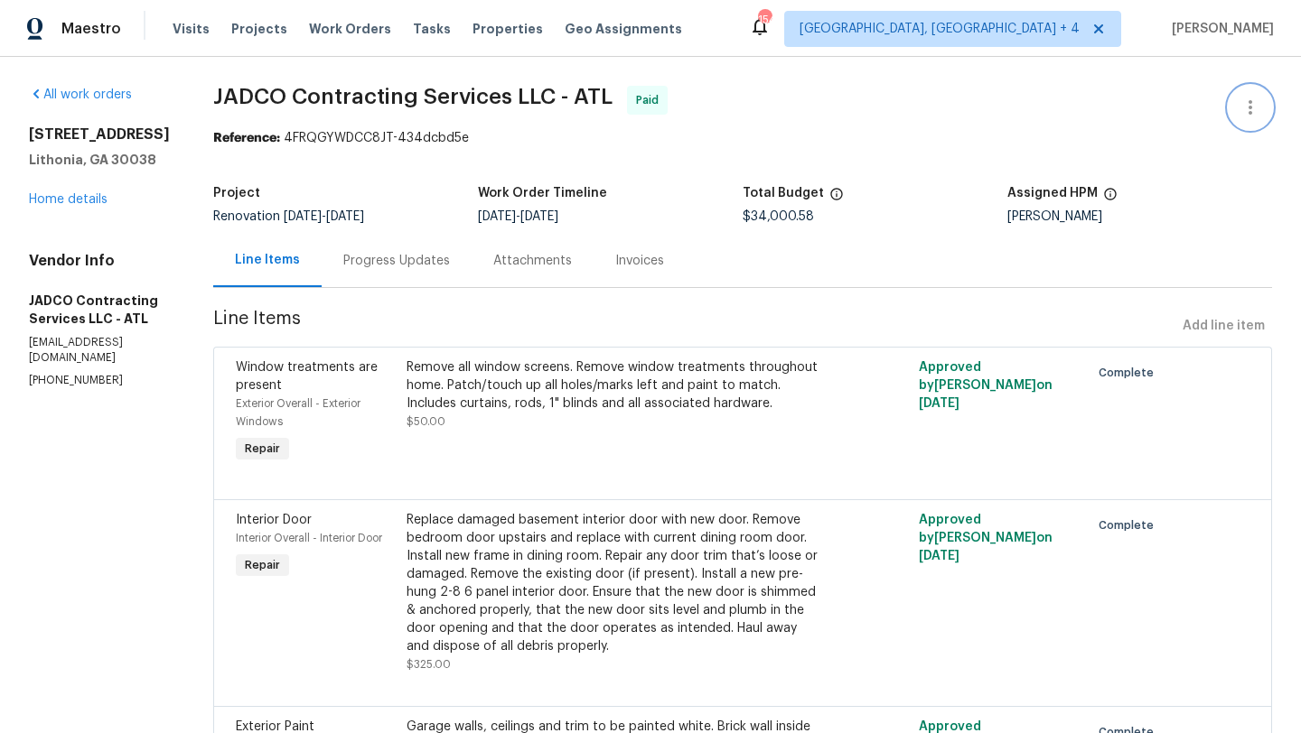
click at [1256, 108] on icon "button" at bounding box center [1250, 108] width 22 height 22
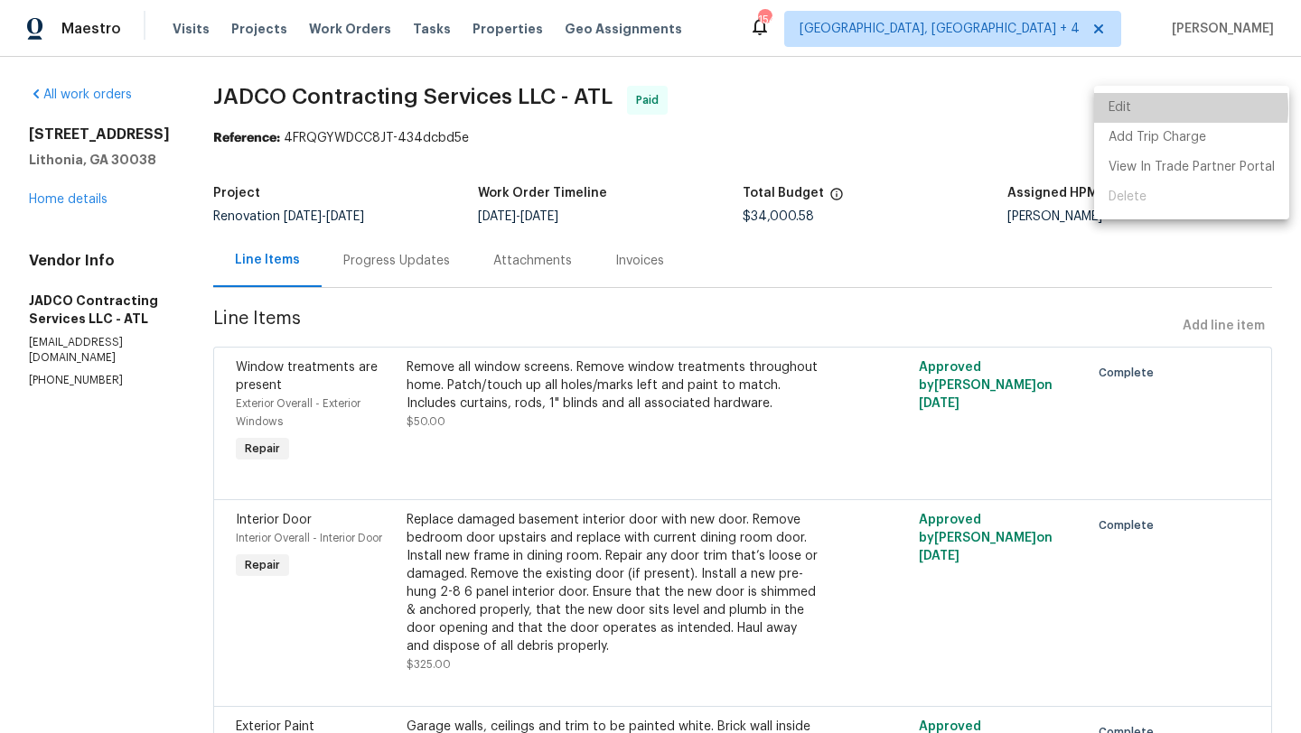
click at [1163, 108] on li "Edit" at bounding box center [1191, 108] width 195 height 30
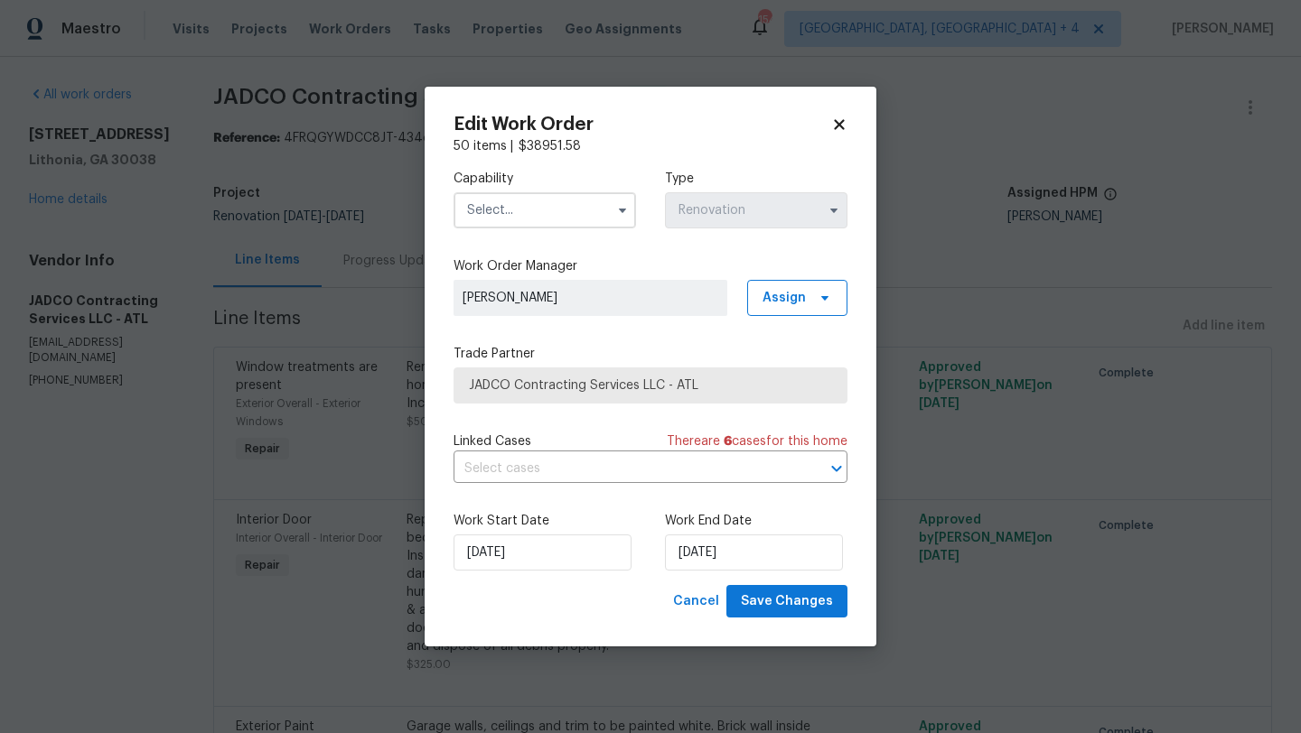
click at [839, 125] on icon at bounding box center [839, 124] width 10 height 10
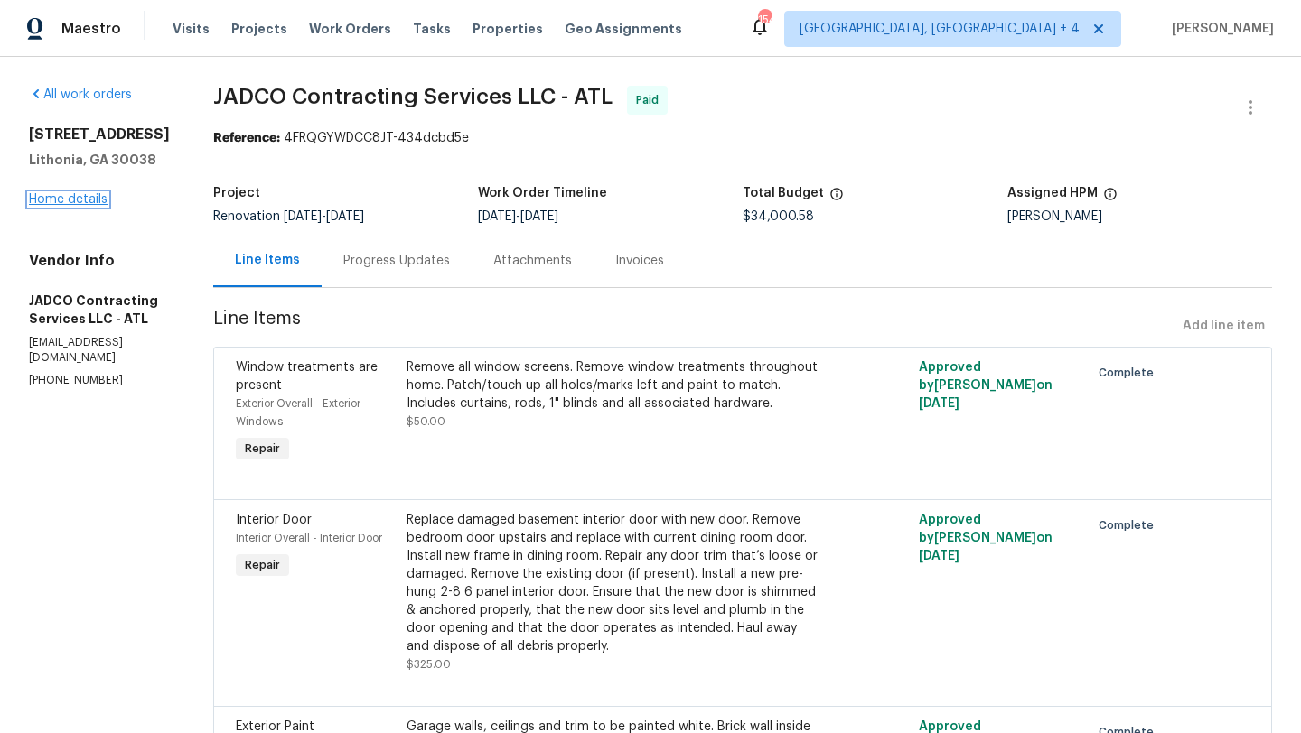
click at [98, 204] on link "Home details" at bounding box center [68, 199] width 79 height 13
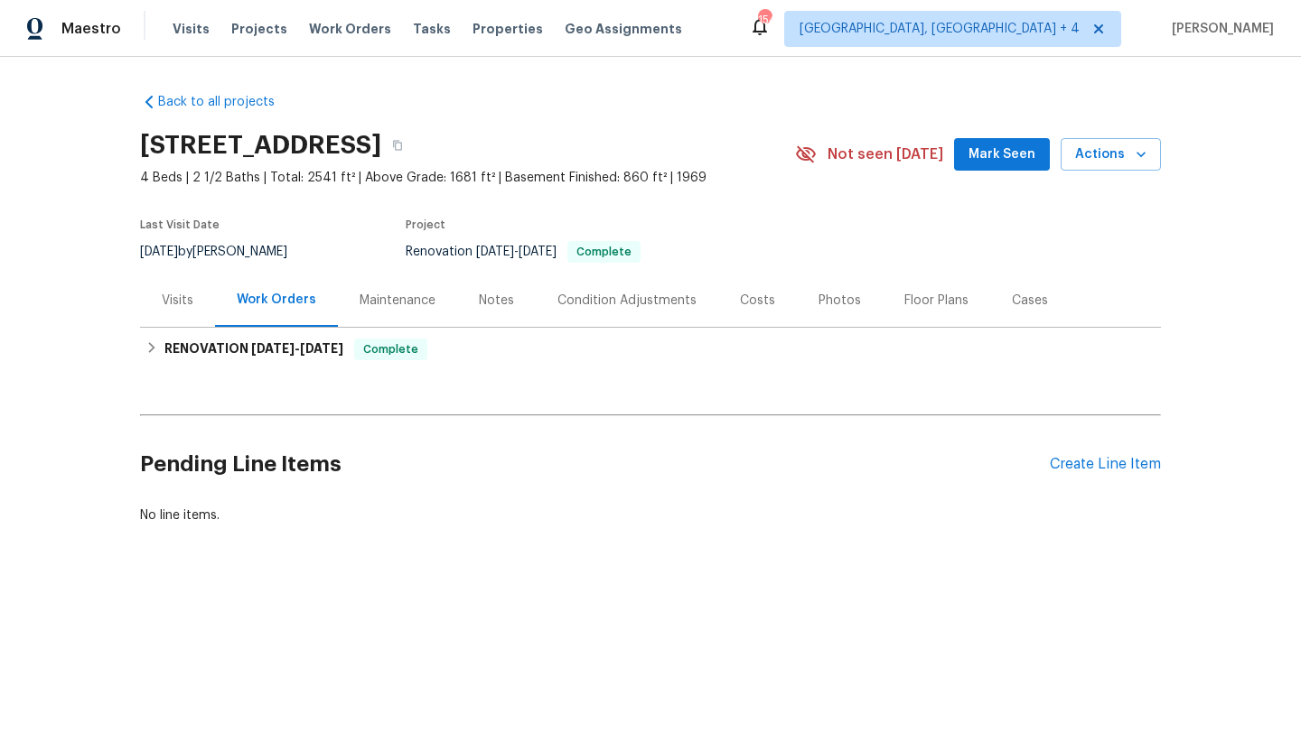
click at [494, 306] on div "Notes" at bounding box center [496, 301] width 35 height 18
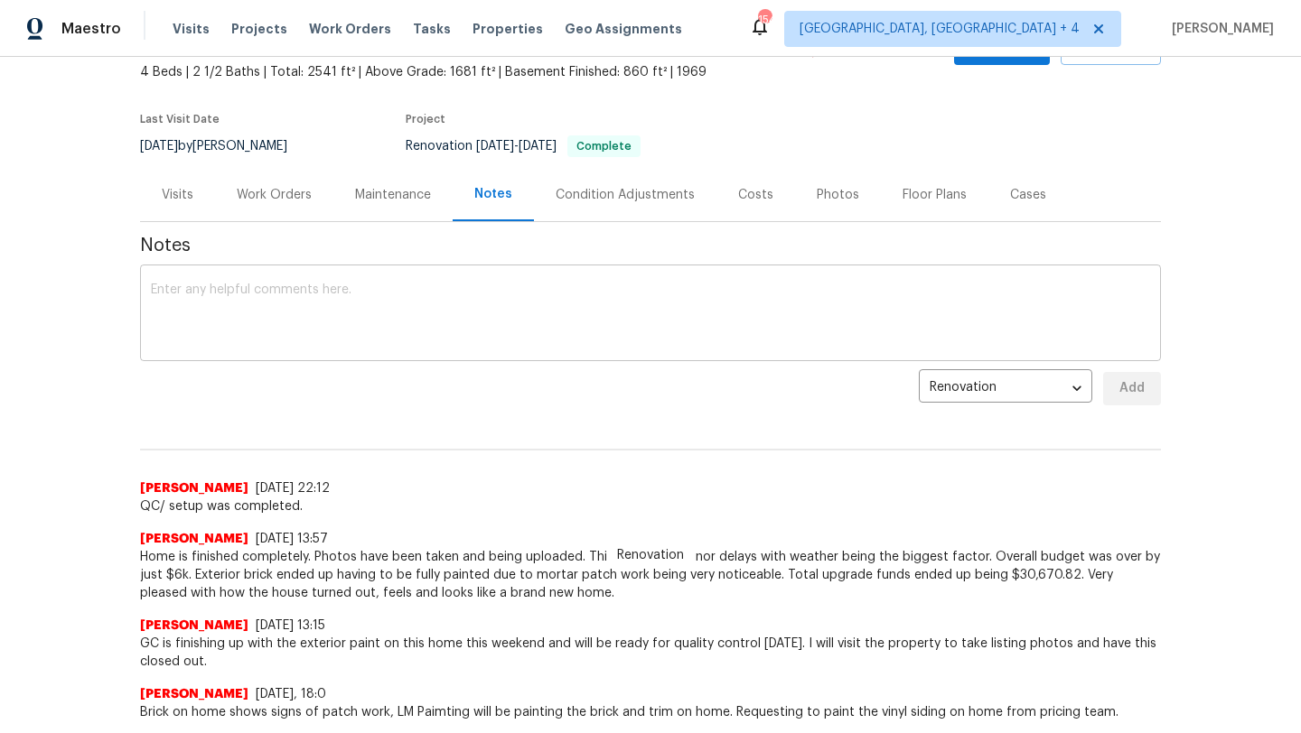
scroll to position [98, 0]
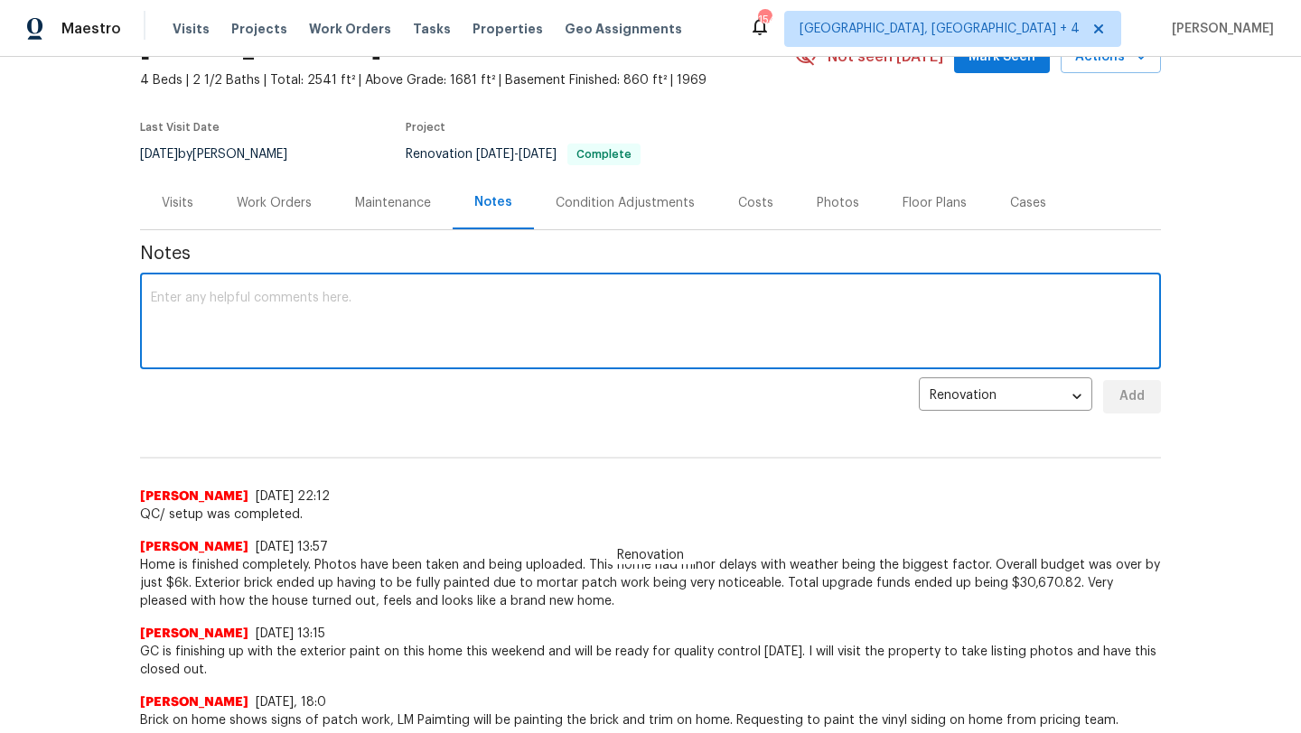
click at [473, 326] on textarea at bounding box center [650, 323] width 999 height 63
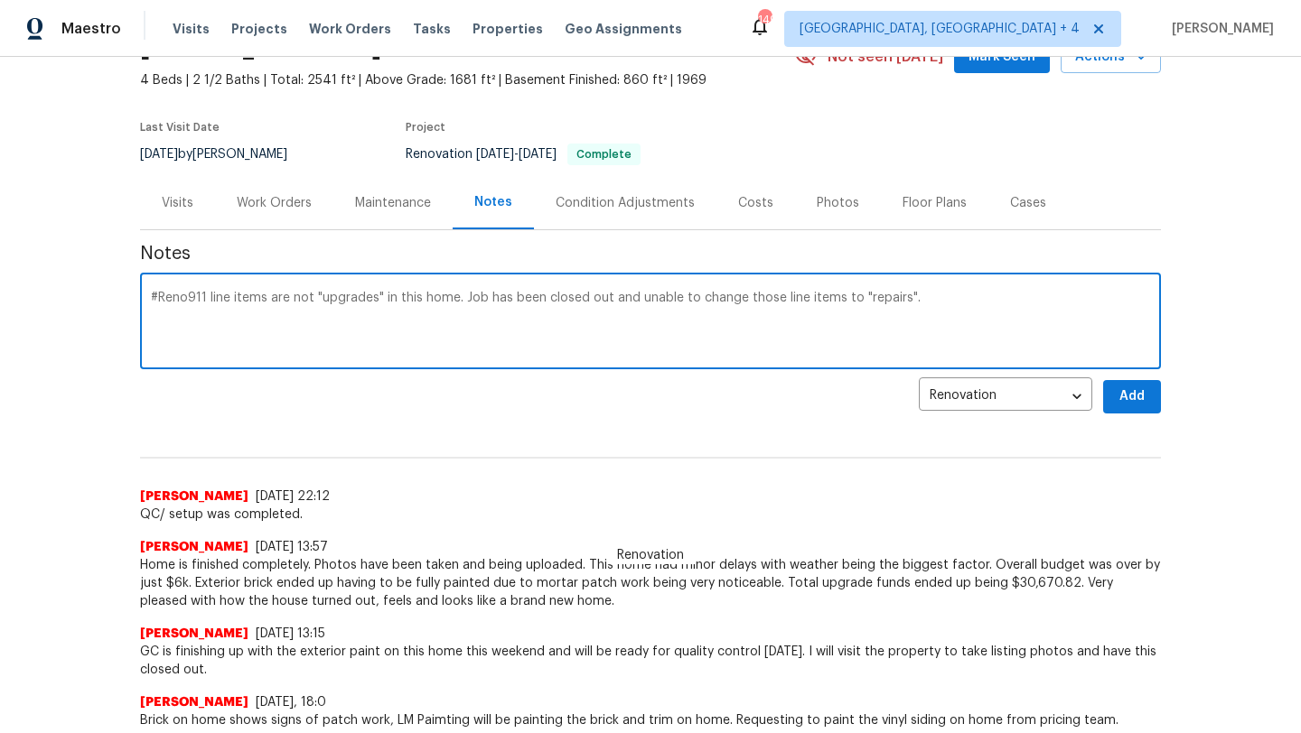
type textarea "#Reno911 line items are not "upgrades" in this home. Job has been closed out an…"
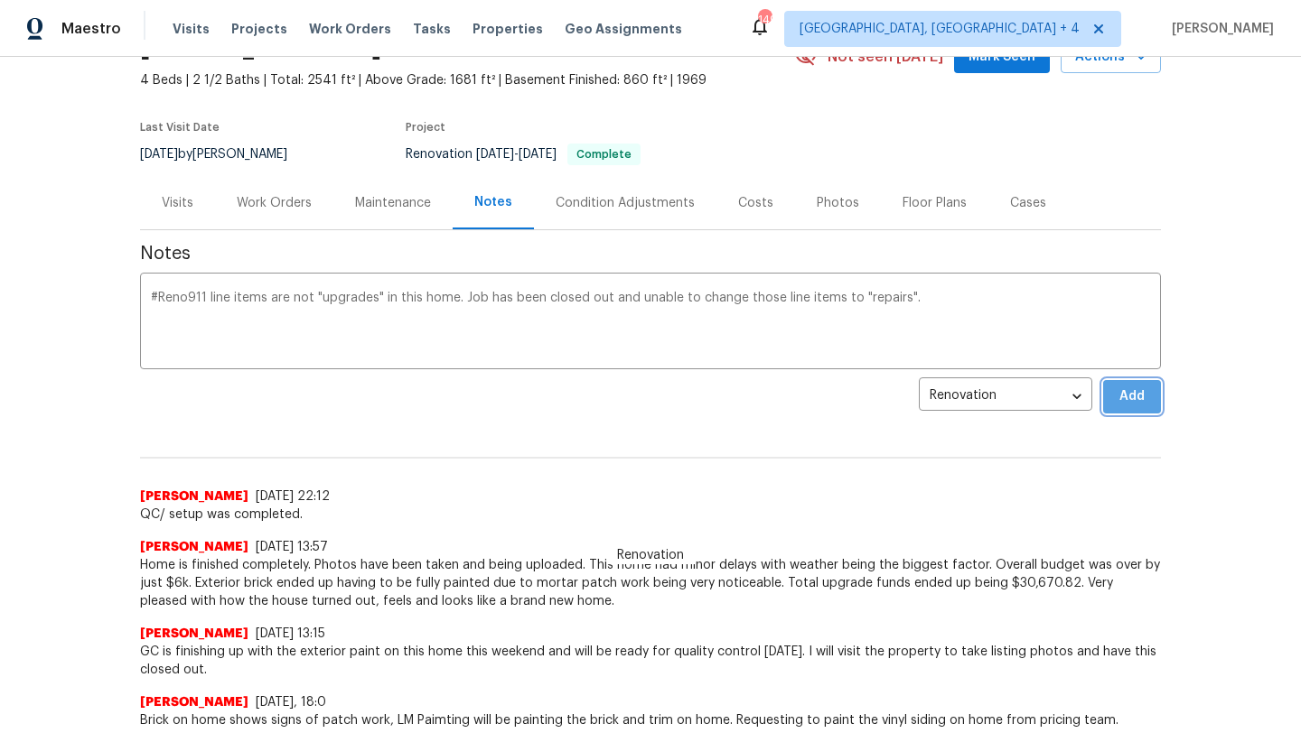
click at [1123, 395] on span "Add" at bounding box center [1131, 397] width 29 height 23
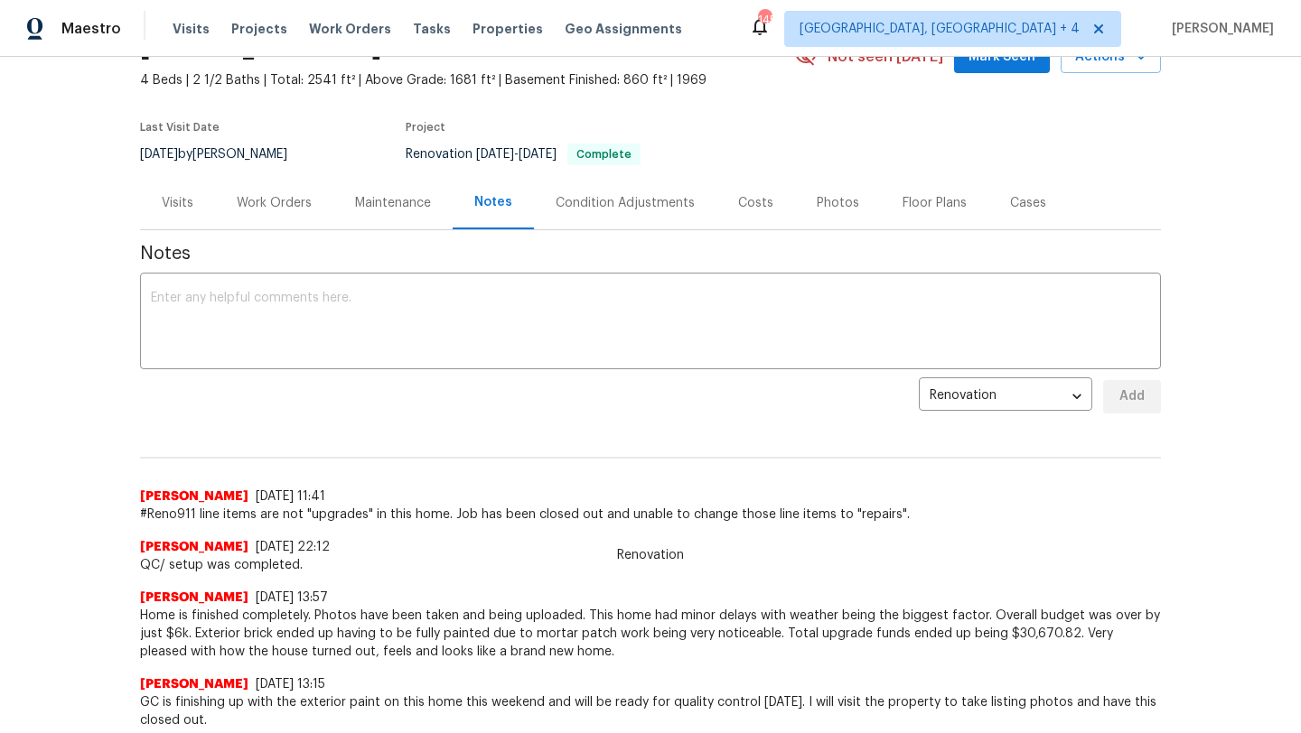
scroll to position [0, 0]
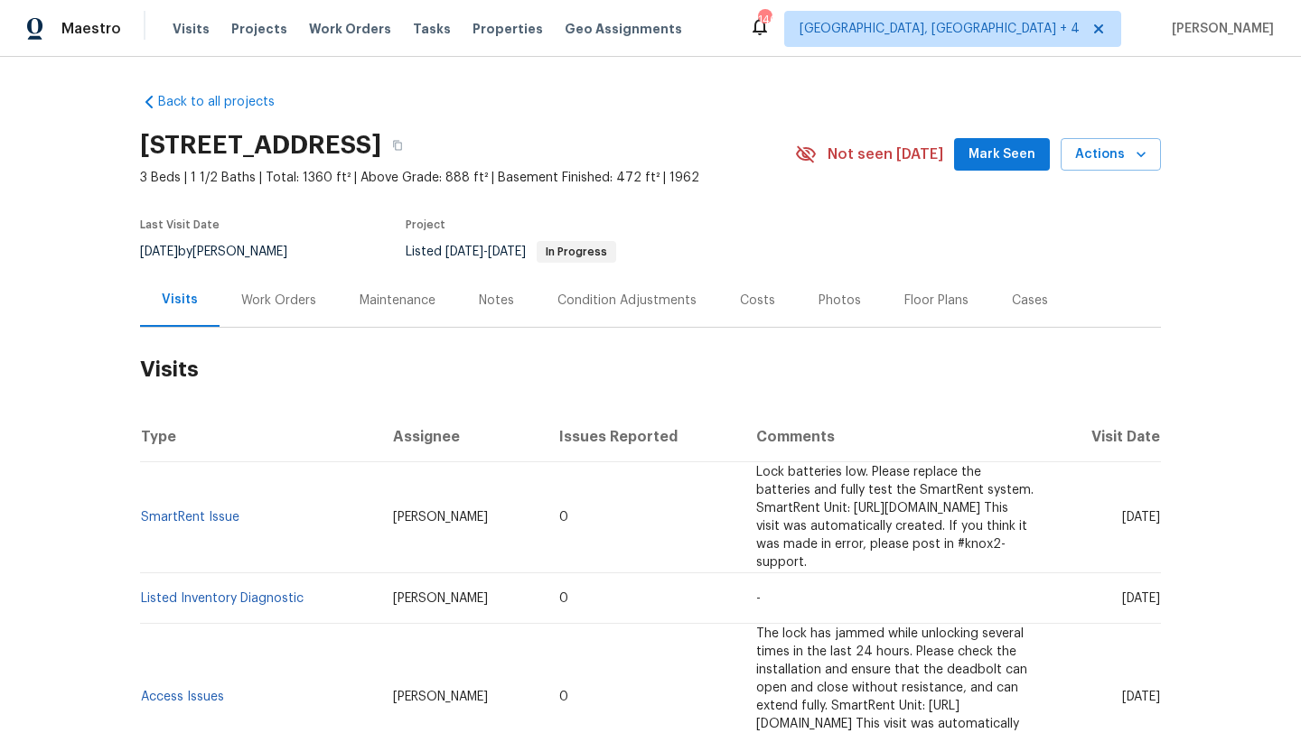
click at [295, 296] on div "Work Orders" at bounding box center [278, 301] width 75 height 18
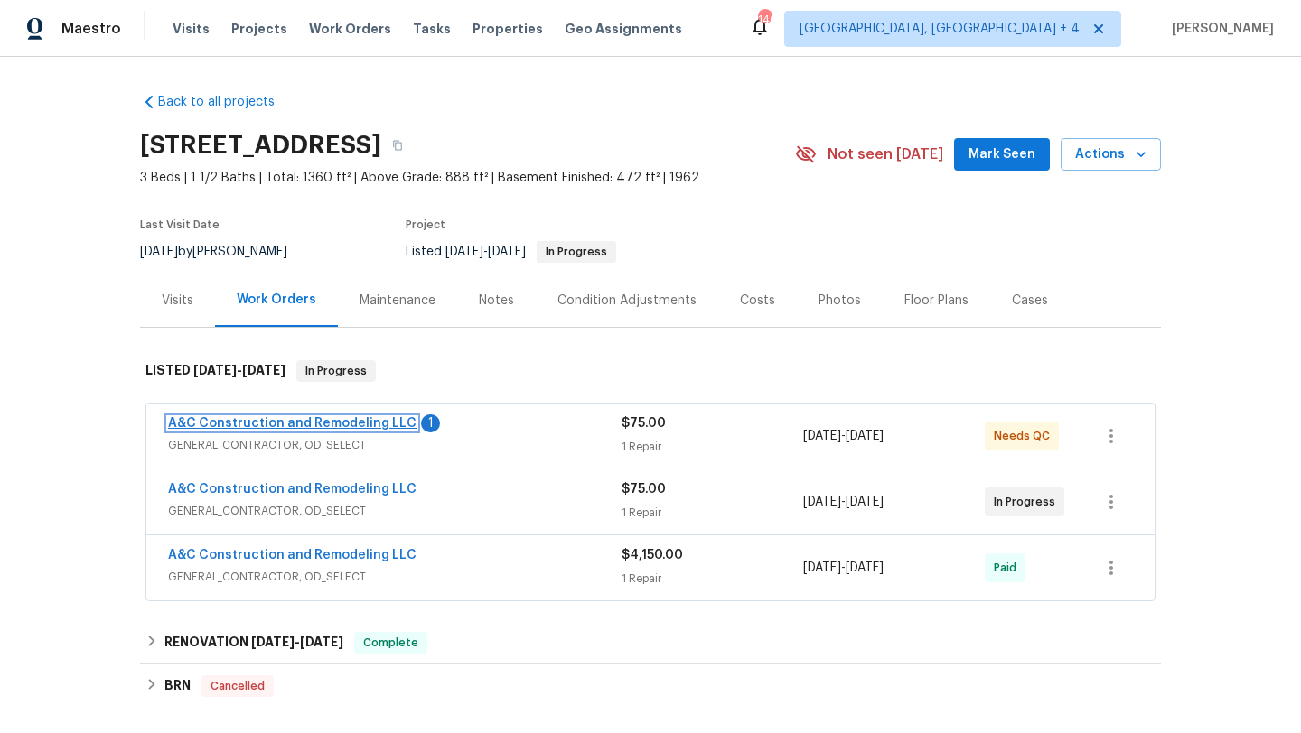
click at [315, 427] on link "A&C Construction and Remodeling LLC" at bounding box center [292, 423] width 248 height 13
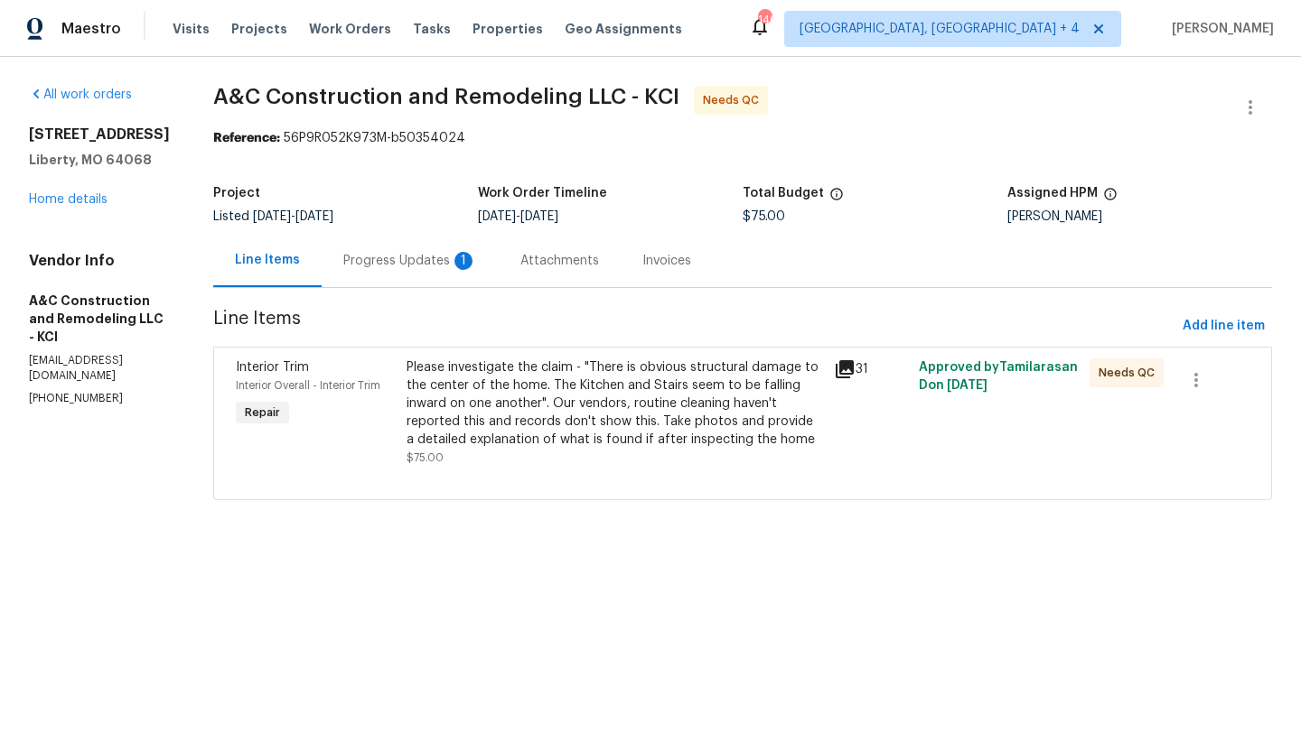
click at [469, 271] on div "Progress Updates 1" at bounding box center [410, 260] width 177 height 53
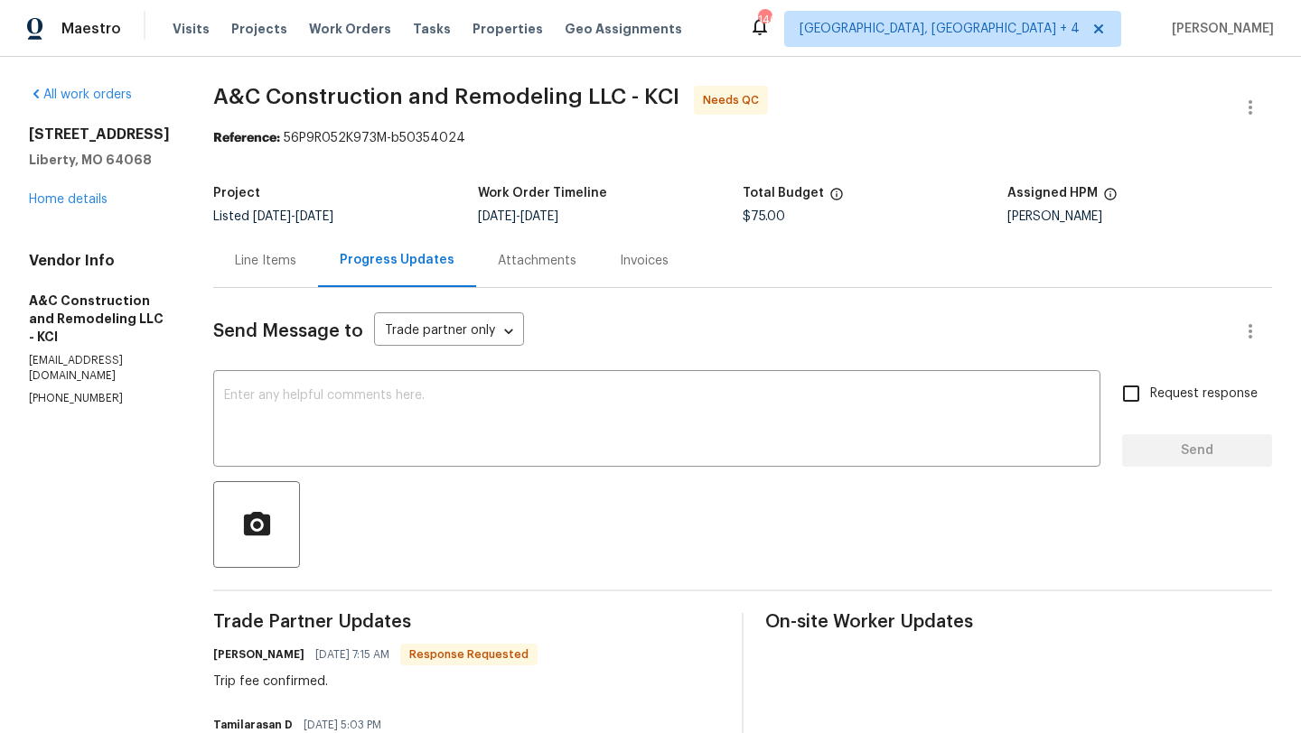
click at [294, 262] on div "Line Items" at bounding box center [265, 261] width 61 height 18
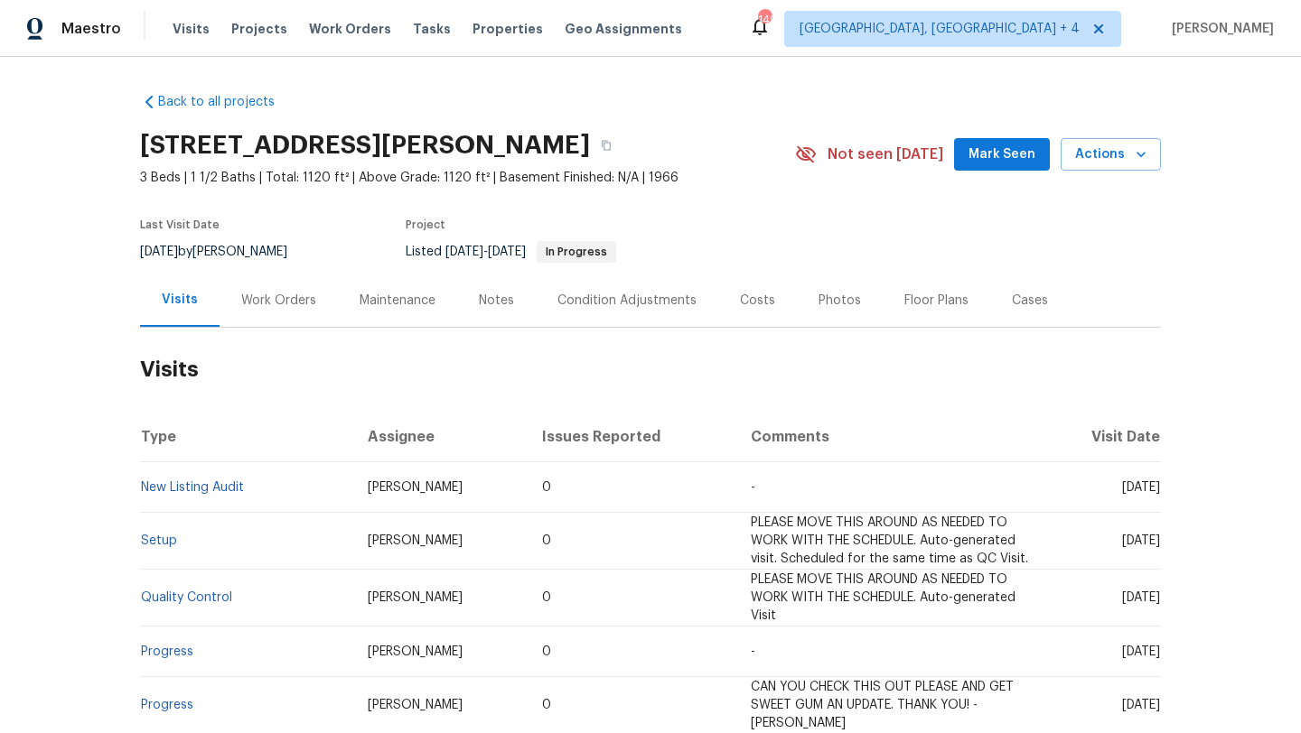
click at [263, 306] on div "Work Orders" at bounding box center [278, 301] width 75 height 18
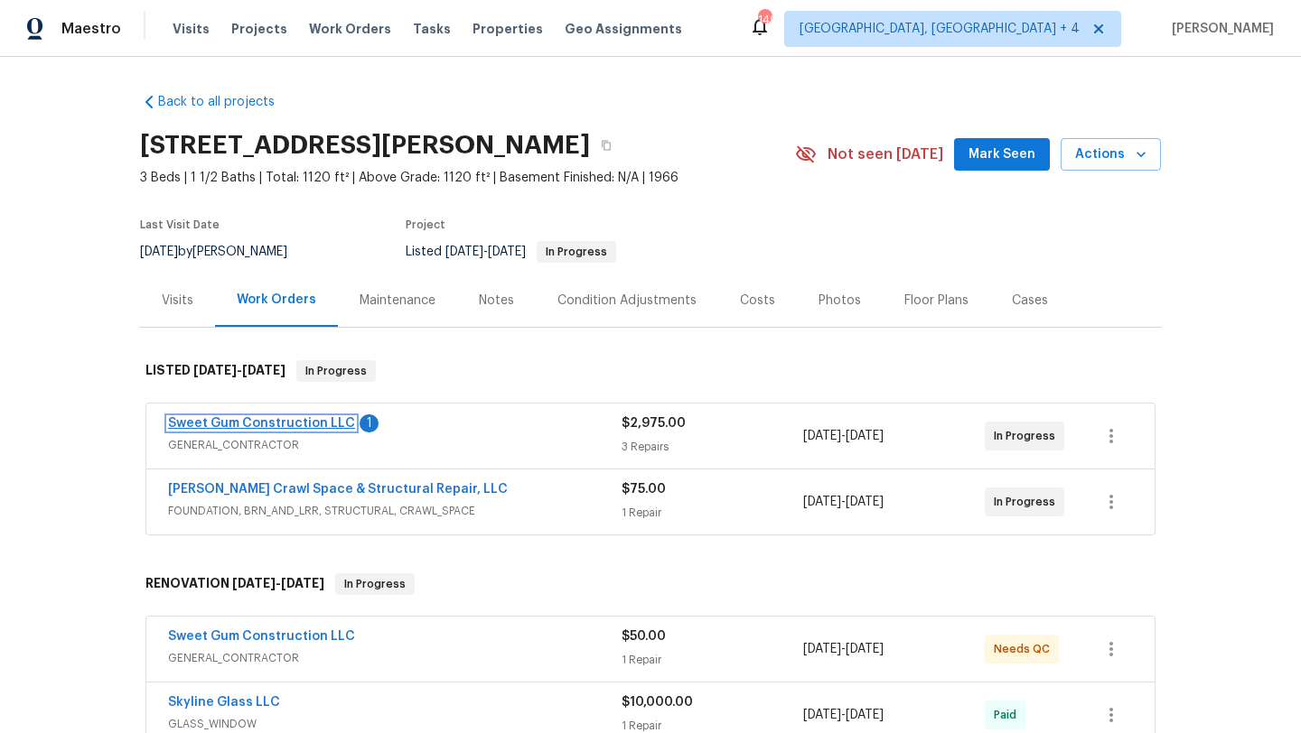
click at [286, 420] on link "Sweet Gum Construction LLC" at bounding box center [261, 423] width 187 height 13
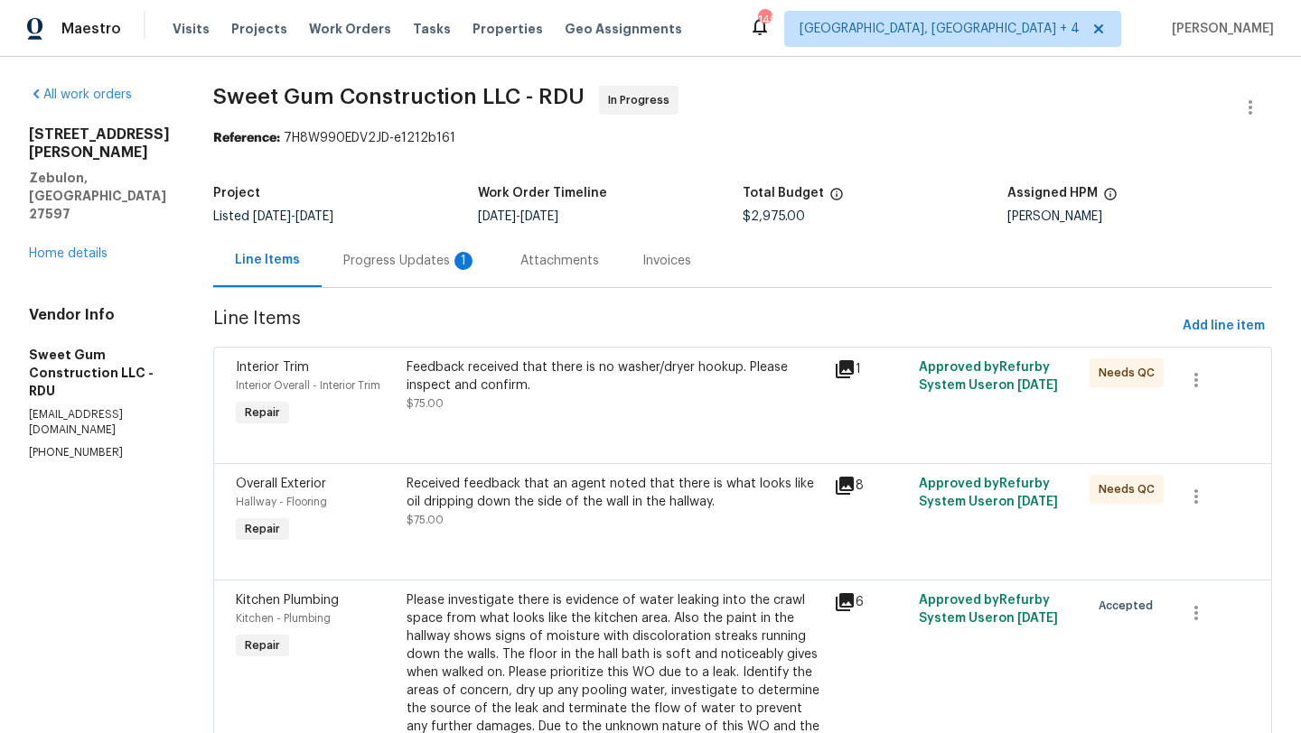
click at [446, 266] on div "Progress Updates 1" at bounding box center [410, 261] width 134 height 18
